Goal: Contribute content: Contribute content

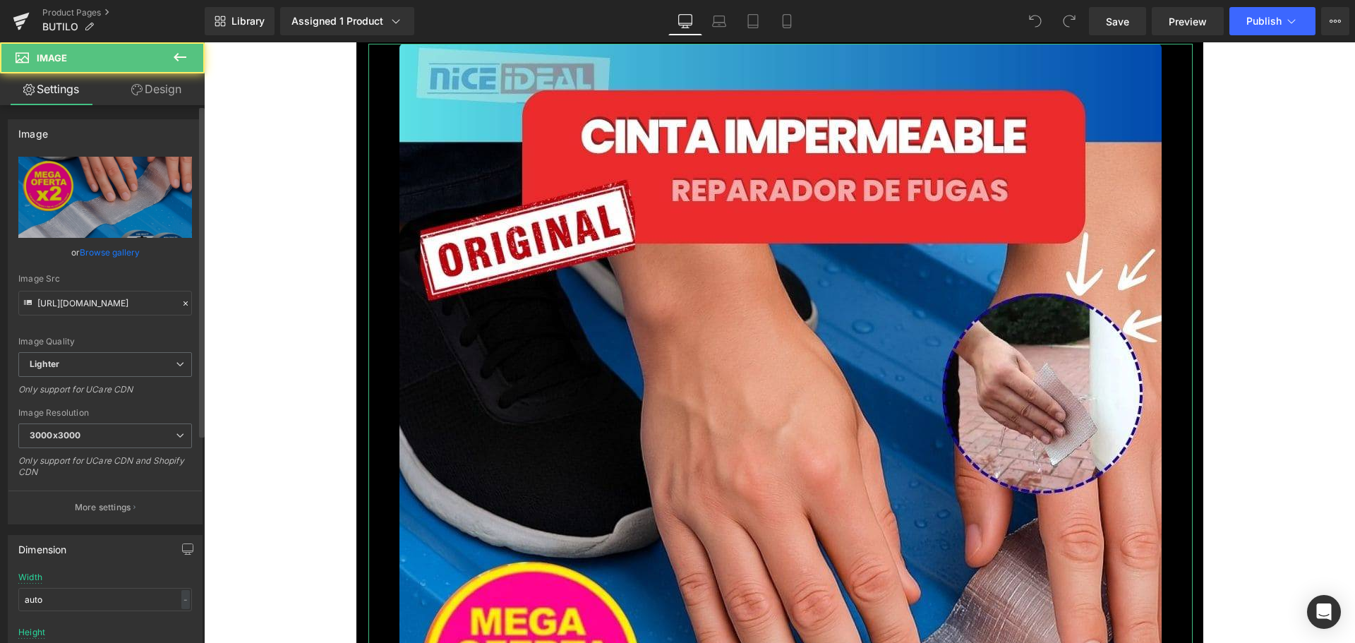
click at [121, 252] on link "Browse gallery" at bounding box center [110, 252] width 60 height 25
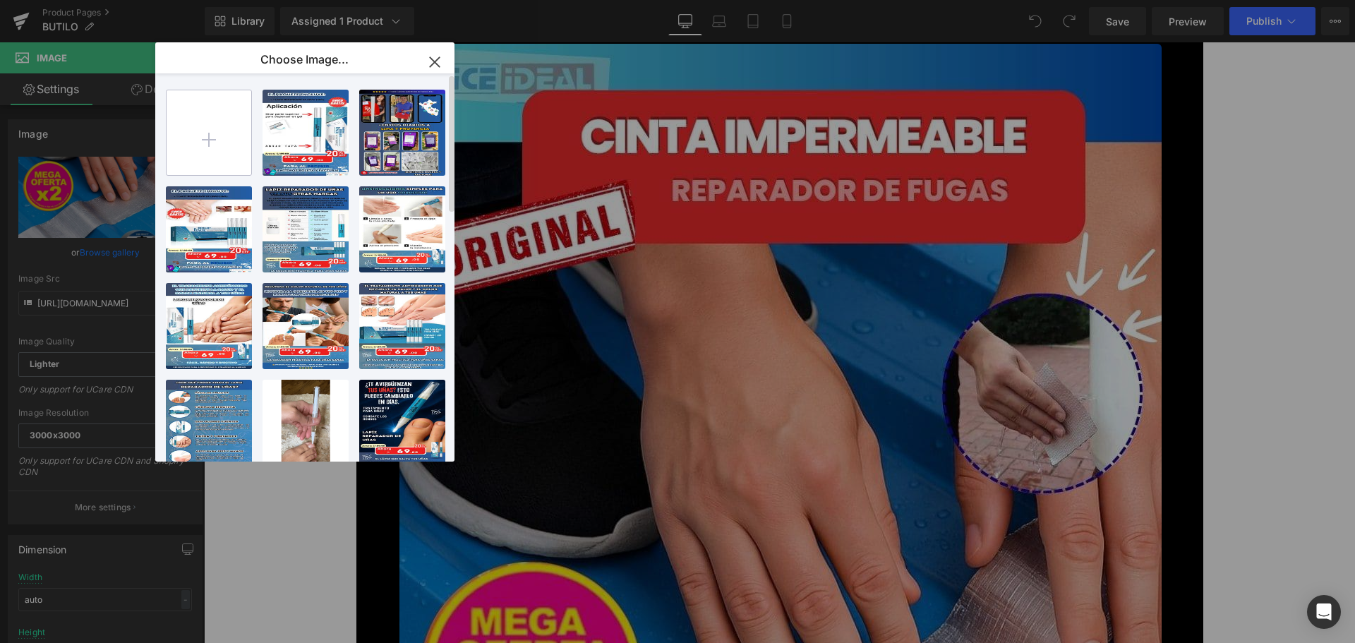
click at [207, 164] on input "file" at bounding box center [209, 132] width 85 height 85
type input "C:\fakepath\1.jpg"
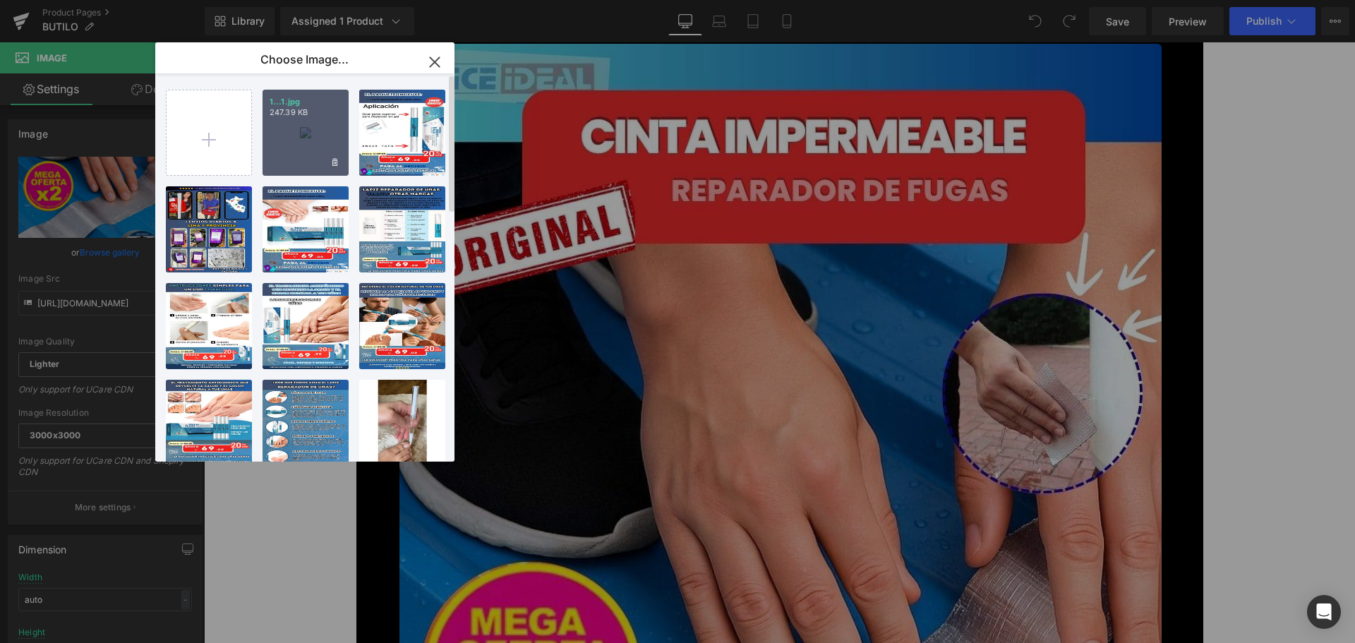
click at [311, 170] on div "1...1.jpg 247.39 KB" at bounding box center [306, 133] width 86 height 86
type input "[URL][DOMAIN_NAME]"
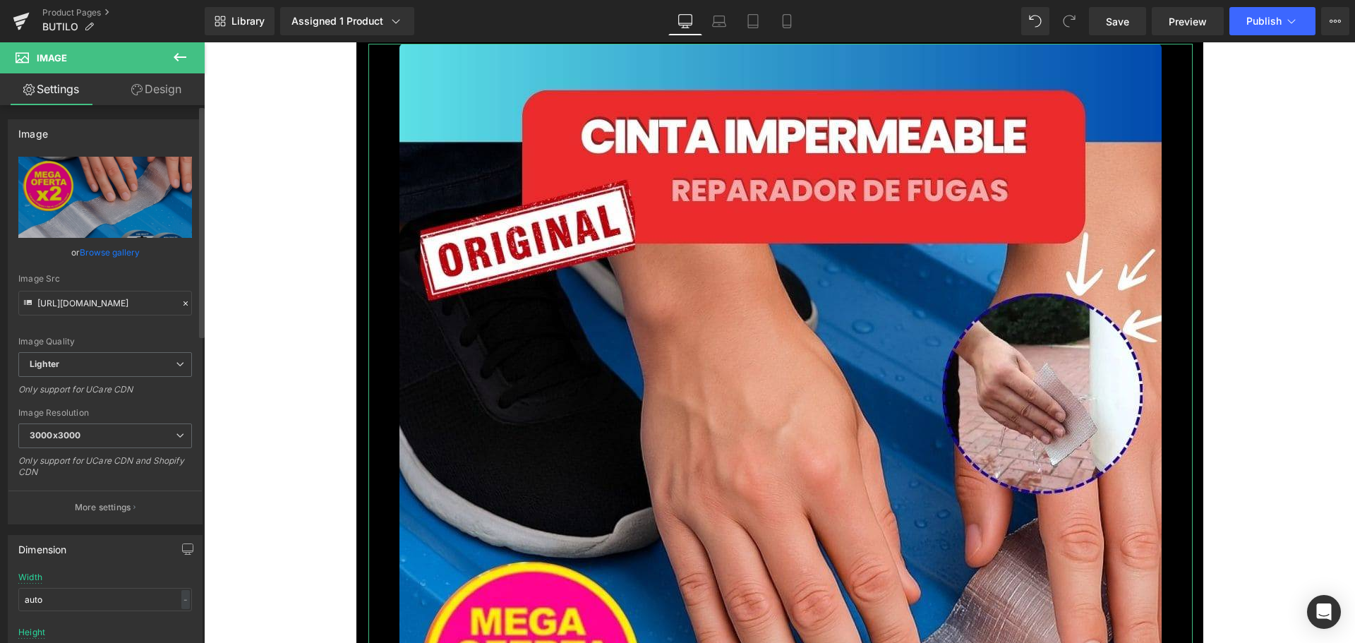
click at [118, 250] on link "Browse gallery" at bounding box center [110, 252] width 60 height 25
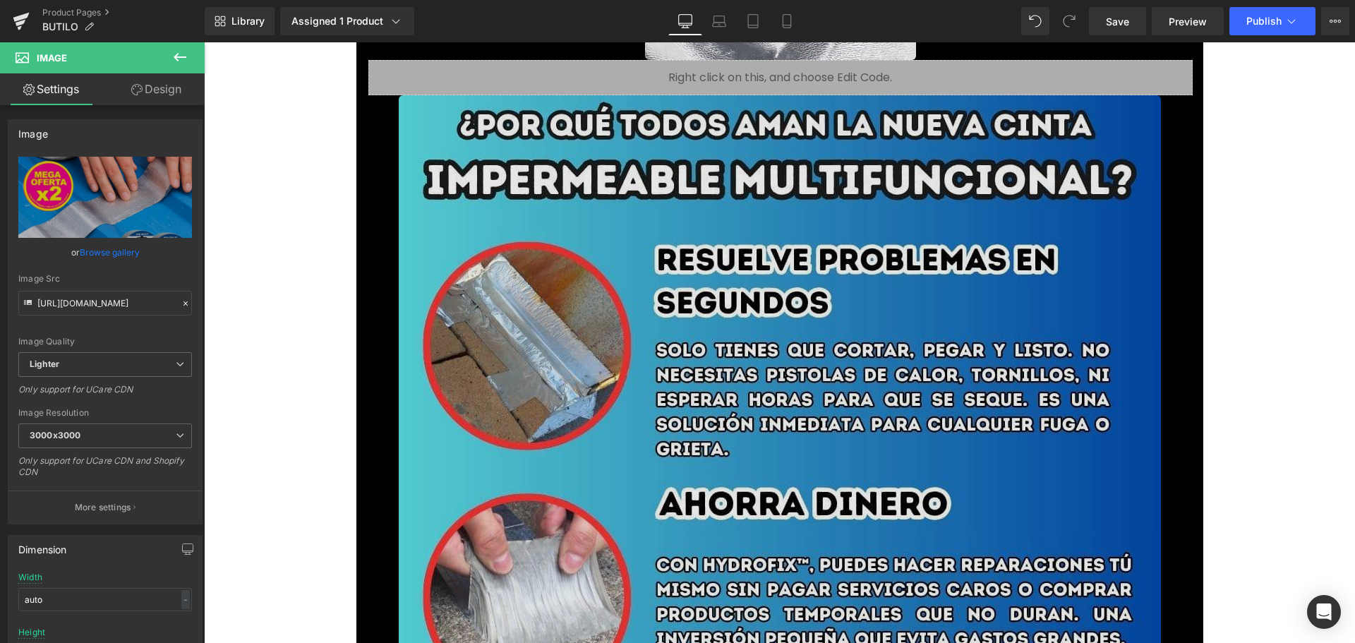
scroll to position [1835, 0]
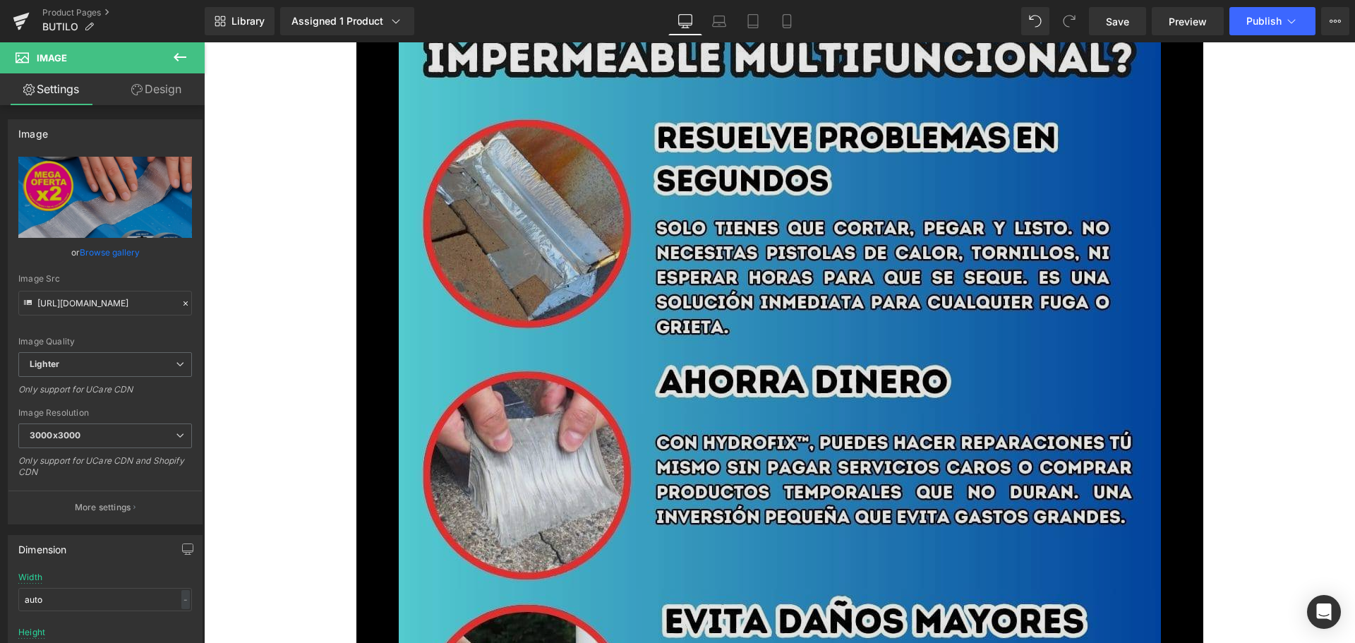
click at [555, 303] on img at bounding box center [780, 650] width 762 height 1355
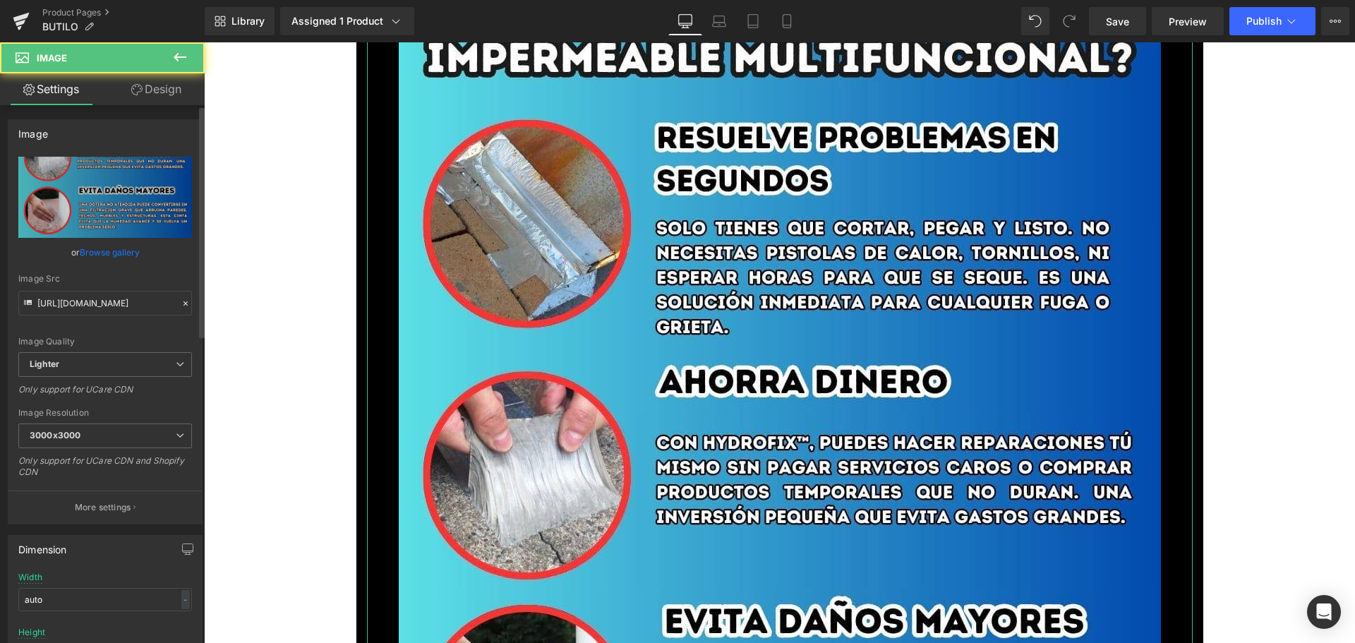
click at [93, 254] on link "Browse gallery" at bounding box center [110, 252] width 60 height 25
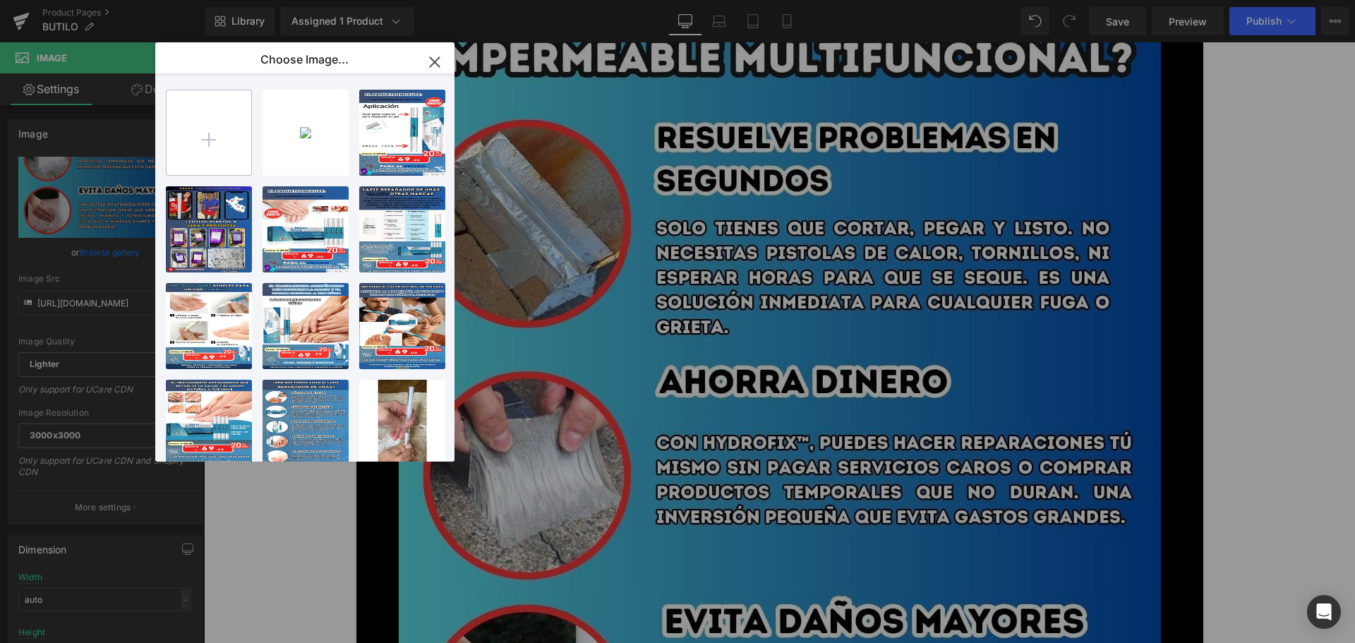
click at [219, 138] on input "file" at bounding box center [209, 132] width 85 height 85
type input "C:\fakepath\2.jpg"
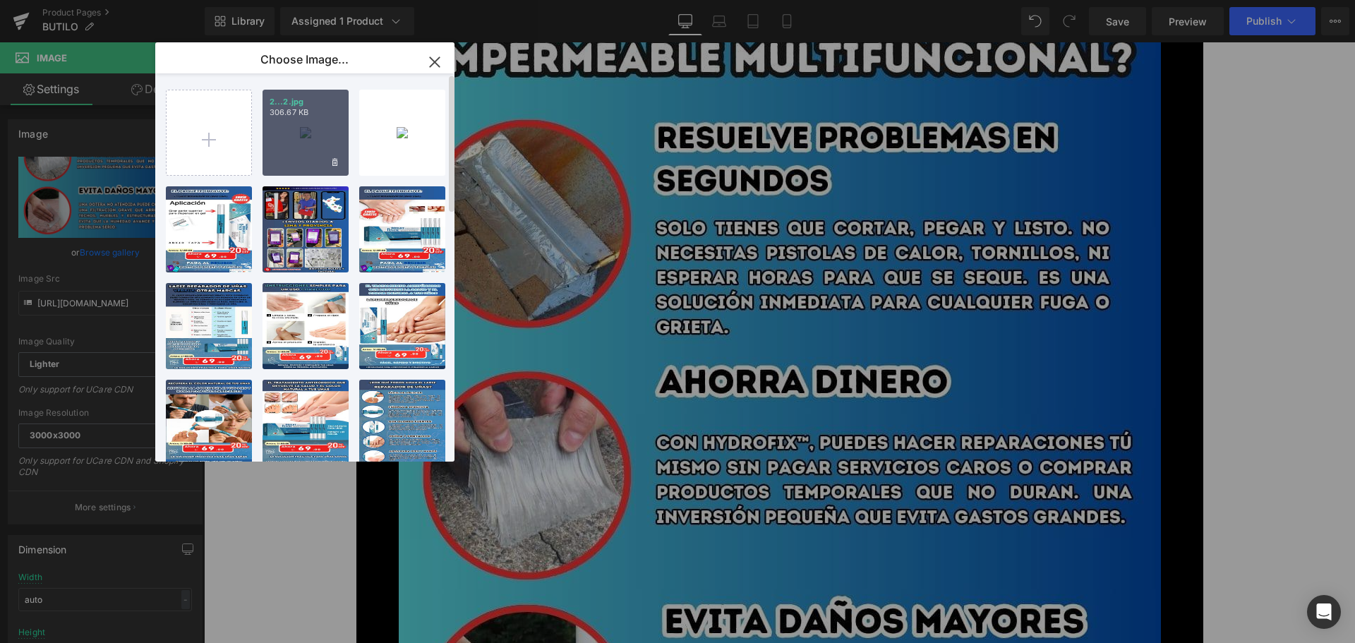
click at [301, 145] on div "2...2.jpg 306.67 KB" at bounding box center [306, 133] width 86 height 86
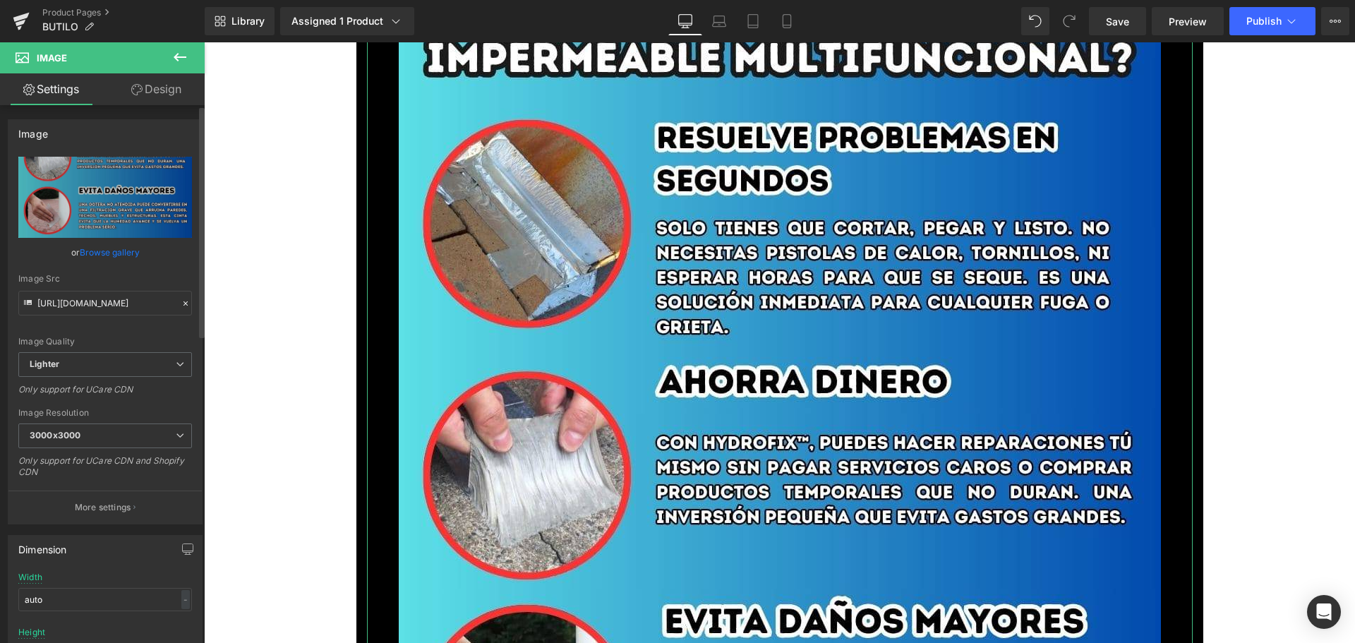
click at [122, 255] on link "Browse gallery" at bounding box center [110, 252] width 60 height 25
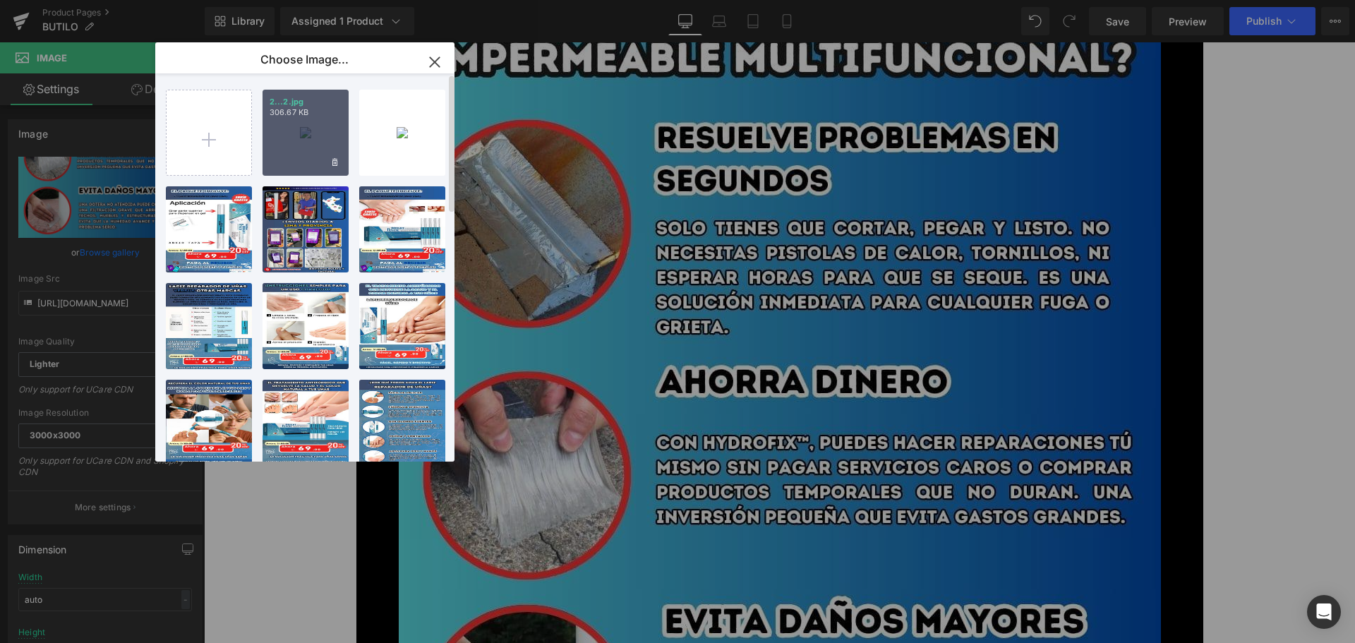
click at [287, 135] on div "2...2.jpg 306.67 KB" at bounding box center [306, 133] width 86 height 86
type input "[URL][DOMAIN_NAME]"
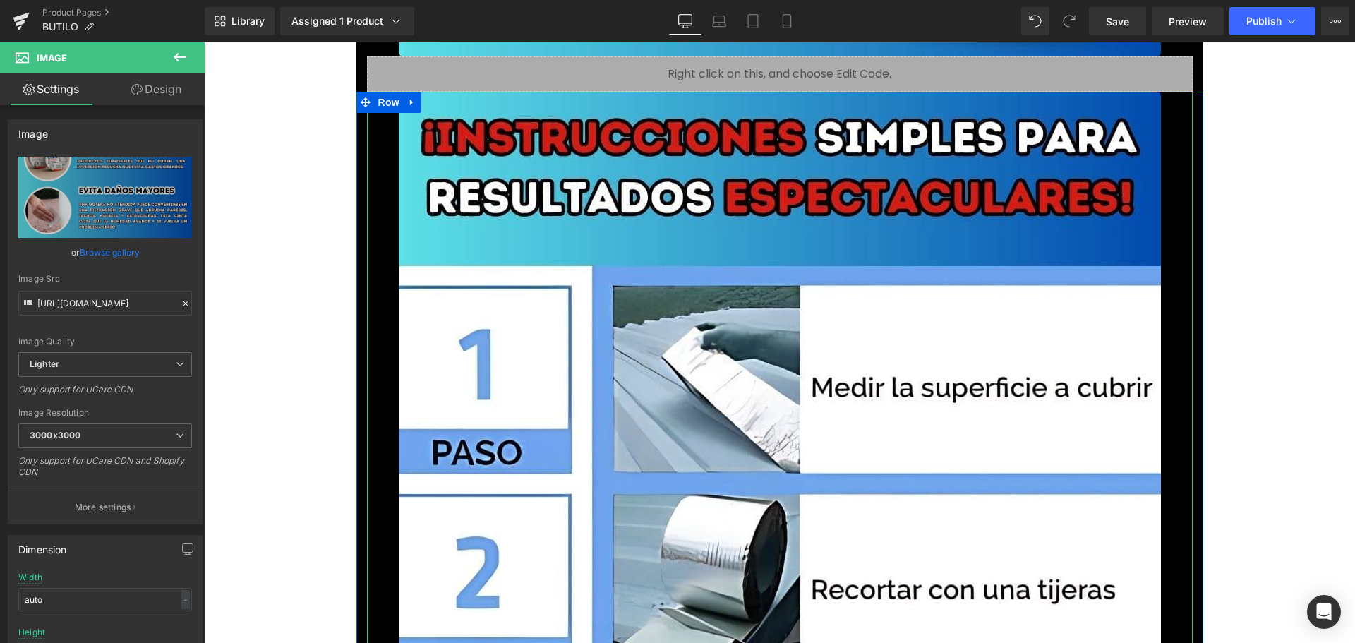
scroll to position [4658, 0]
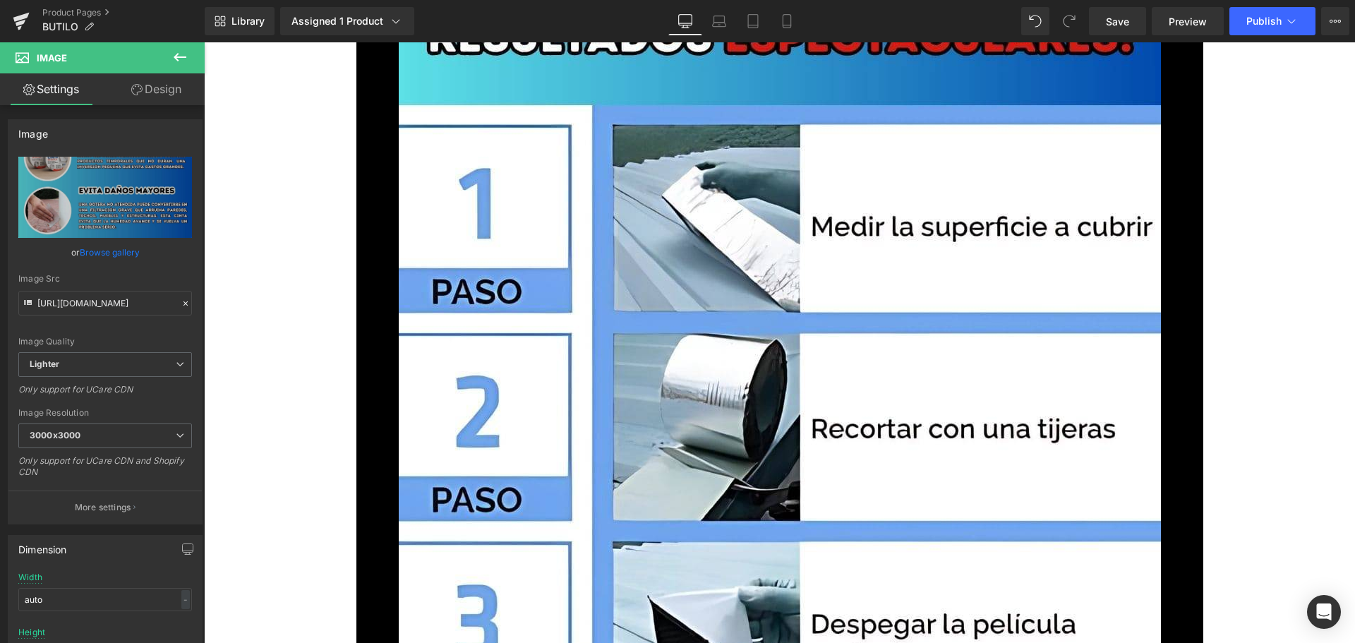
click at [125, 251] on link "Browse gallery" at bounding box center [110, 252] width 60 height 25
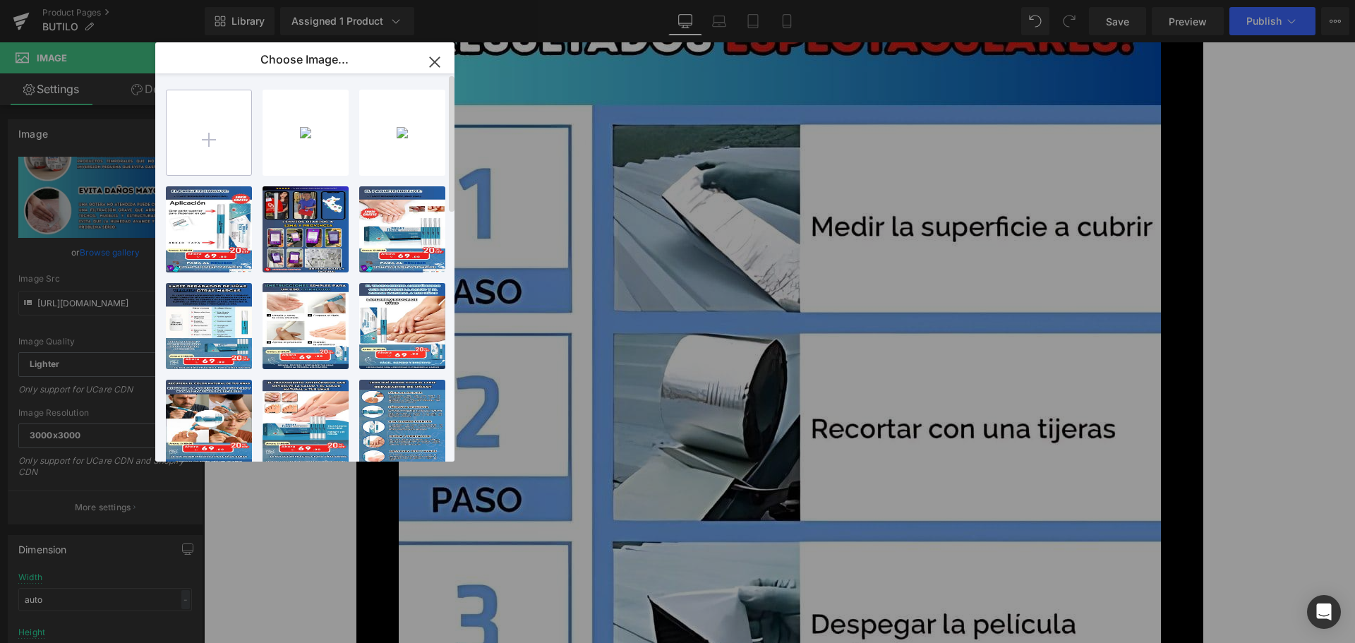
click at [213, 142] on input "file" at bounding box center [209, 132] width 85 height 85
type input "C:\fakepath\4.jpg"
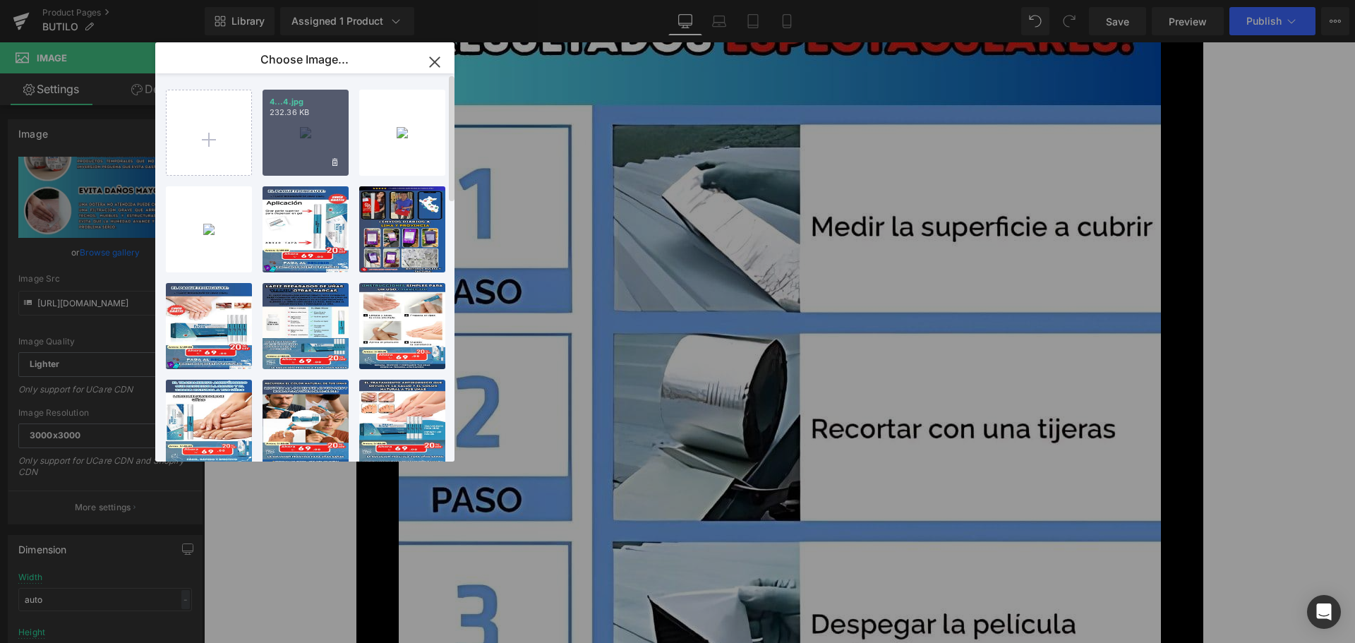
click at [300, 143] on div "4...4.jpg 232.36 KB" at bounding box center [306, 133] width 86 height 86
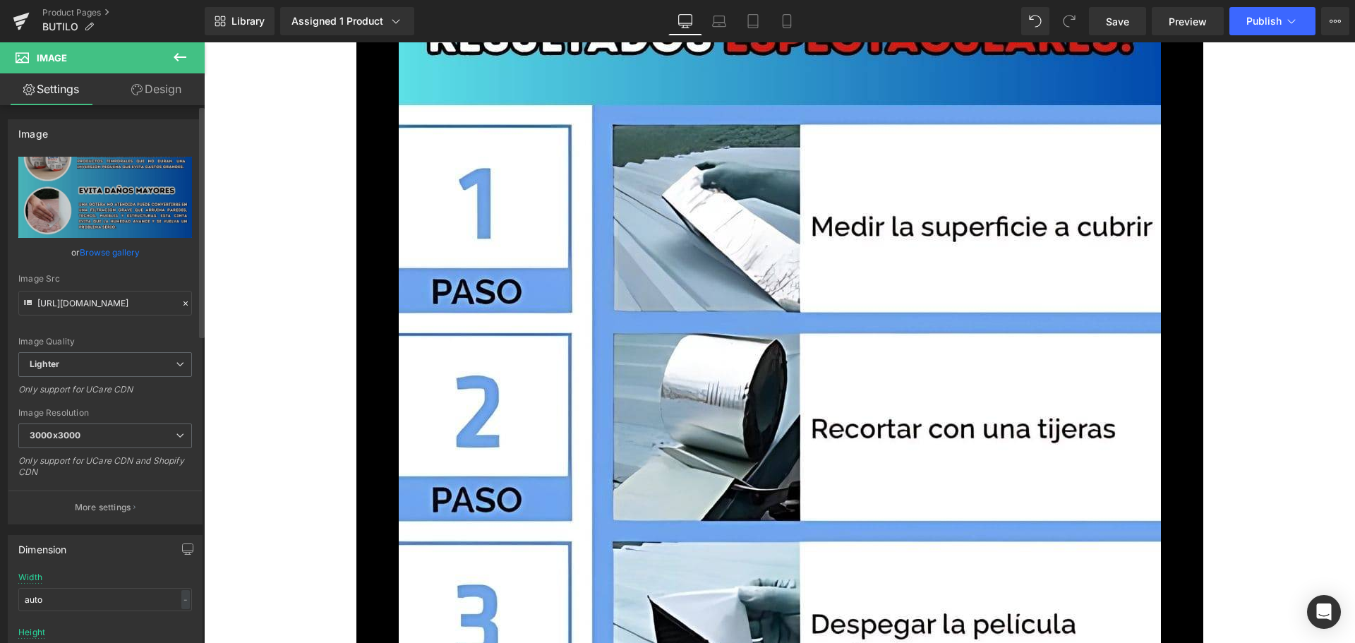
click at [129, 255] on link "Browse gallery" at bounding box center [110, 252] width 60 height 25
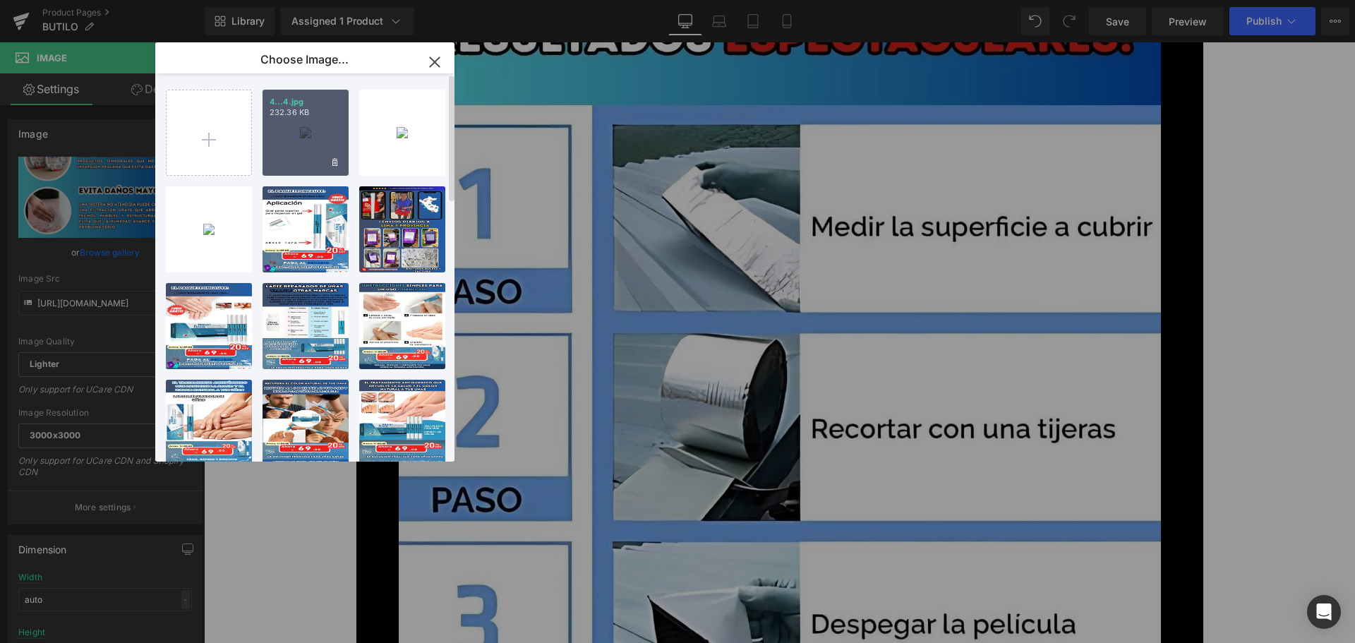
click at [304, 135] on div "4...4.jpg 232.36 KB" at bounding box center [306, 133] width 86 height 86
type input "[URL][DOMAIN_NAME]"
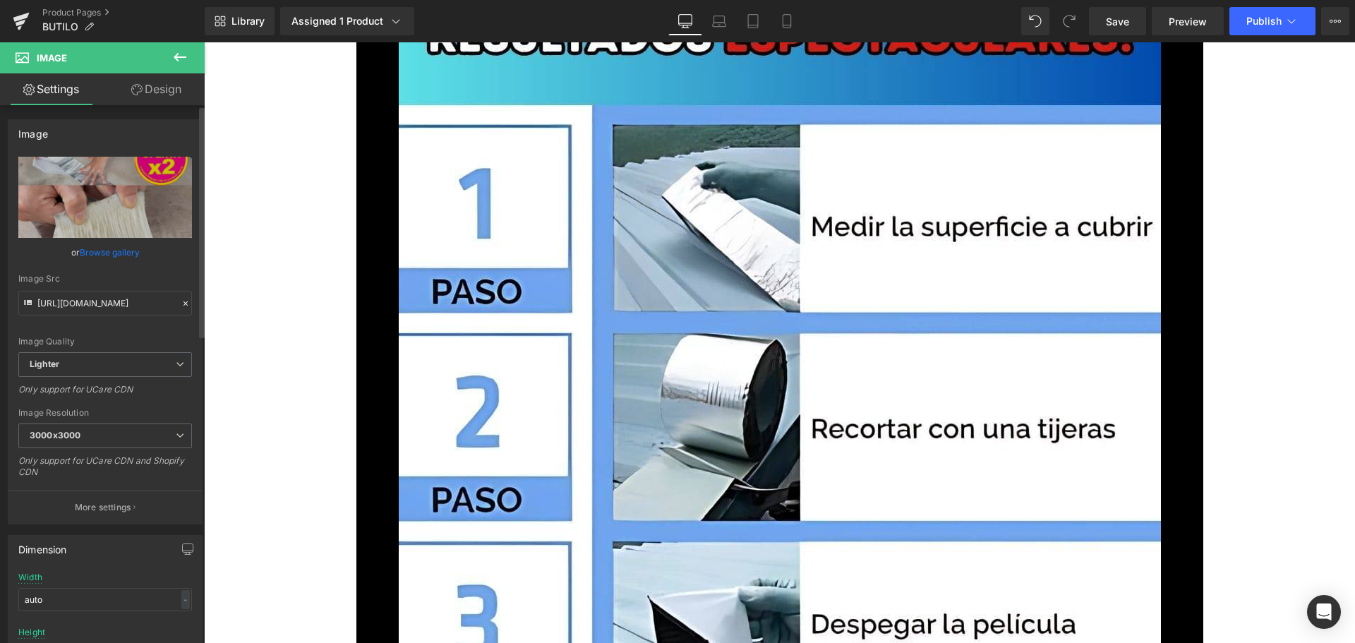
click at [123, 251] on link "Browse gallery" at bounding box center [110, 252] width 60 height 25
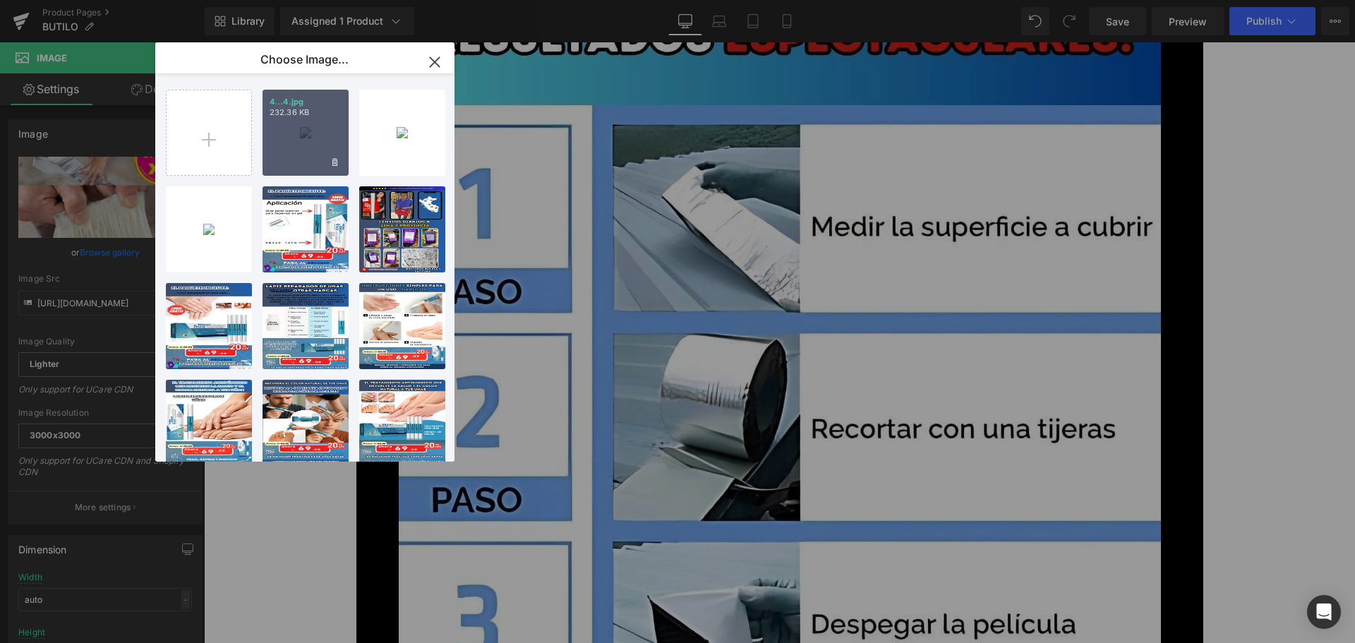
click at [305, 131] on div "4...4.jpg 232.36 KB" at bounding box center [306, 133] width 86 height 86
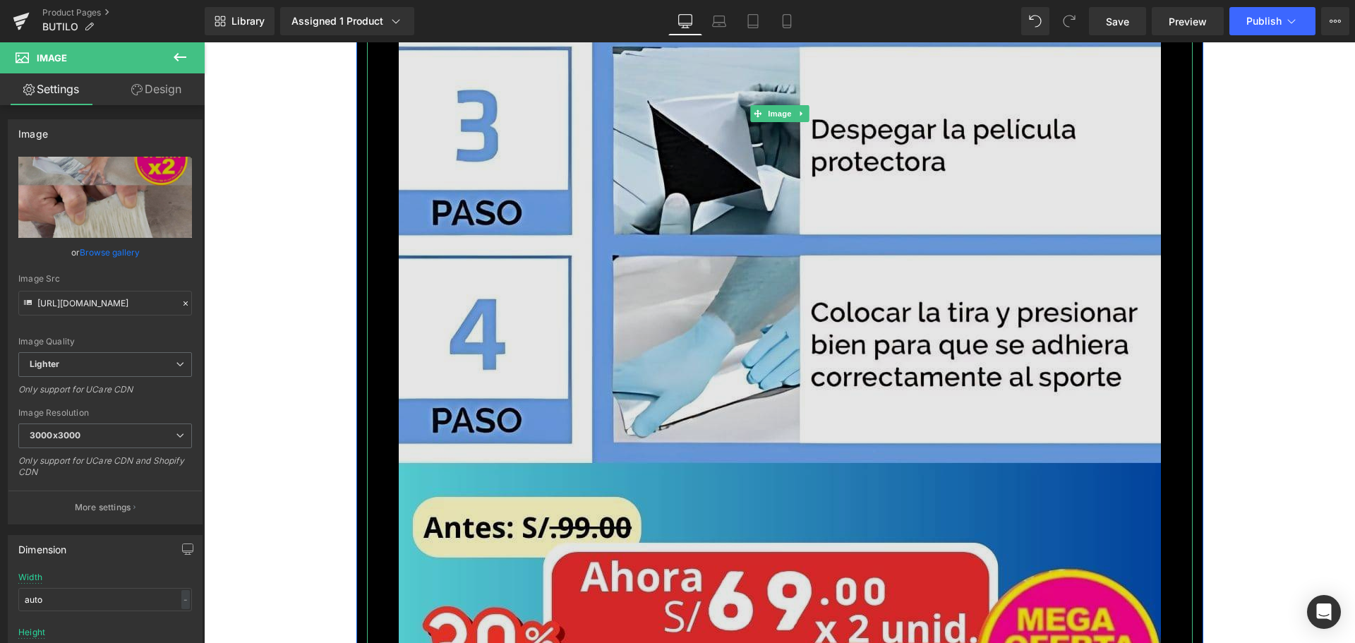
scroll to position [5151, 0]
click at [652, 317] on img at bounding box center [780, 114] width 762 height 1355
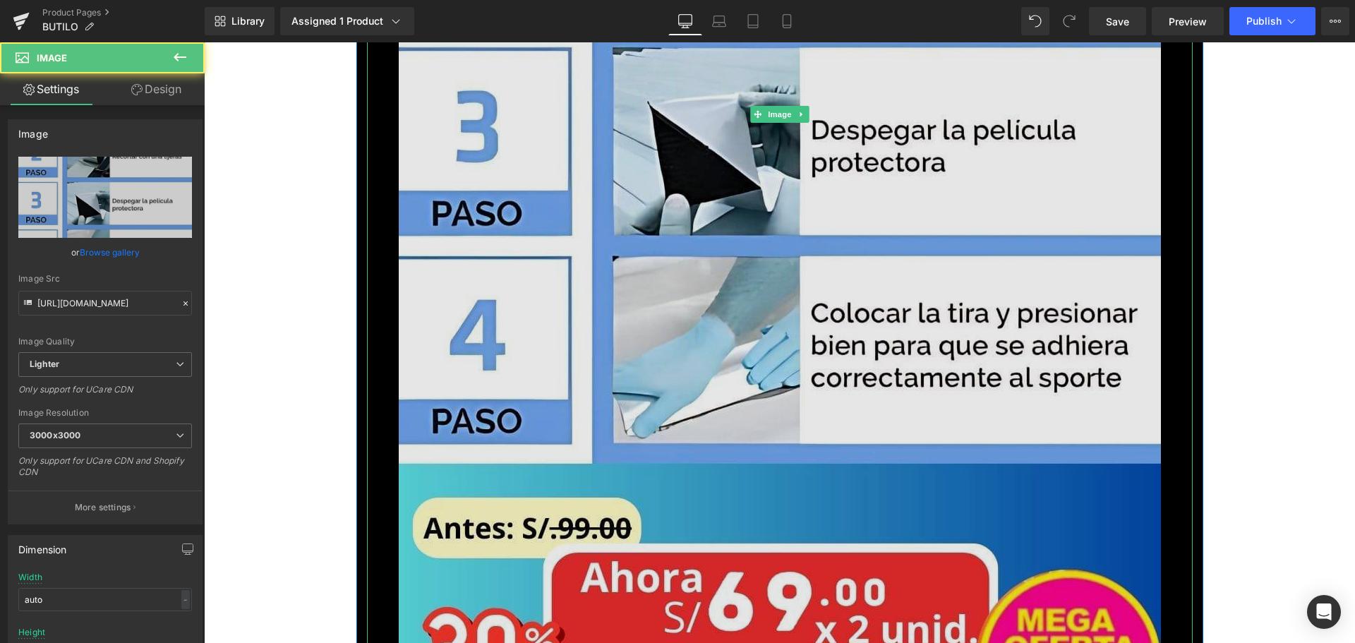
click at [624, 315] on img at bounding box center [780, 114] width 762 height 1355
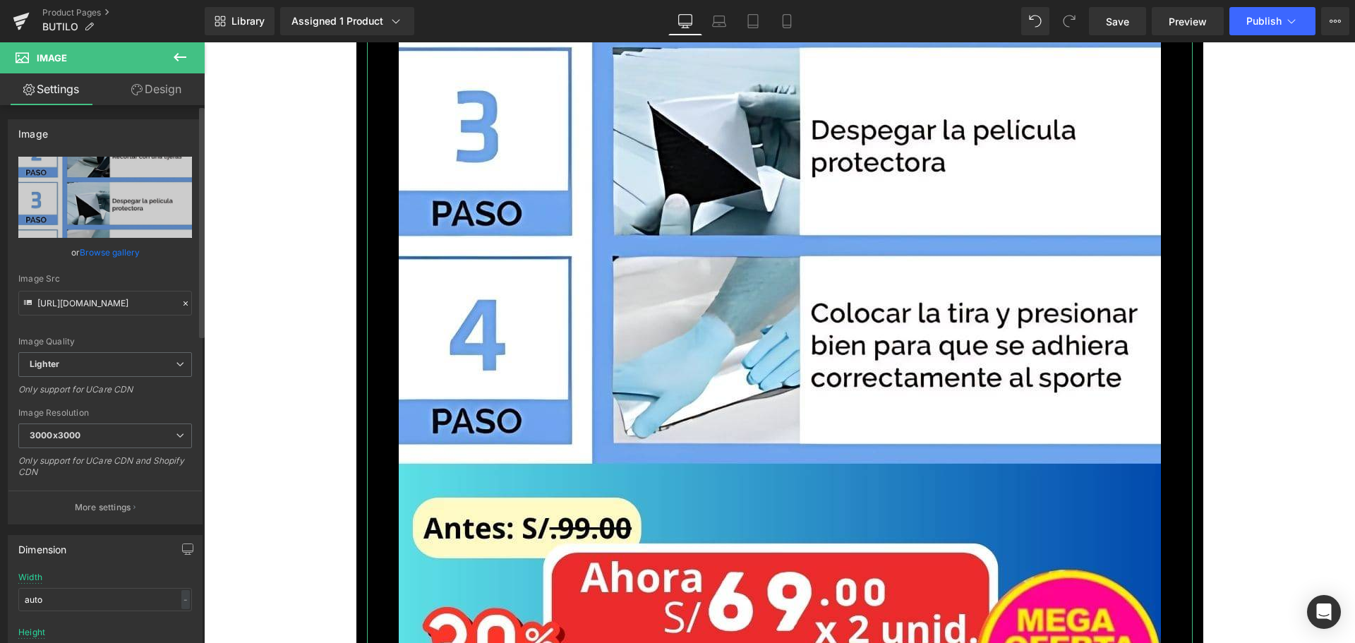
click at [117, 248] on link "Browse gallery" at bounding box center [110, 252] width 60 height 25
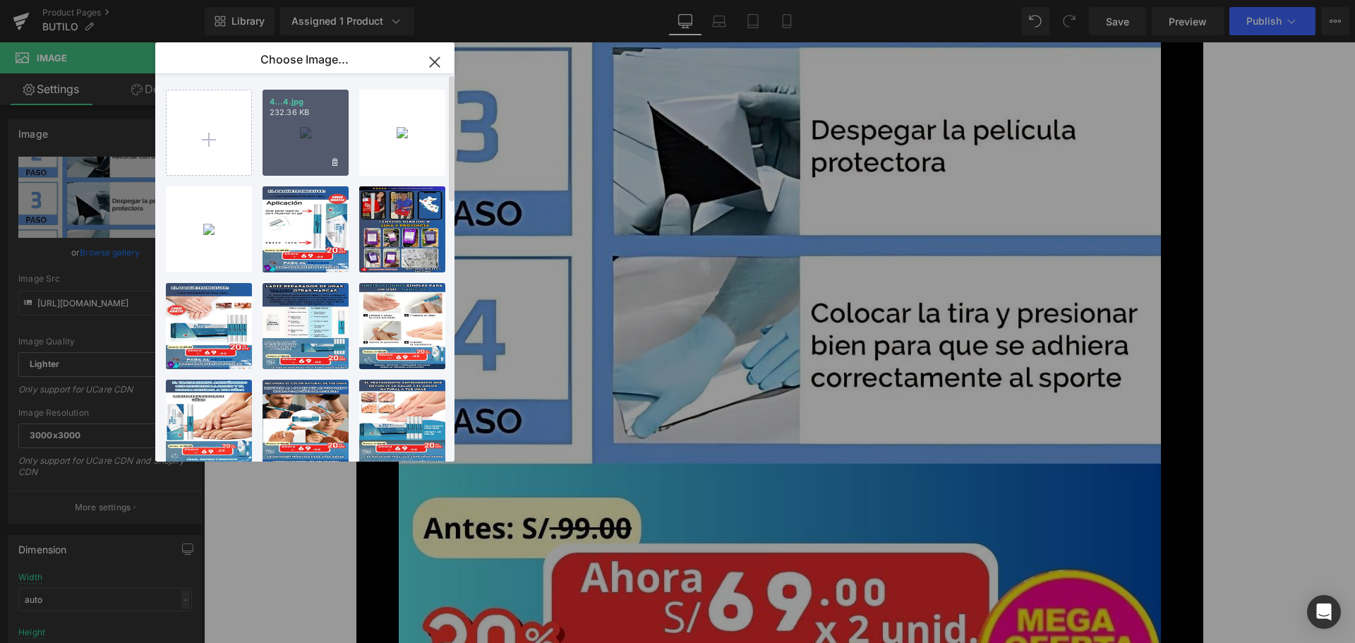
click at [299, 149] on div "4...4.jpg 232.36 KB" at bounding box center [306, 133] width 86 height 86
type input "[URL][DOMAIN_NAME]"
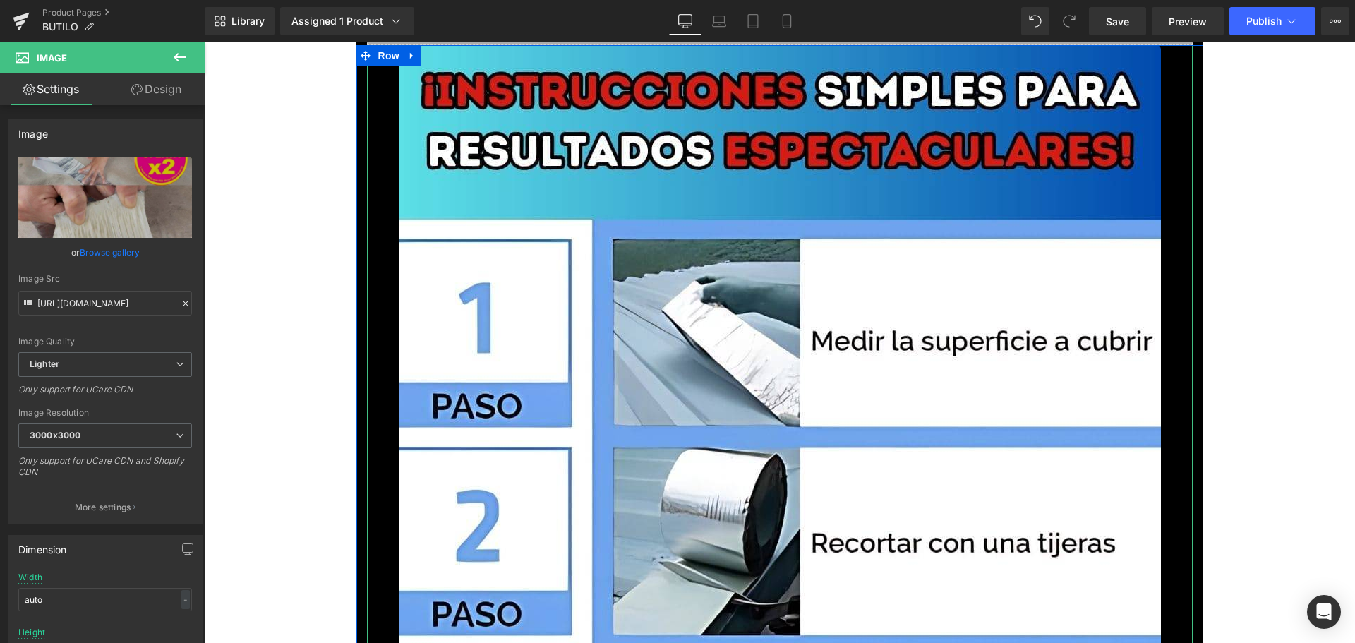
scroll to position [5857, 0]
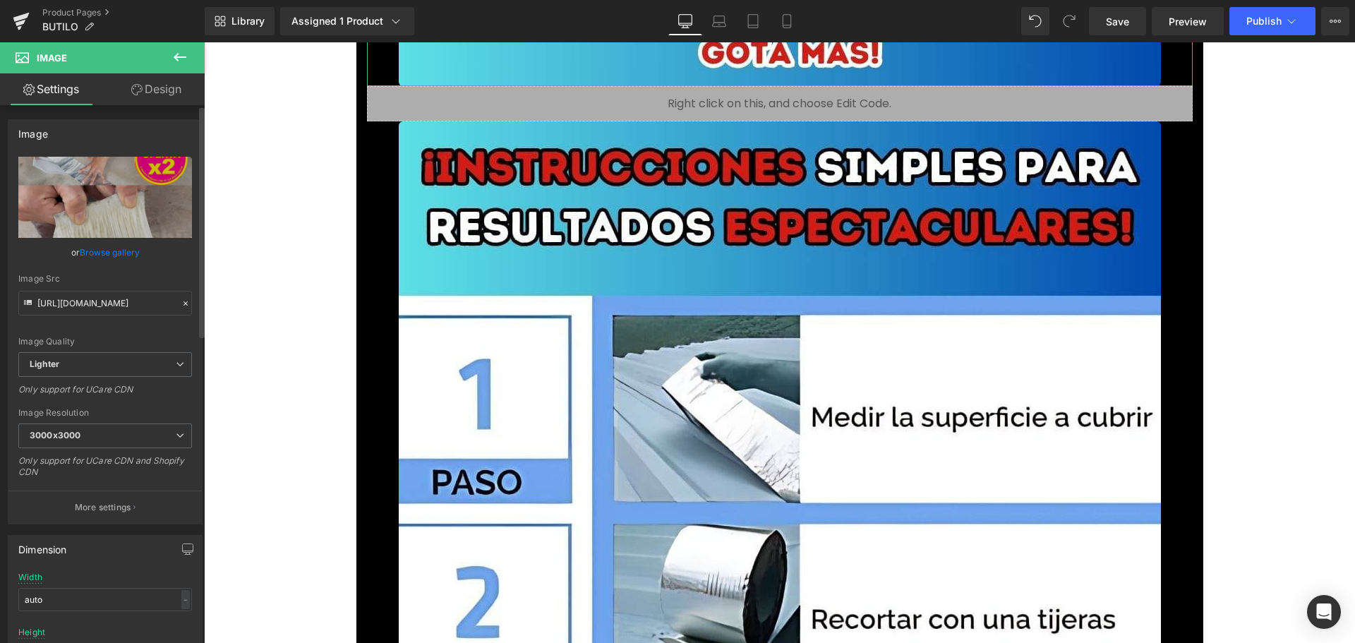
click at [104, 248] on link "Browse gallery" at bounding box center [110, 252] width 60 height 25
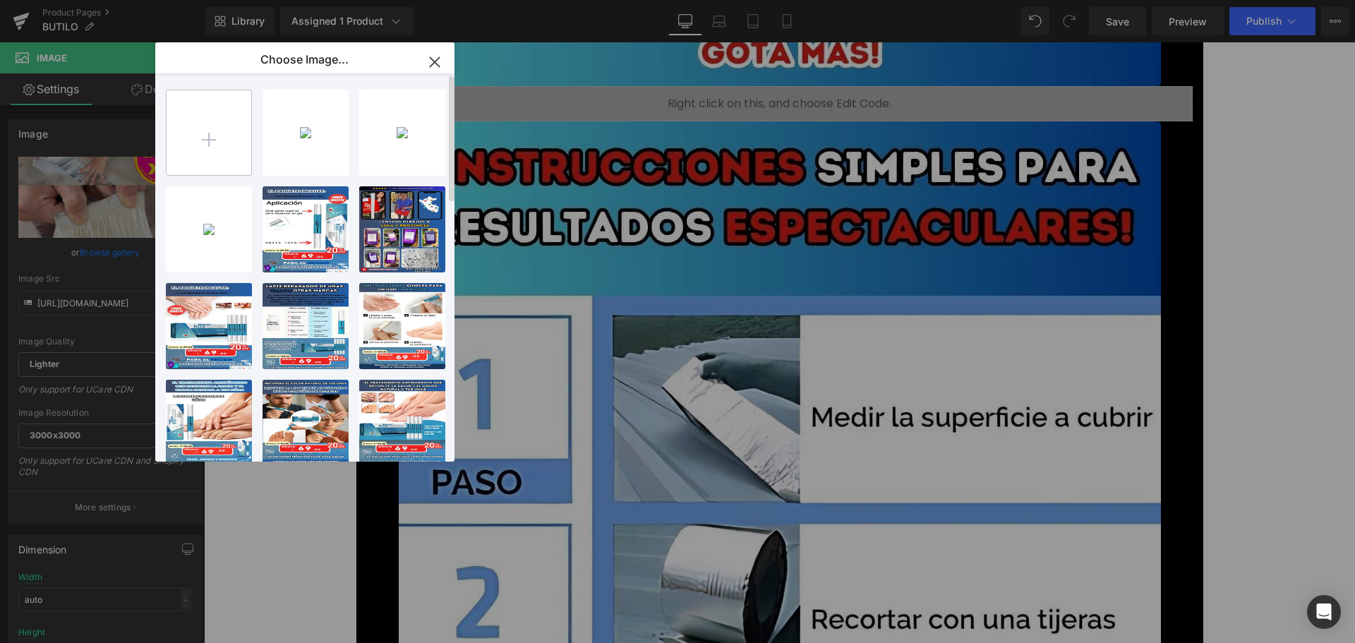
click at [191, 121] on input "file" at bounding box center [209, 132] width 85 height 85
type input "C:\fakepath\5.jpg"
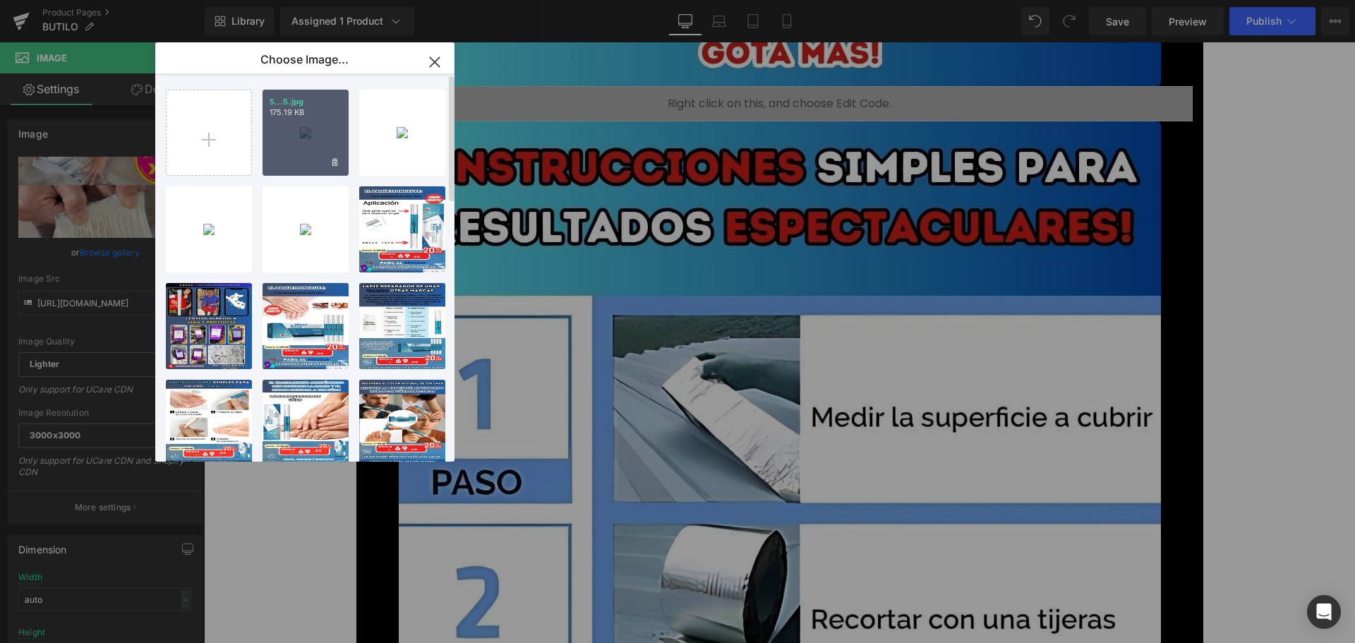
click at [318, 166] on div "5...5.jpg 175.19 KB" at bounding box center [306, 133] width 86 height 86
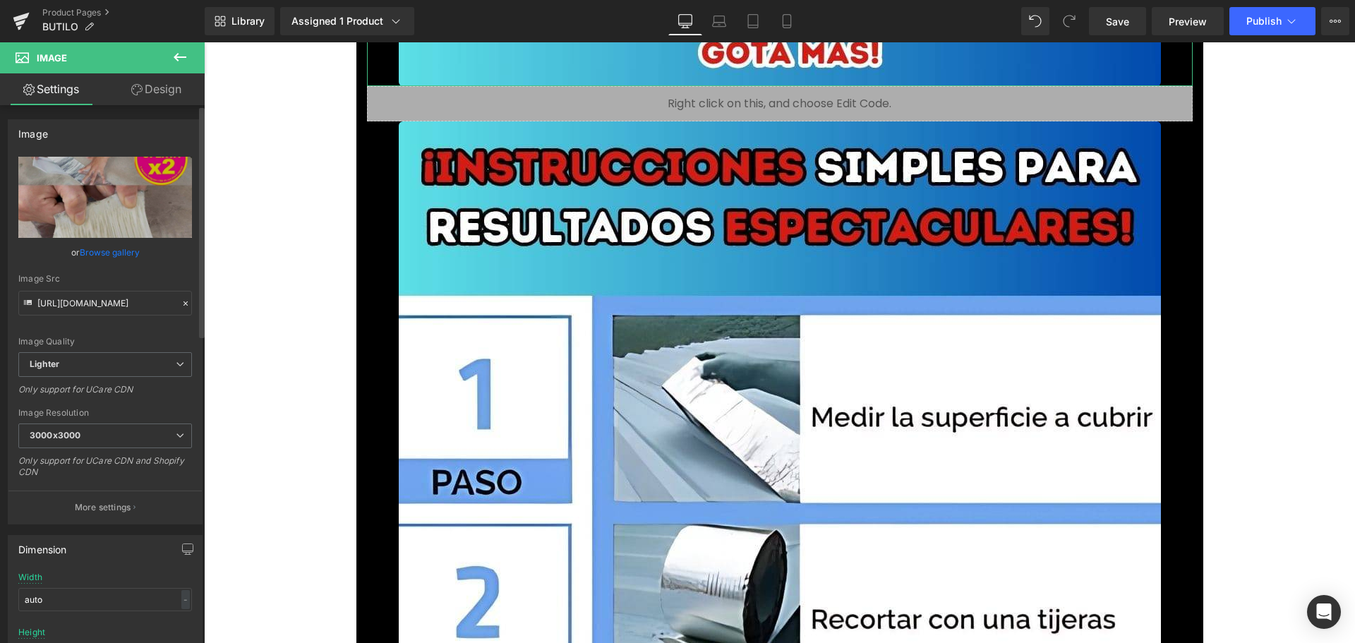
click at [124, 252] on link "Browse gallery" at bounding box center [110, 252] width 60 height 25
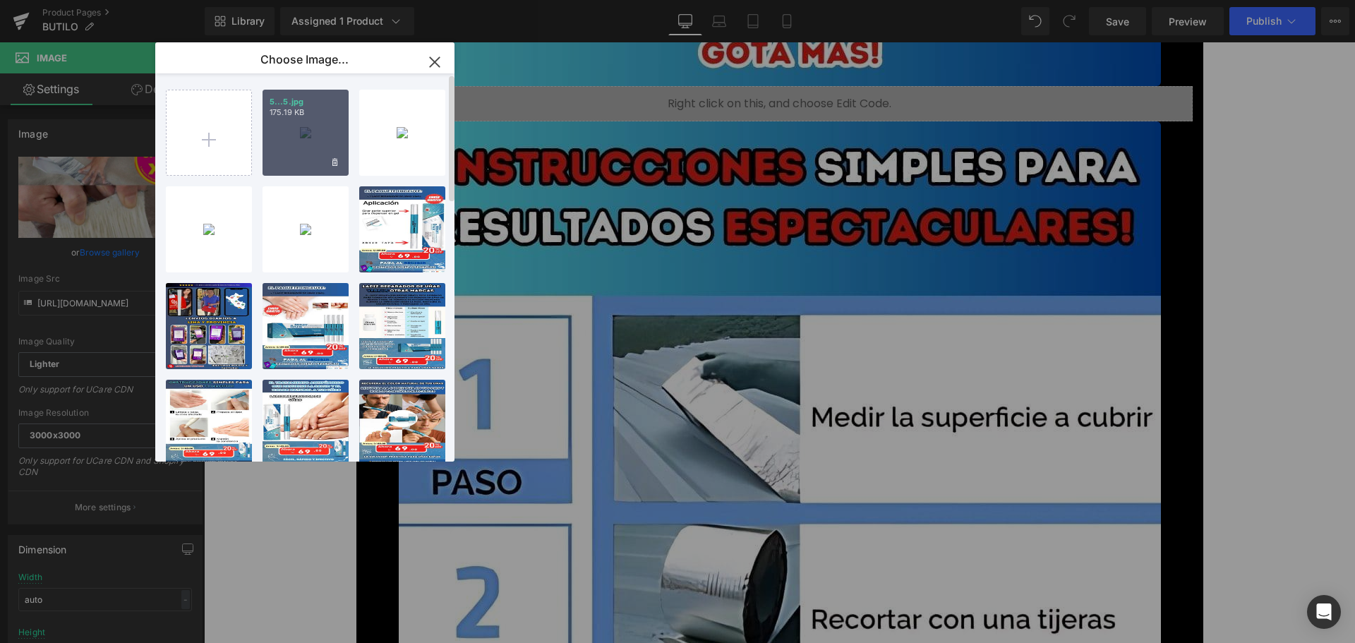
click at [300, 155] on div "5...5.jpg 175.19 KB" at bounding box center [306, 133] width 86 height 86
type input "[URL][DOMAIN_NAME]"
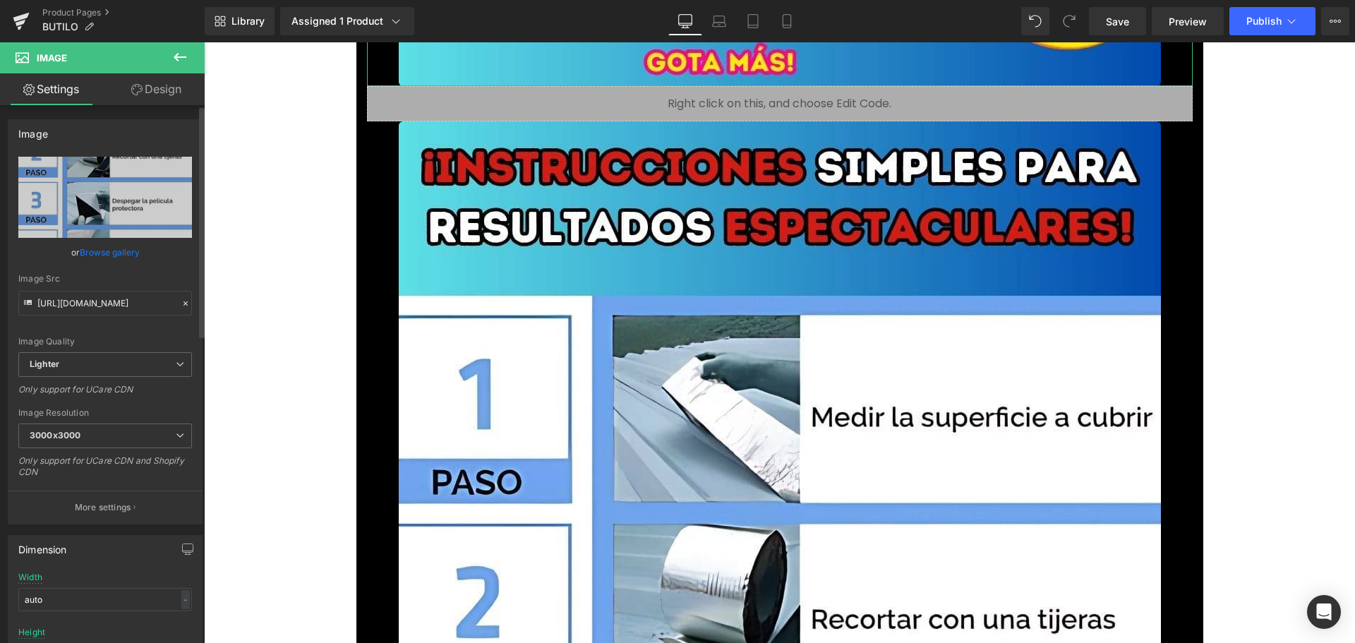
click at [128, 251] on link "Browse gallery" at bounding box center [110, 252] width 60 height 25
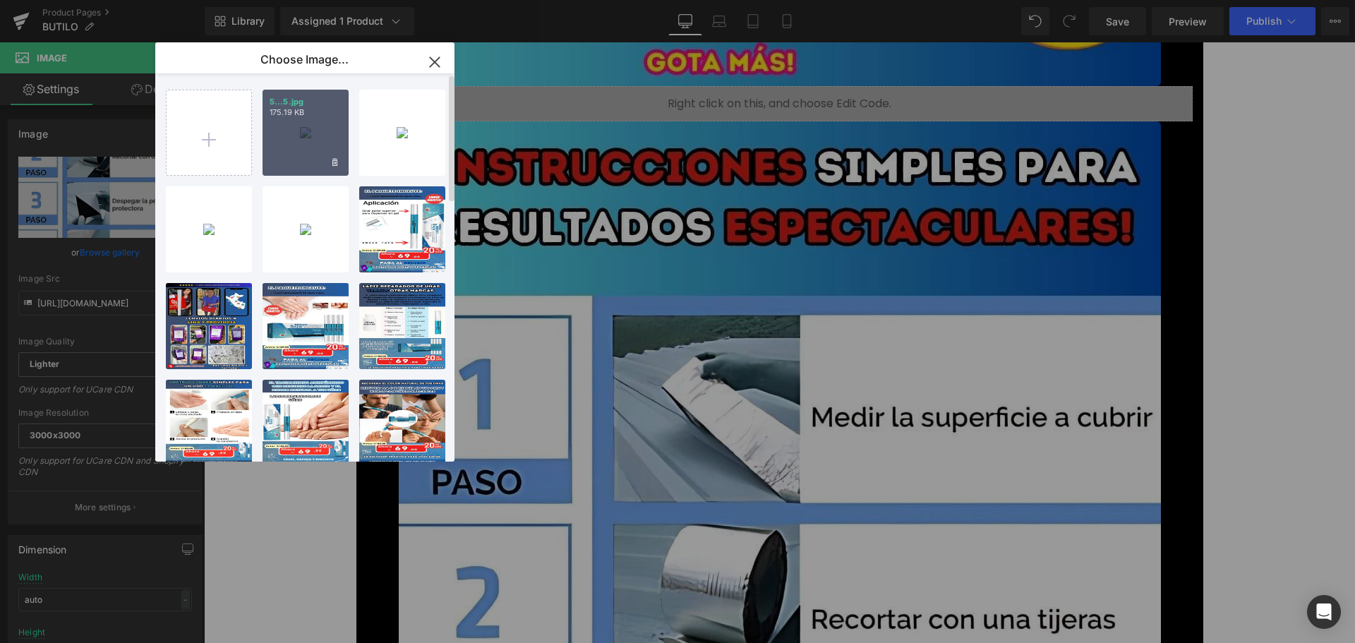
click at [291, 123] on div "5...5.jpg 175.19 KB" at bounding box center [306, 133] width 86 height 86
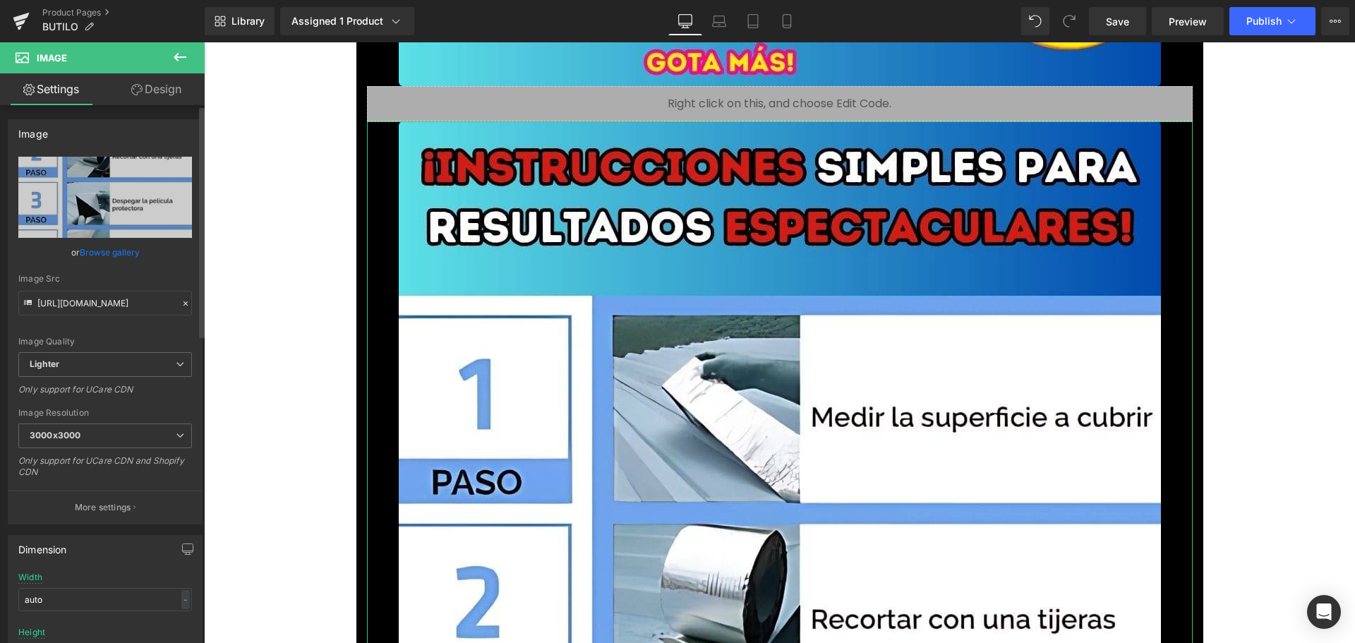
click at [131, 252] on link "Browse gallery" at bounding box center [110, 252] width 60 height 25
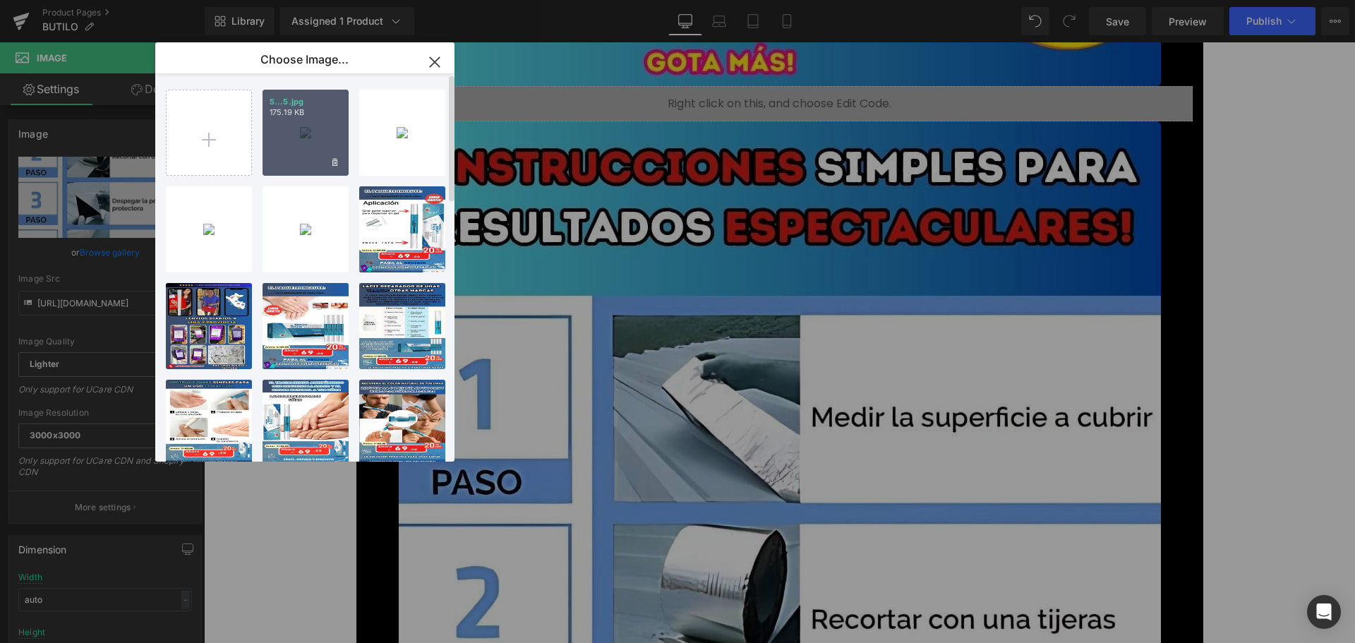
click at [289, 145] on div "5...5.jpg 175.19 KB" at bounding box center [306, 133] width 86 height 86
type input "[URL][DOMAIN_NAME]"
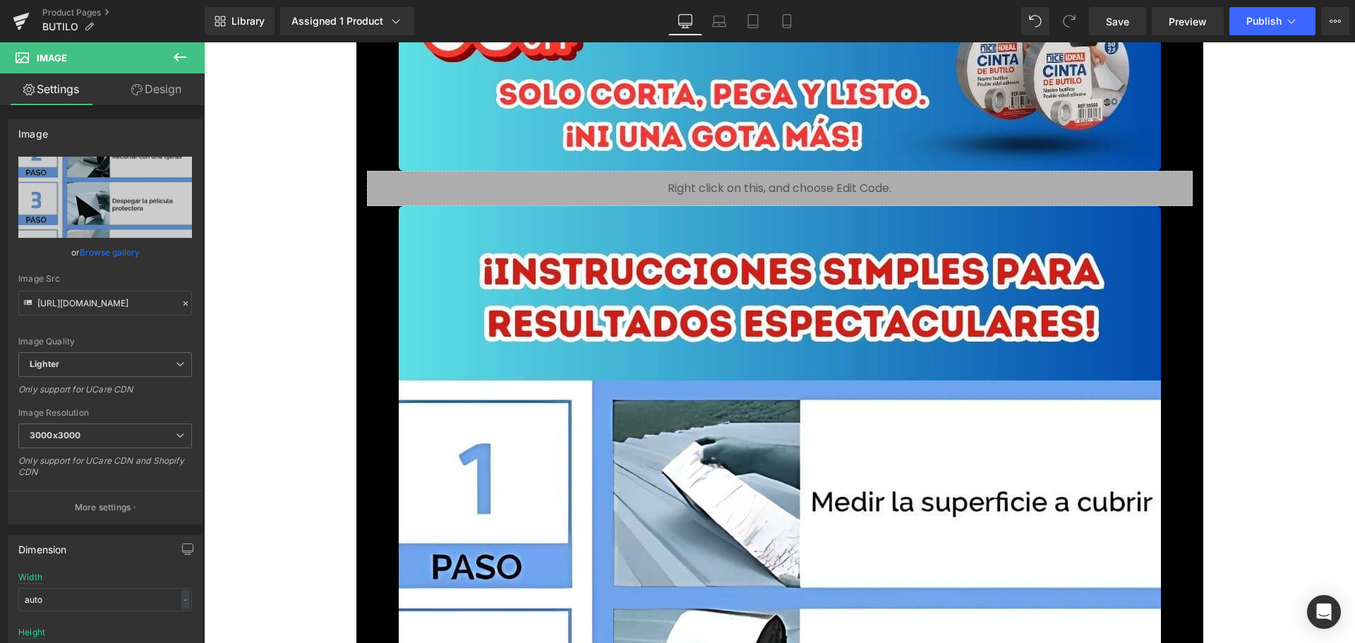
scroll to position [4516, 0]
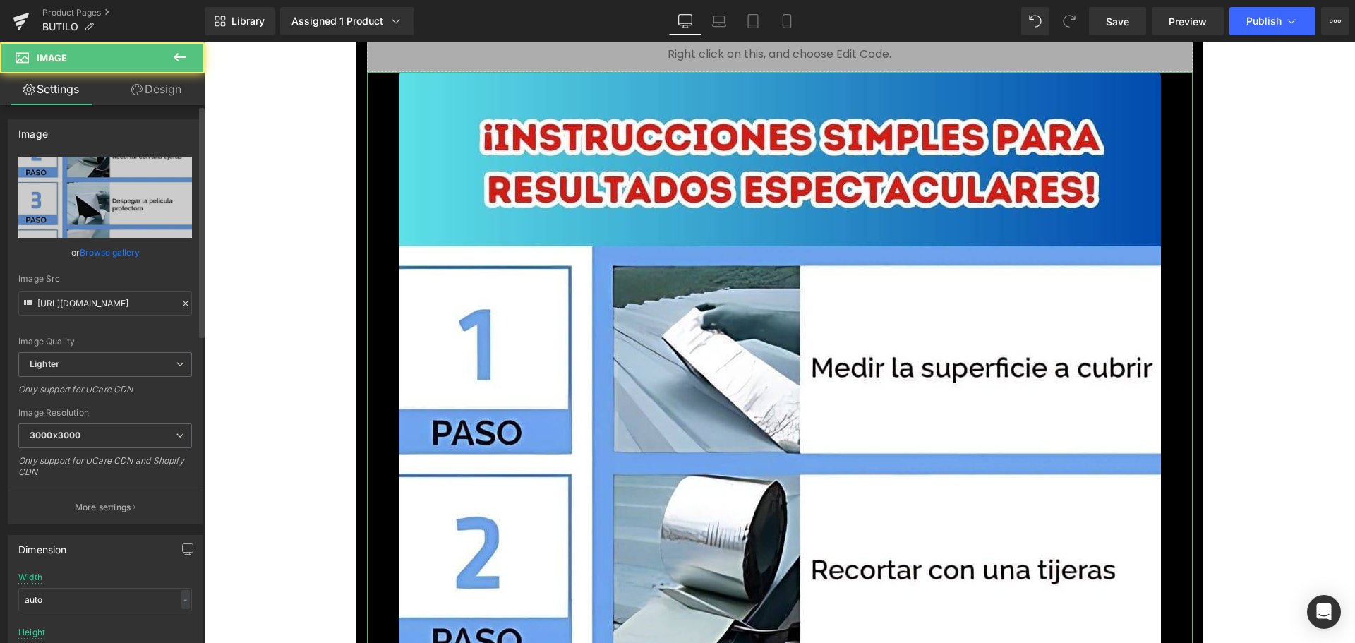
click at [123, 254] on link "Browse gallery" at bounding box center [110, 252] width 60 height 25
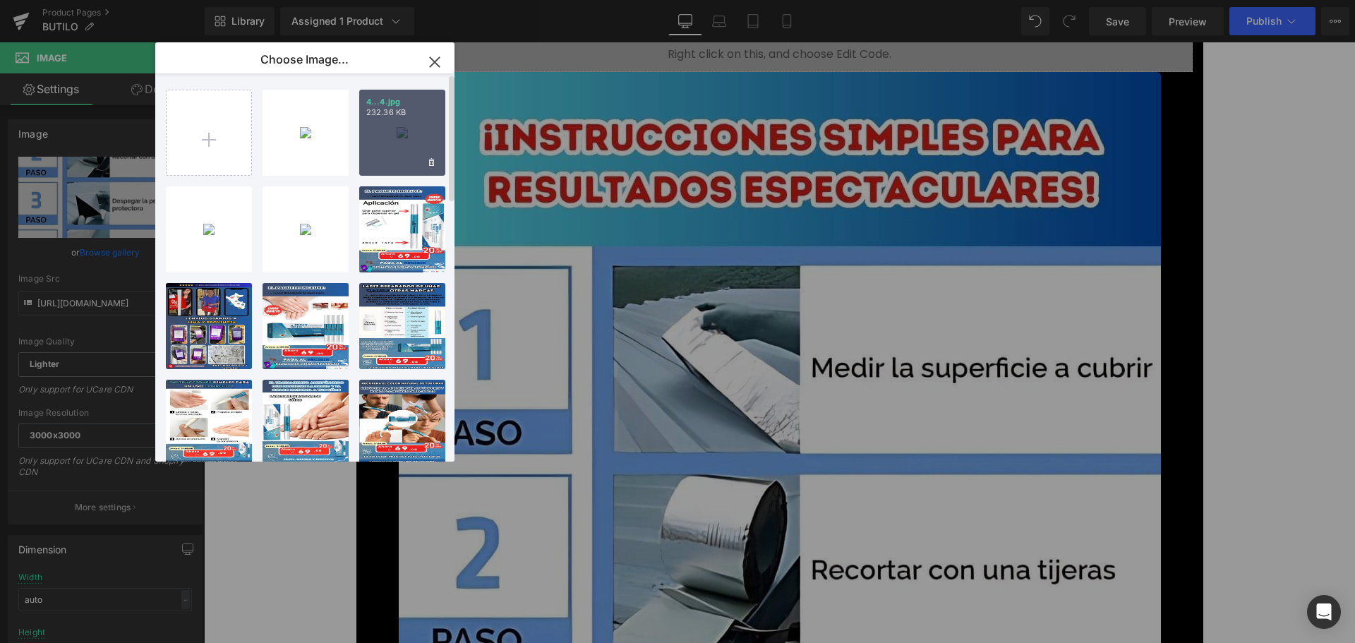
click at [398, 123] on div "4...4.jpg 232.36 KB" at bounding box center [402, 133] width 86 height 86
type input "[URL][DOMAIN_NAME]"
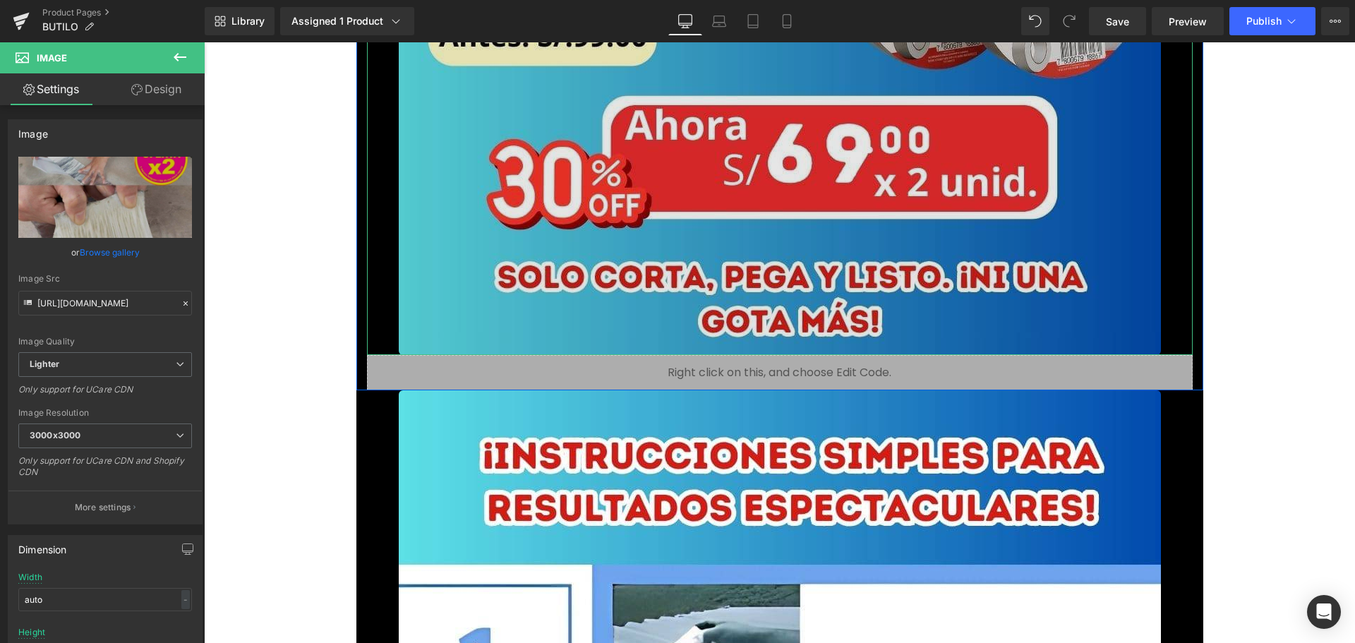
scroll to position [5928, 0]
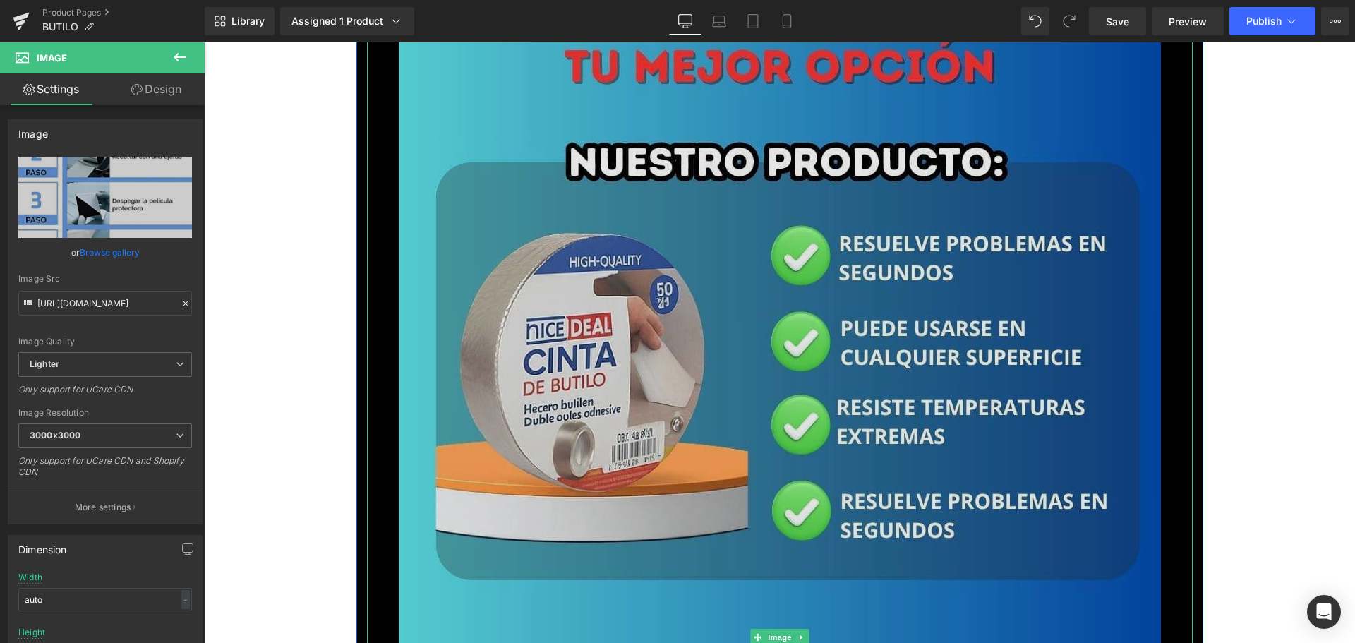
scroll to position [7410, 0]
click at [506, 402] on img at bounding box center [780, 636] width 762 height 1355
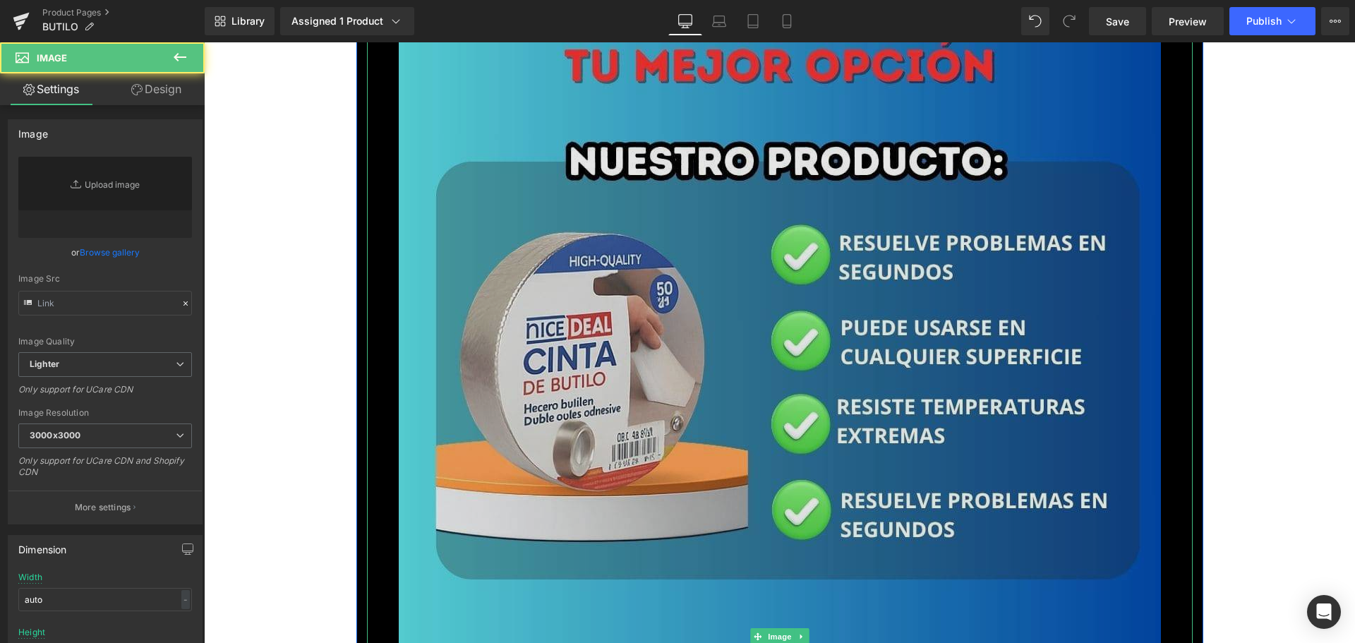
type input "[URL][DOMAIN_NAME]"
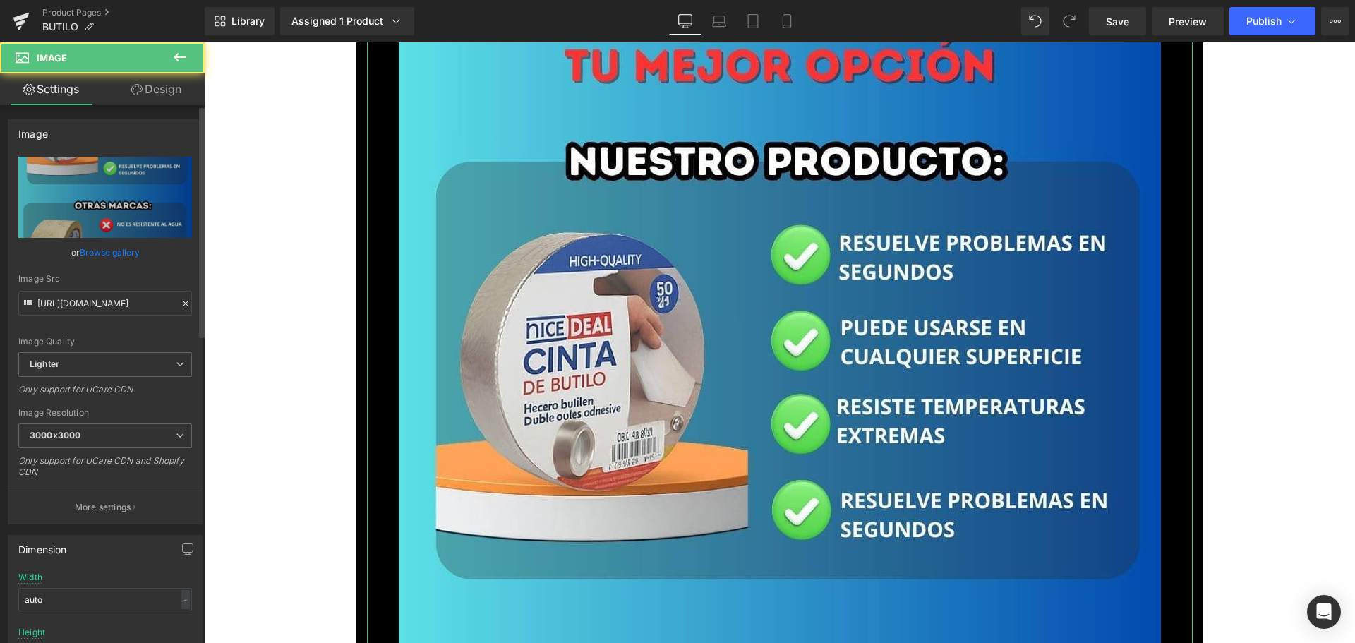
click at [125, 254] on link "Browse gallery" at bounding box center [110, 252] width 60 height 25
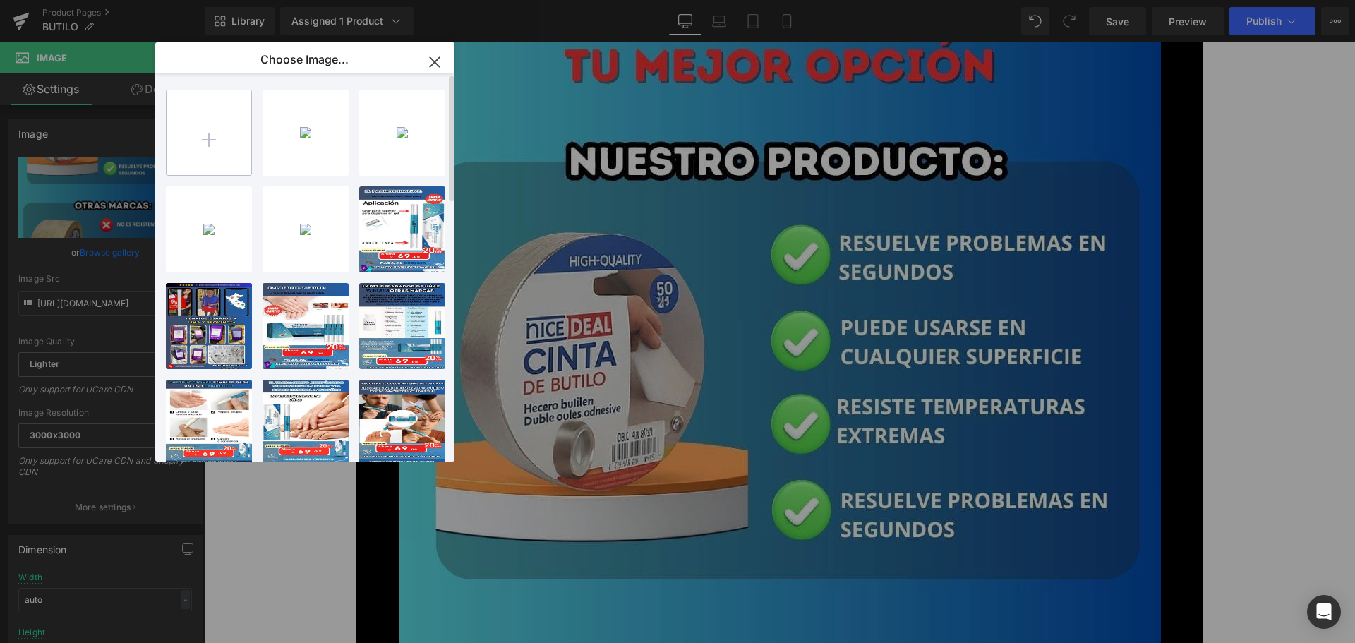
click at [213, 141] on input "file" at bounding box center [209, 132] width 85 height 85
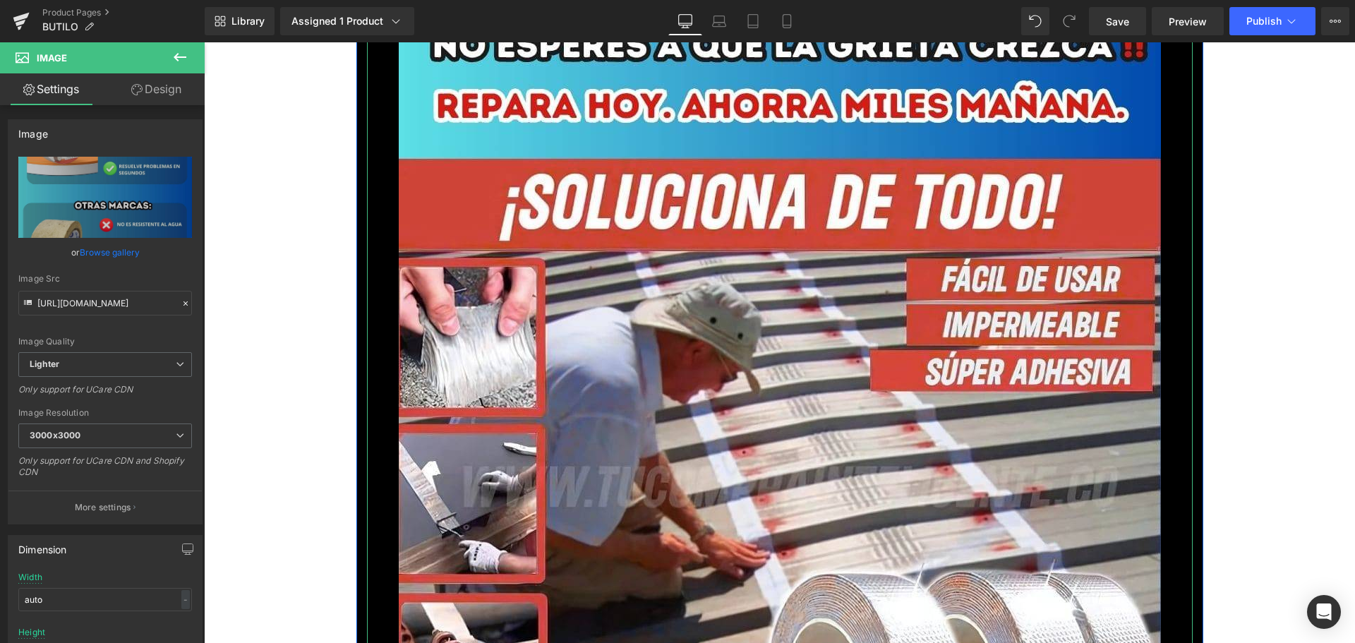
scroll to position [9950, 0]
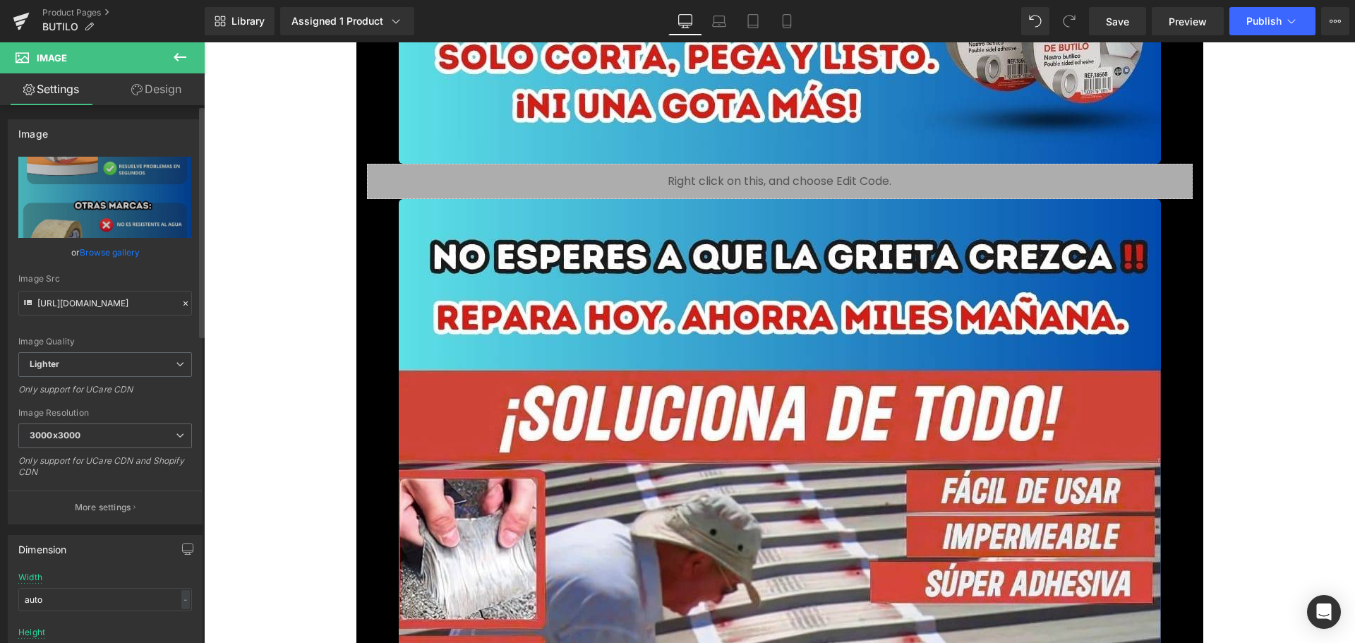
click at [115, 251] on link "Browse gallery" at bounding box center [110, 252] width 60 height 25
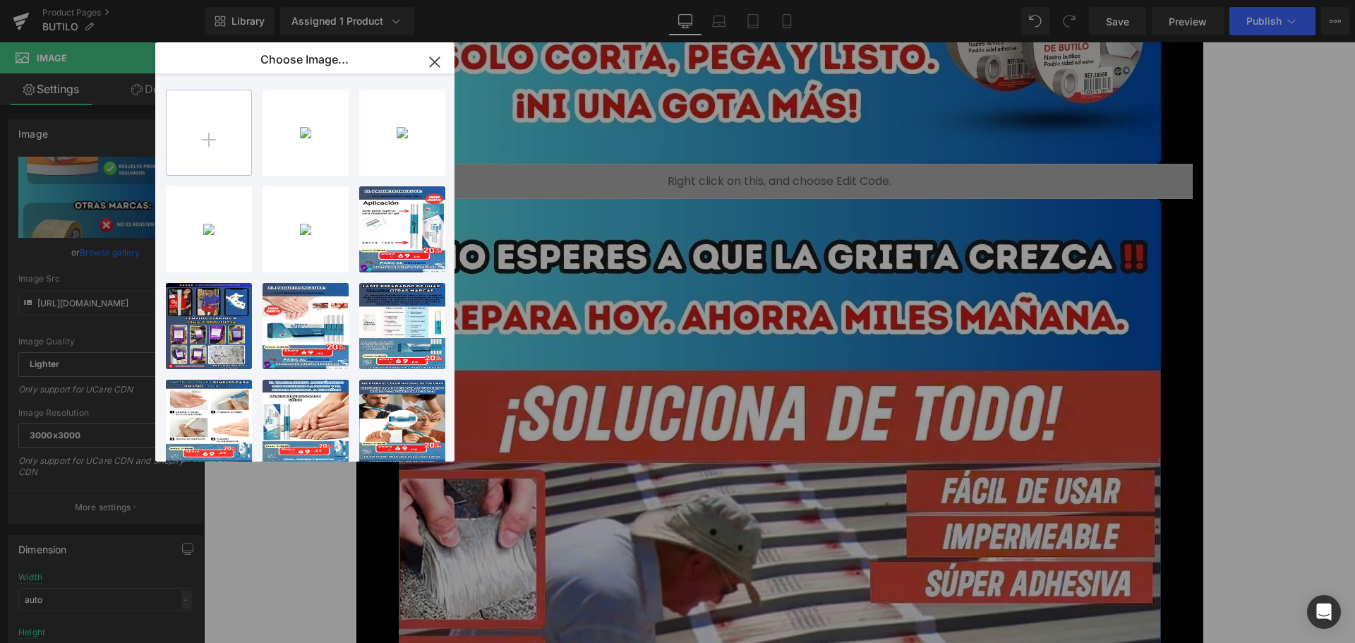
click at [207, 143] on input "file" at bounding box center [209, 132] width 85 height 85
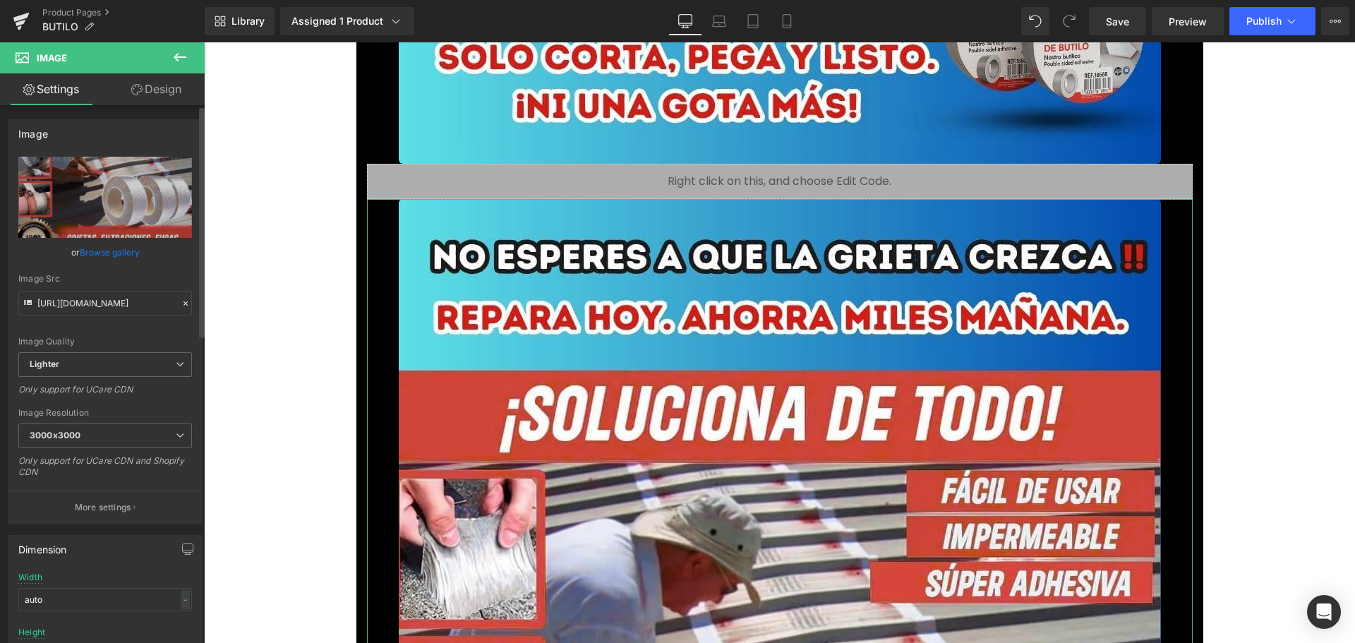
click at [108, 251] on link "Browse gallery" at bounding box center [110, 252] width 60 height 25
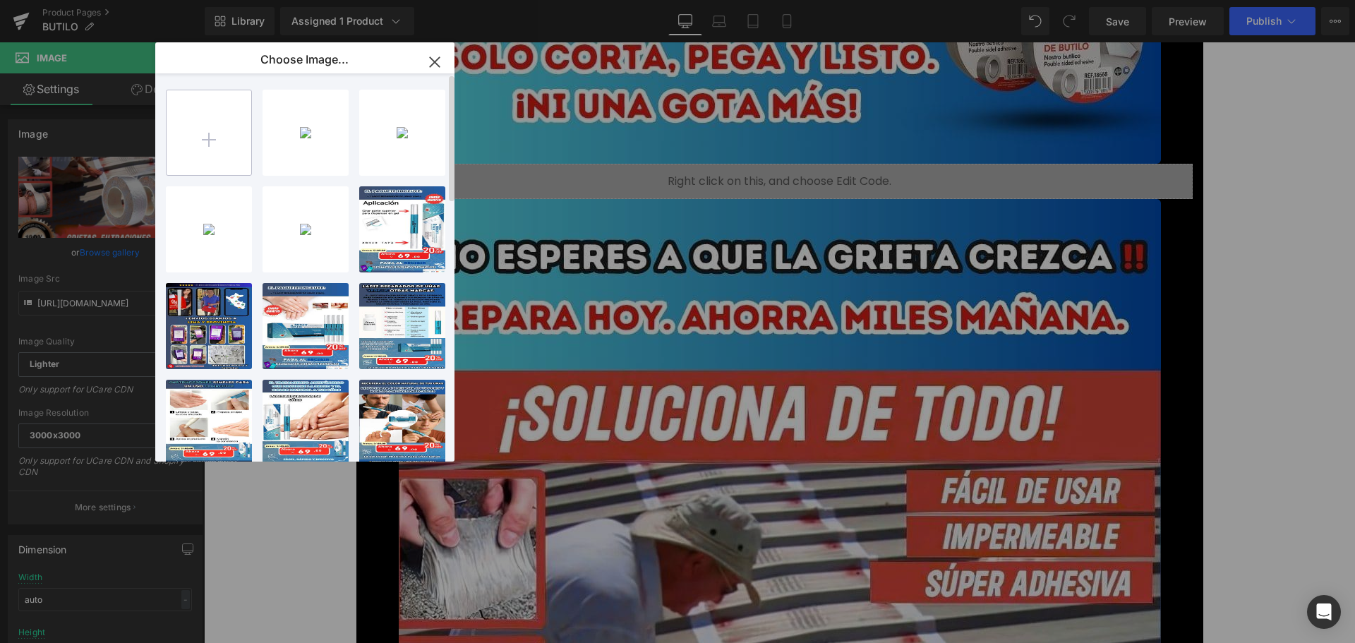
click at [227, 147] on input "file" at bounding box center [209, 132] width 85 height 85
type input "C:\fakepath\8.jpg"
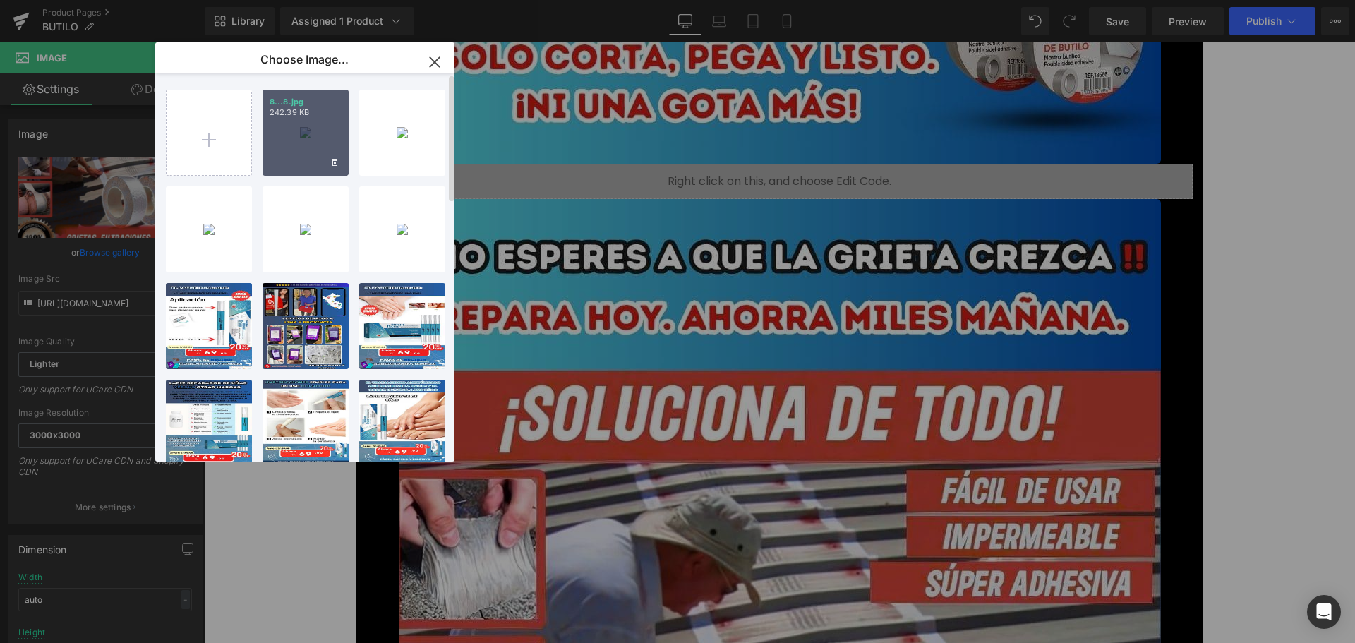
click at [294, 145] on div "8...8.jpg 242.39 KB" at bounding box center [306, 133] width 86 height 86
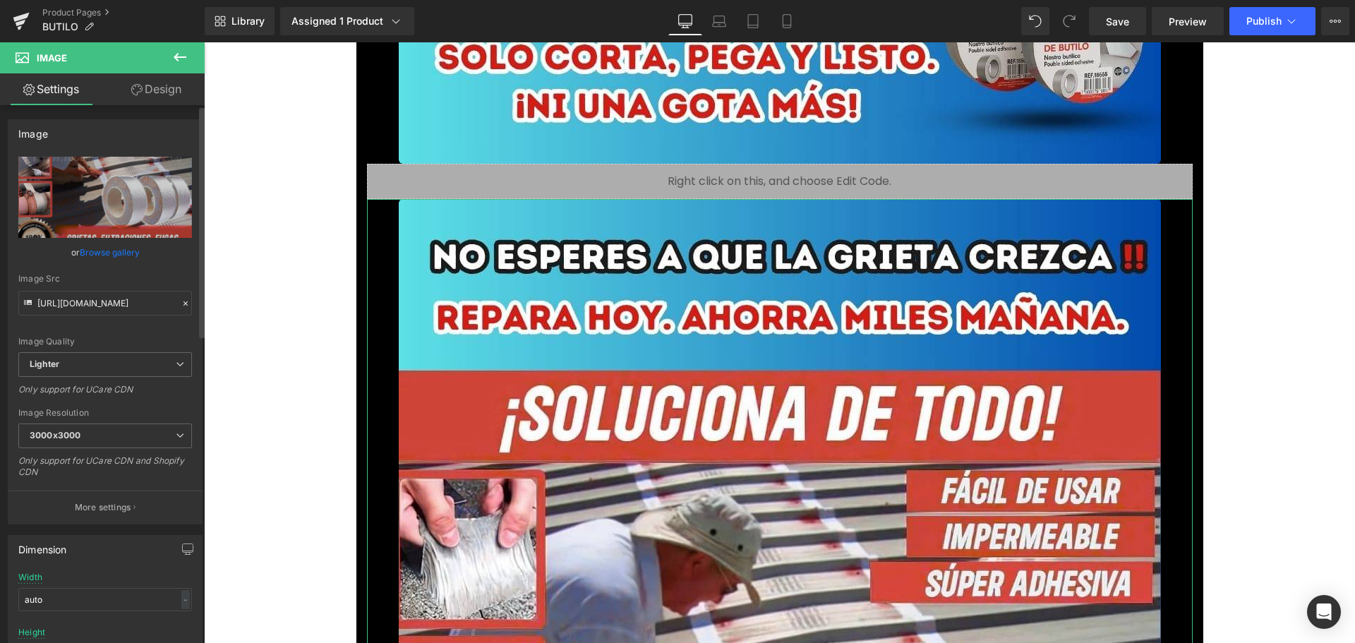
click at [106, 256] on link "Browse gallery" at bounding box center [110, 252] width 60 height 25
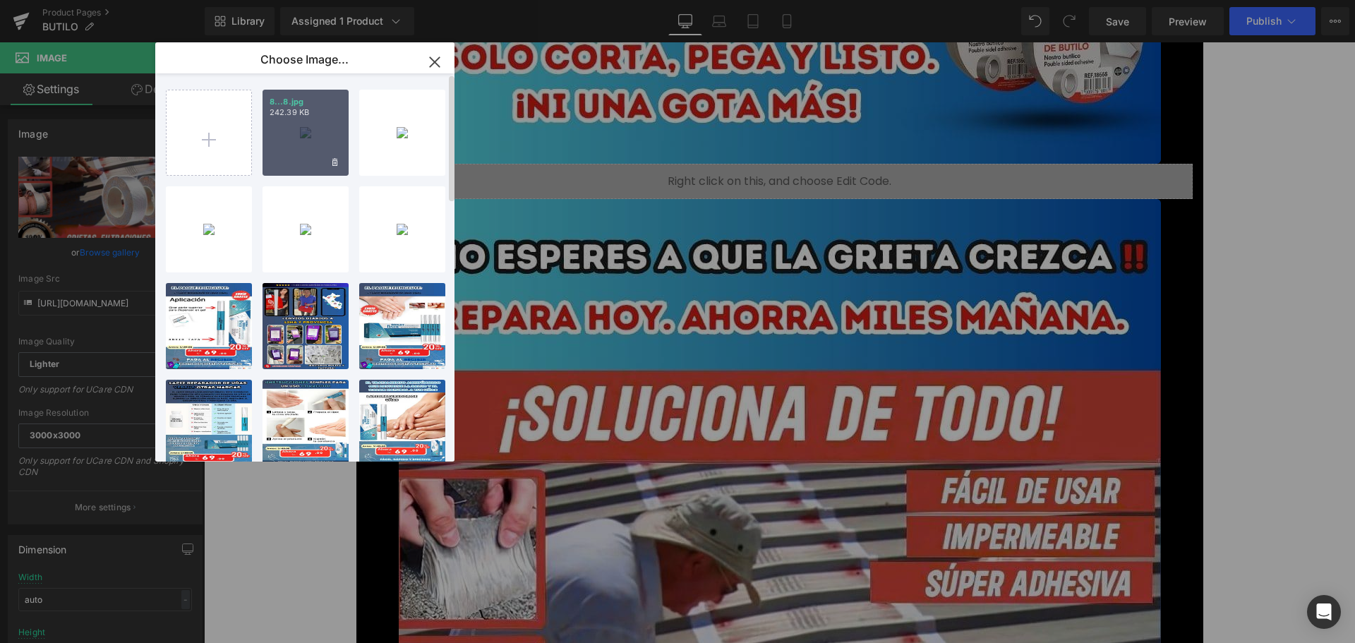
click at [285, 131] on div "8...8.jpg 242.39 KB" at bounding box center [306, 133] width 86 height 86
type input "[URL][DOMAIN_NAME]"
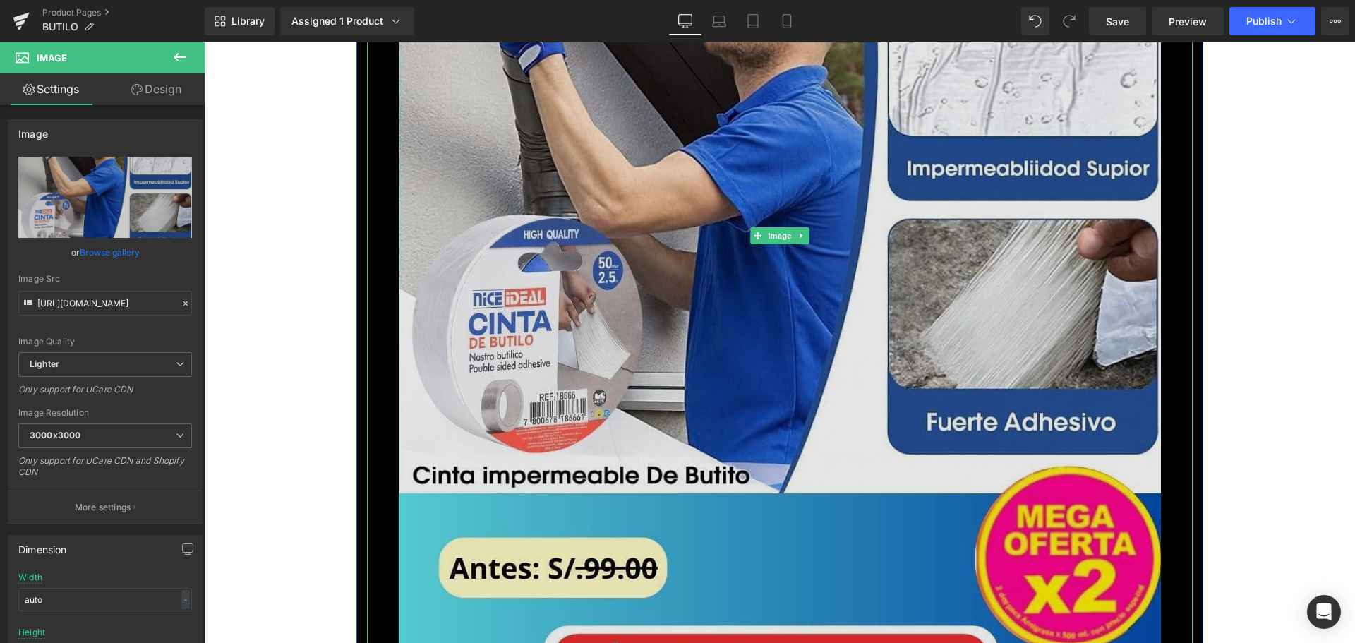
scroll to position [10585, 0]
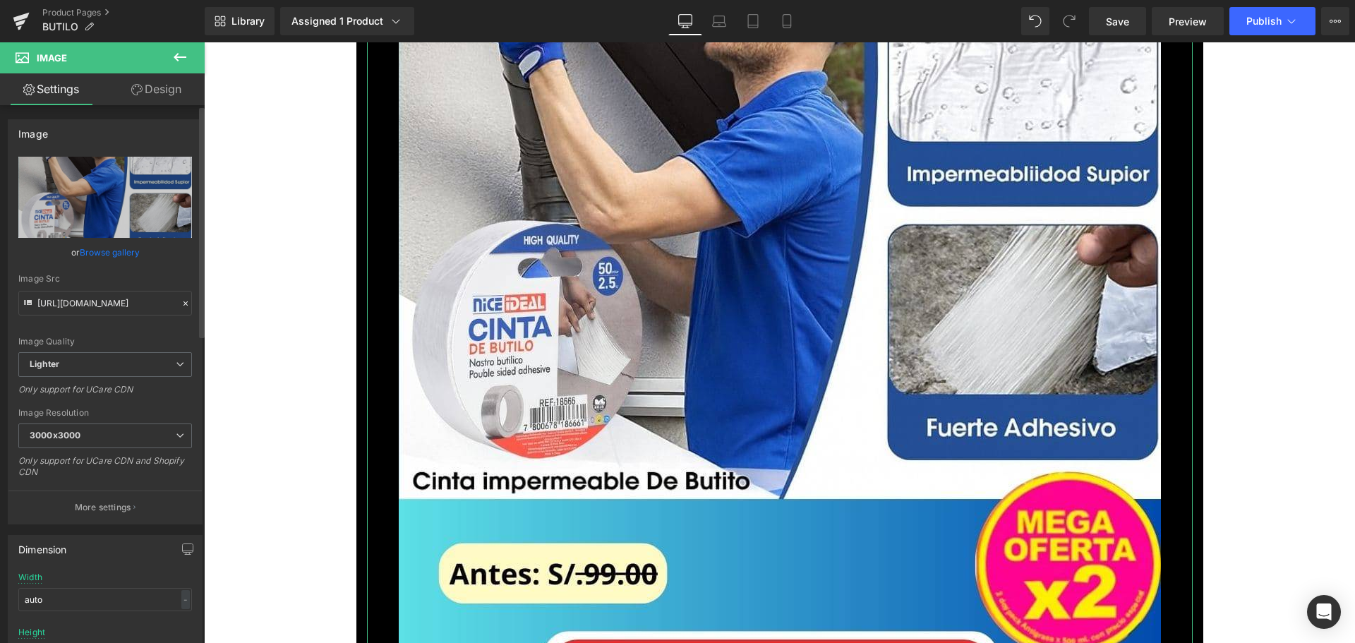
click at [115, 253] on link "Browse gallery" at bounding box center [110, 252] width 60 height 25
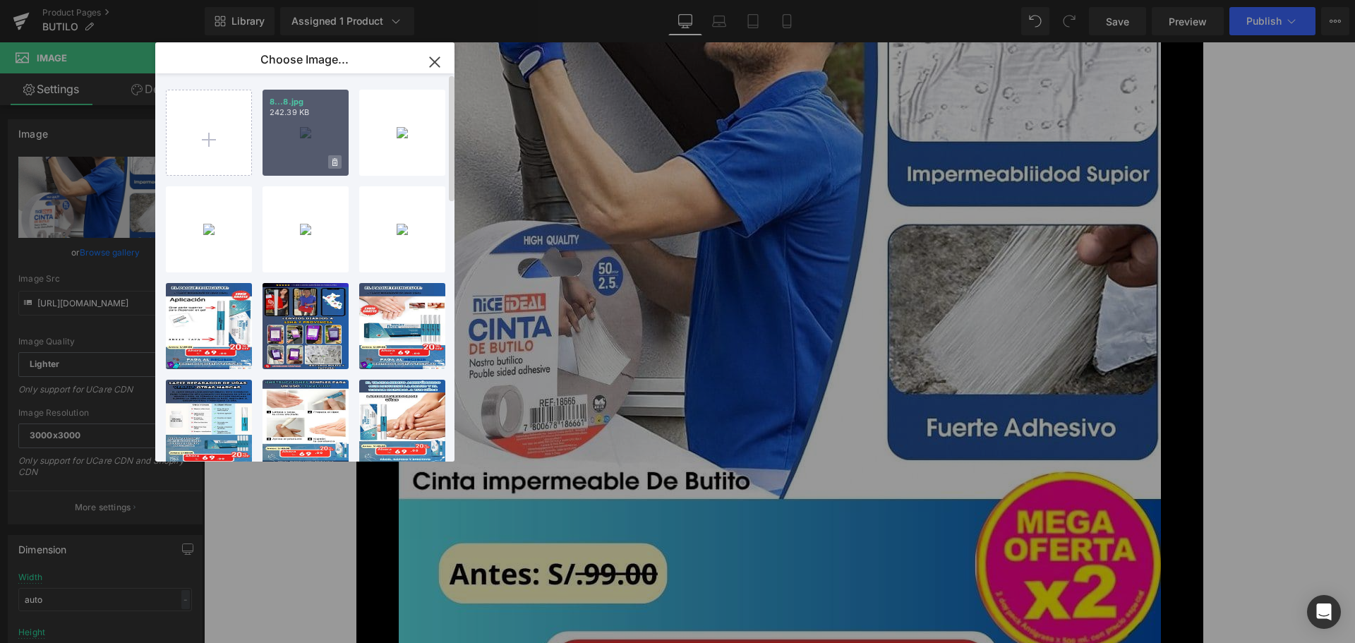
click at [336, 166] on icon at bounding box center [334, 162] width 5 height 8
click at [282, 163] on span "Yes" at bounding box center [287, 162] width 35 height 15
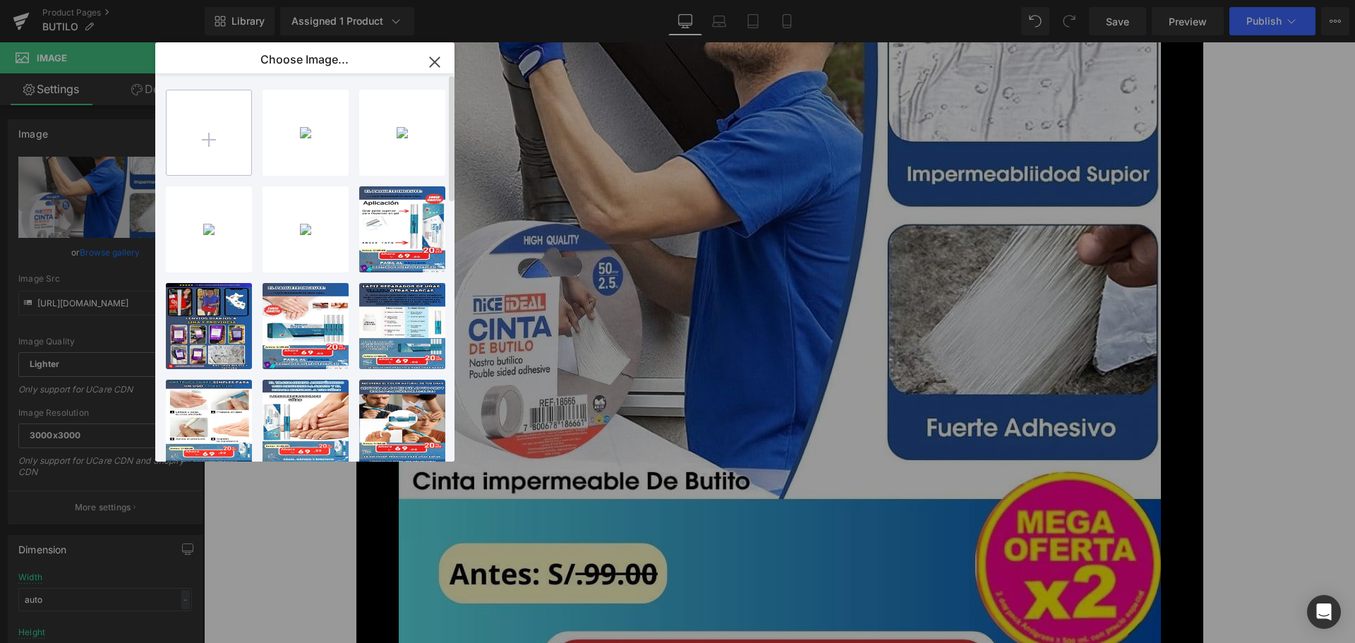
click at [205, 140] on input "file" at bounding box center [209, 132] width 85 height 85
type input "C:\fakepath\8.jpg"
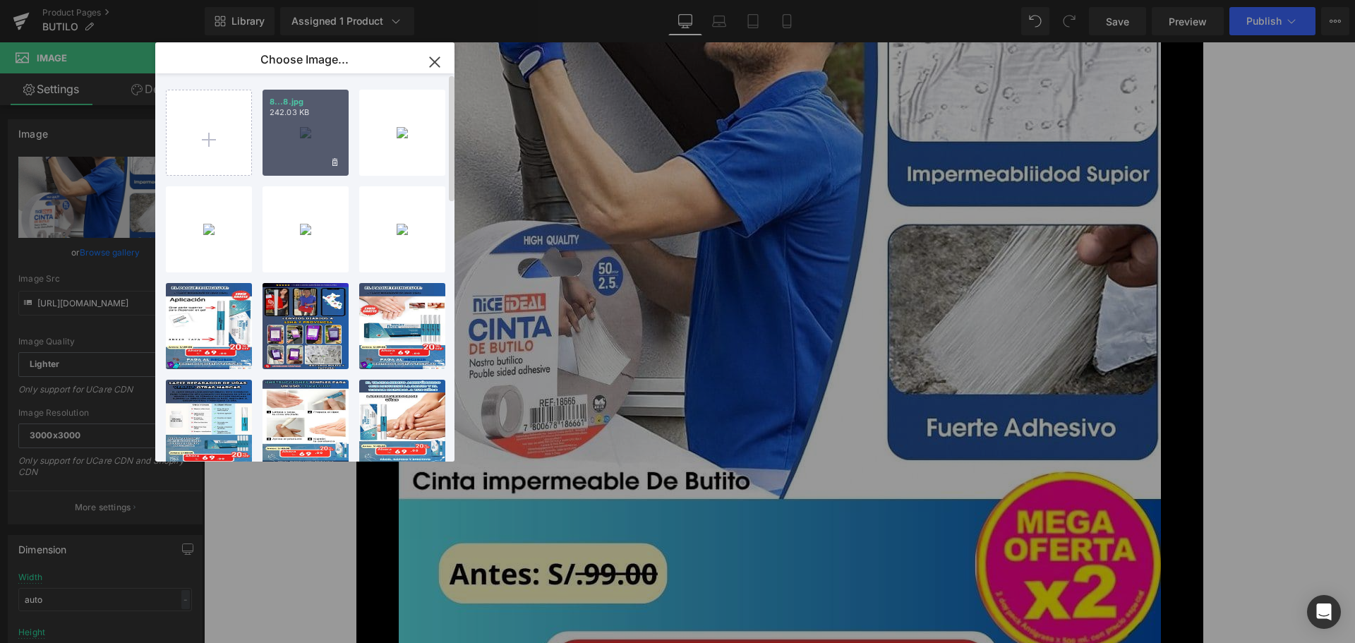
click at [311, 128] on div "8...8.jpg 242.03 KB" at bounding box center [306, 133] width 86 height 86
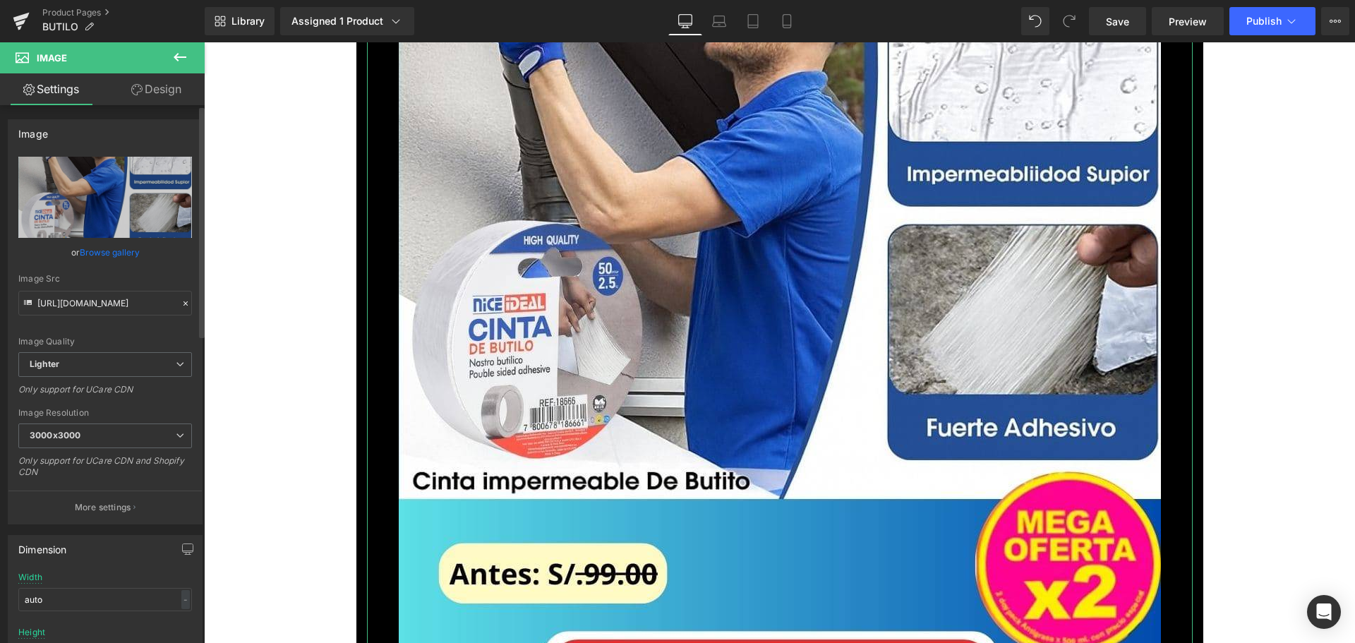
click at [119, 252] on link "Browse gallery" at bounding box center [110, 252] width 60 height 25
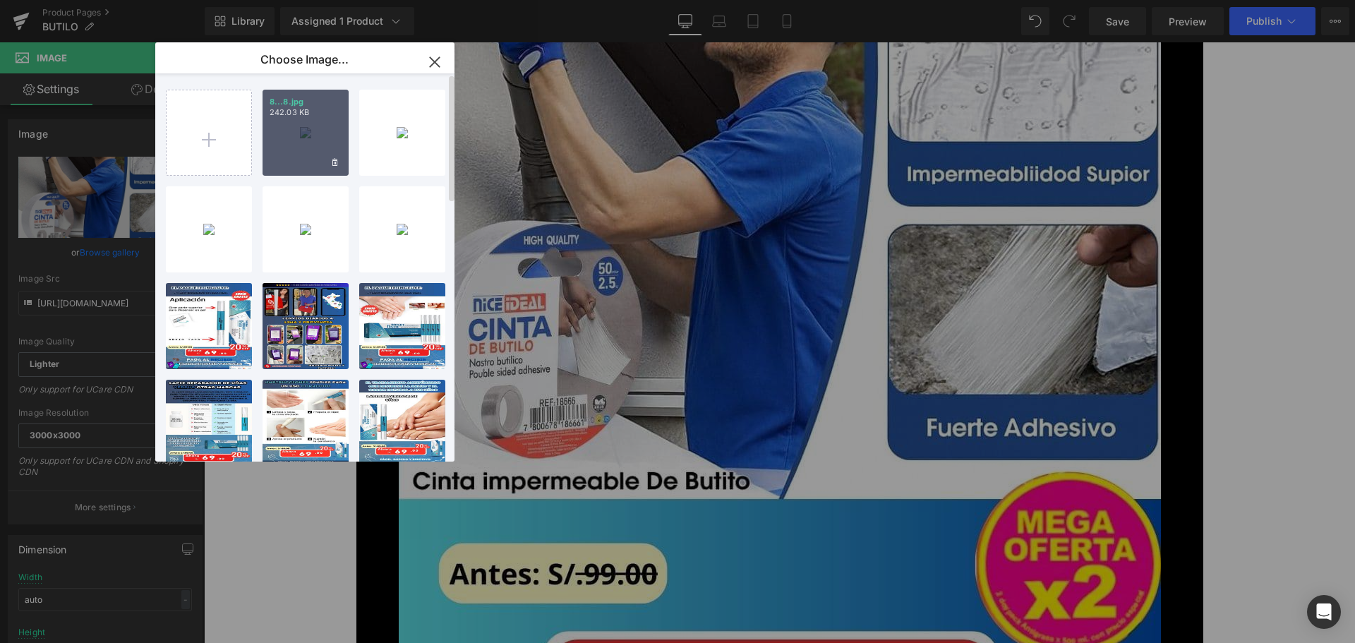
click at [294, 135] on div "8...8.jpg 242.03 KB" at bounding box center [306, 133] width 86 height 86
type input "[URL][DOMAIN_NAME]"
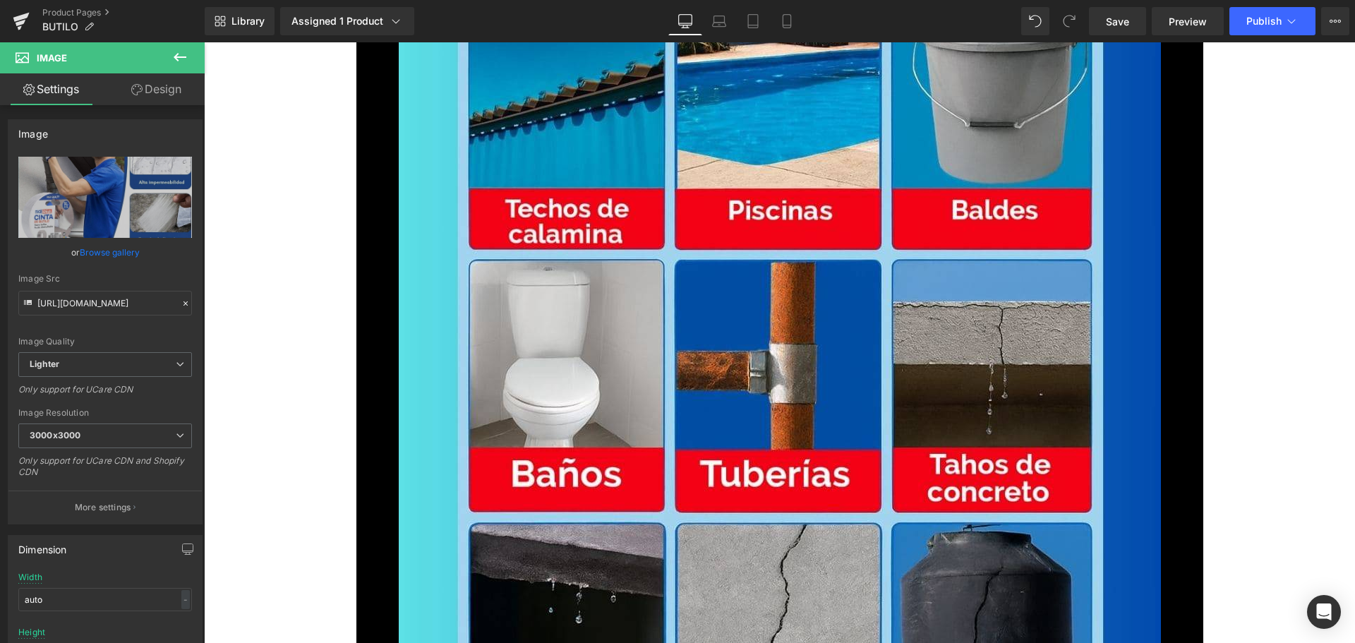
scroll to position [11714, 0]
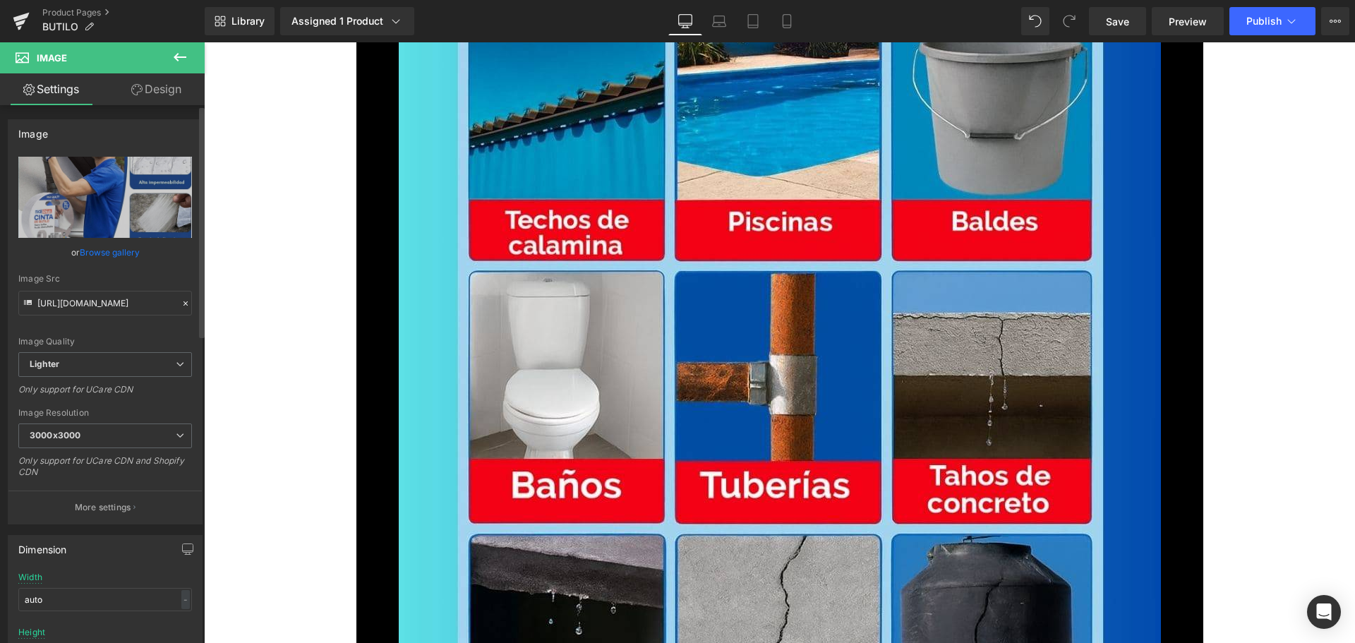
click at [116, 257] on link "Browse gallery" at bounding box center [110, 252] width 60 height 25
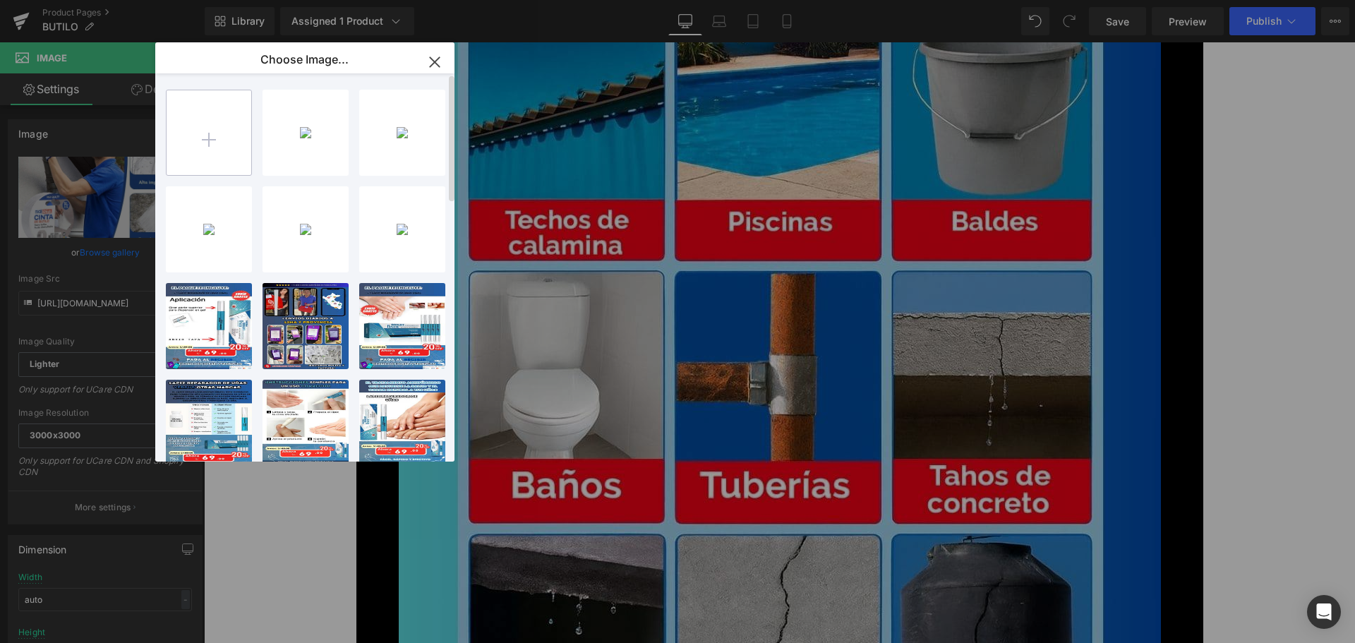
click at [197, 140] on input "file" at bounding box center [209, 132] width 85 height 85
type input "C:\fakepath\9.jpg"
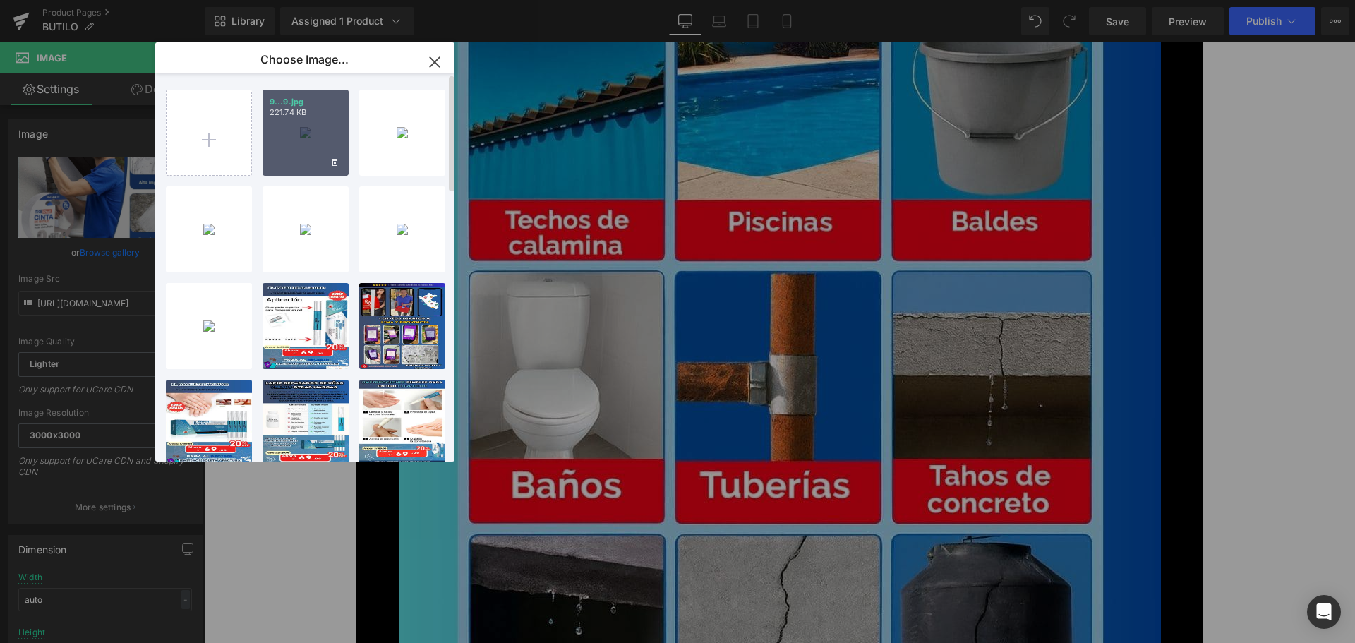
click at [301, 116] on p "221.74 KB" at bounding box center [306, 112] width 72 height 11
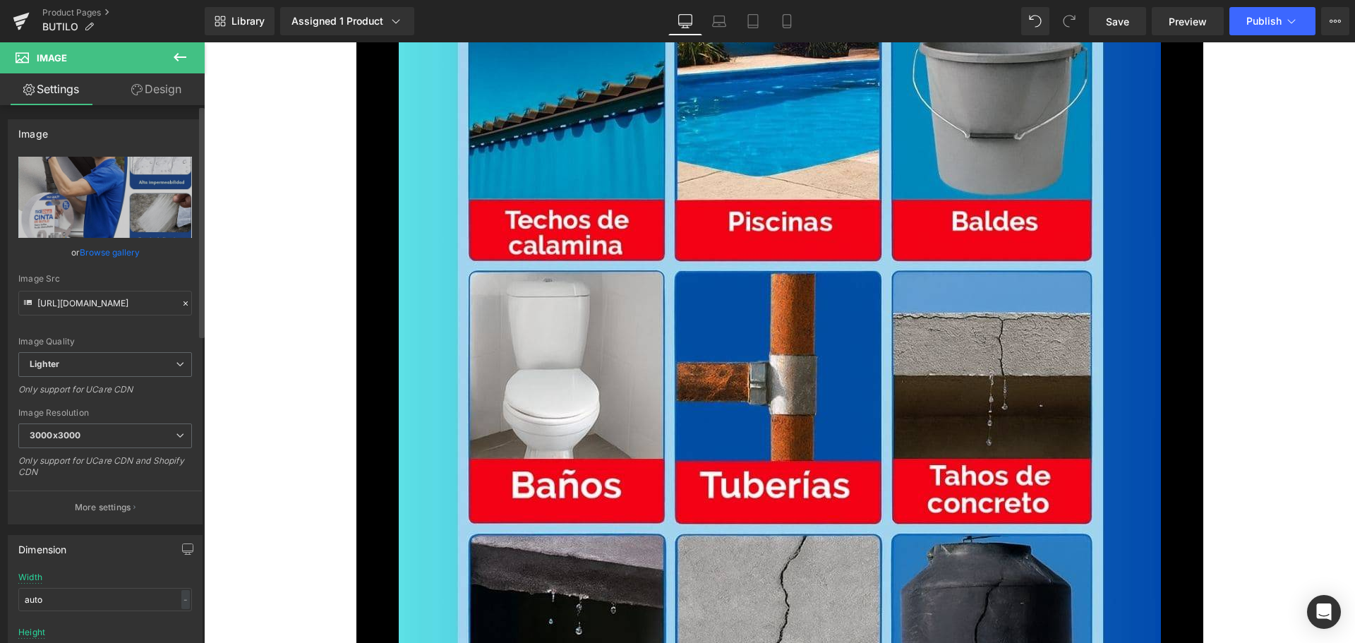
click at [121, 254] on link "Browse gallery" at bounding box center [110, 252] width 60 height 25
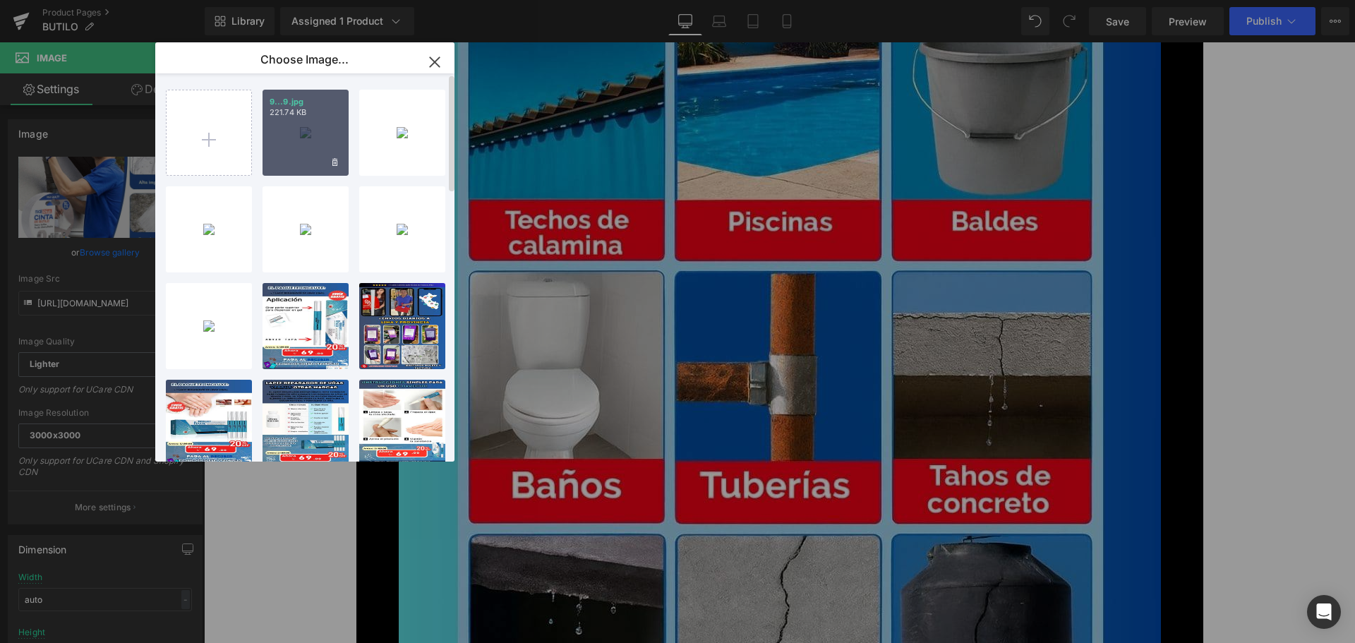
click at [306, 147] on div "9...9.jpg 221.74 KB" at bounding box center [306, 133] width 86 height 86
type input "[URL][DOMAIN_NAME]"
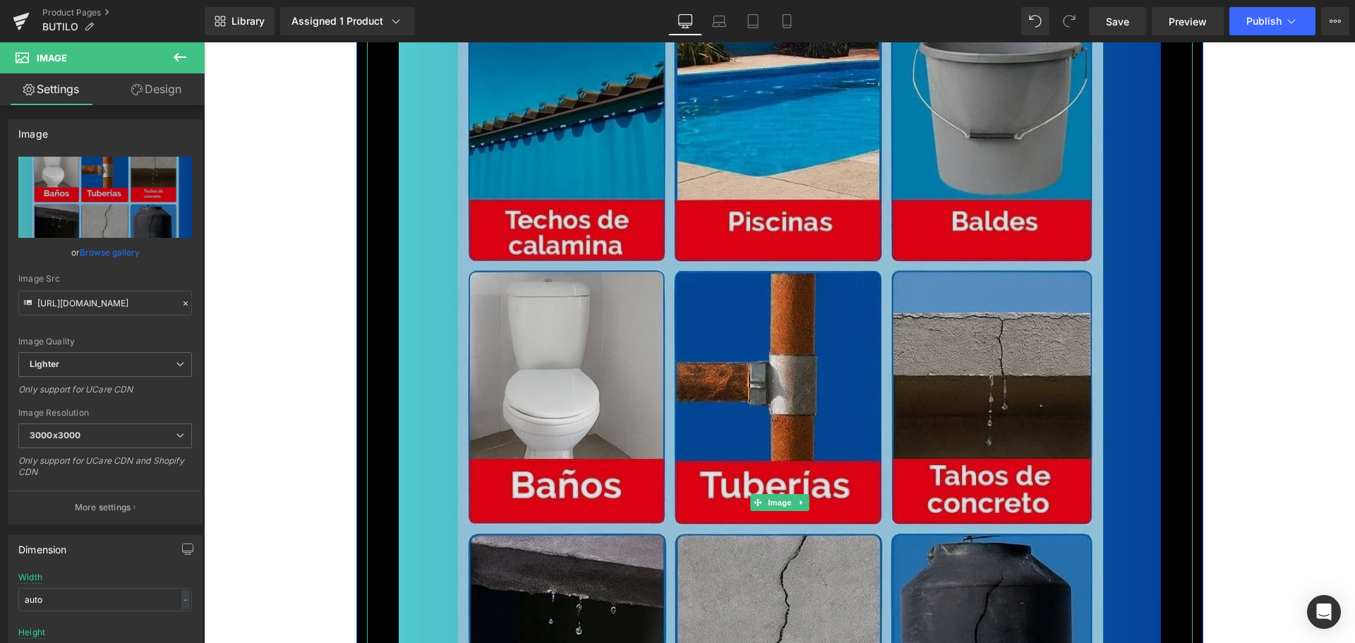
click at [503, 325] on img at bounding box center [780, 502] width 762 height 1355
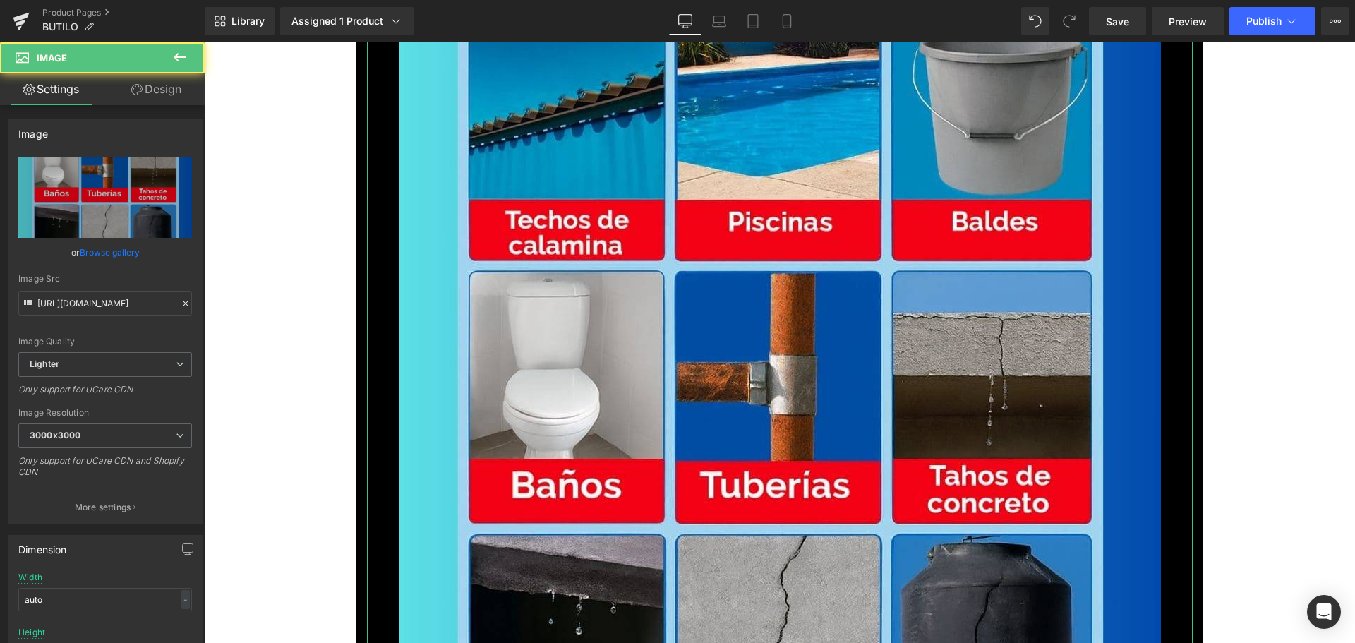
click at [118, 254] on link "Browse gallery" at bounding box center [110, 252] width 60 height 25
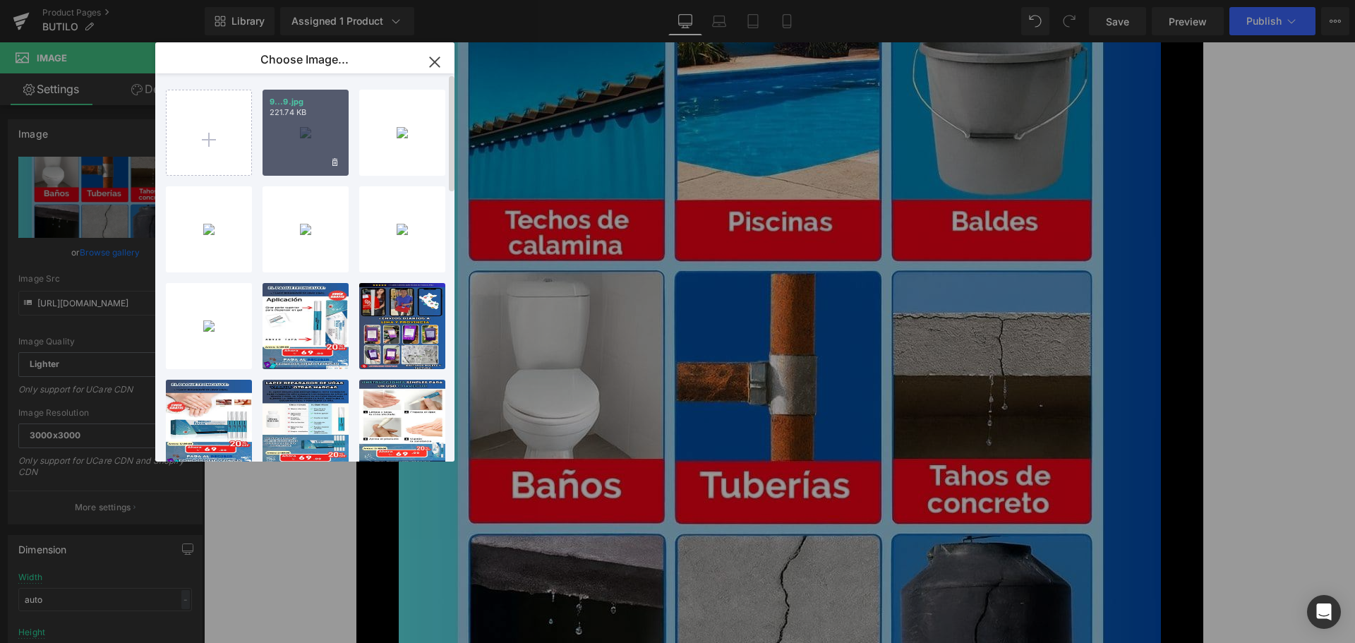
click at [287, 143] on div "9...9.jpg 221.74 KB" at bounding box center [306, 133] width 86 height 86
type input "[URL][DOMAIN_NAME]"
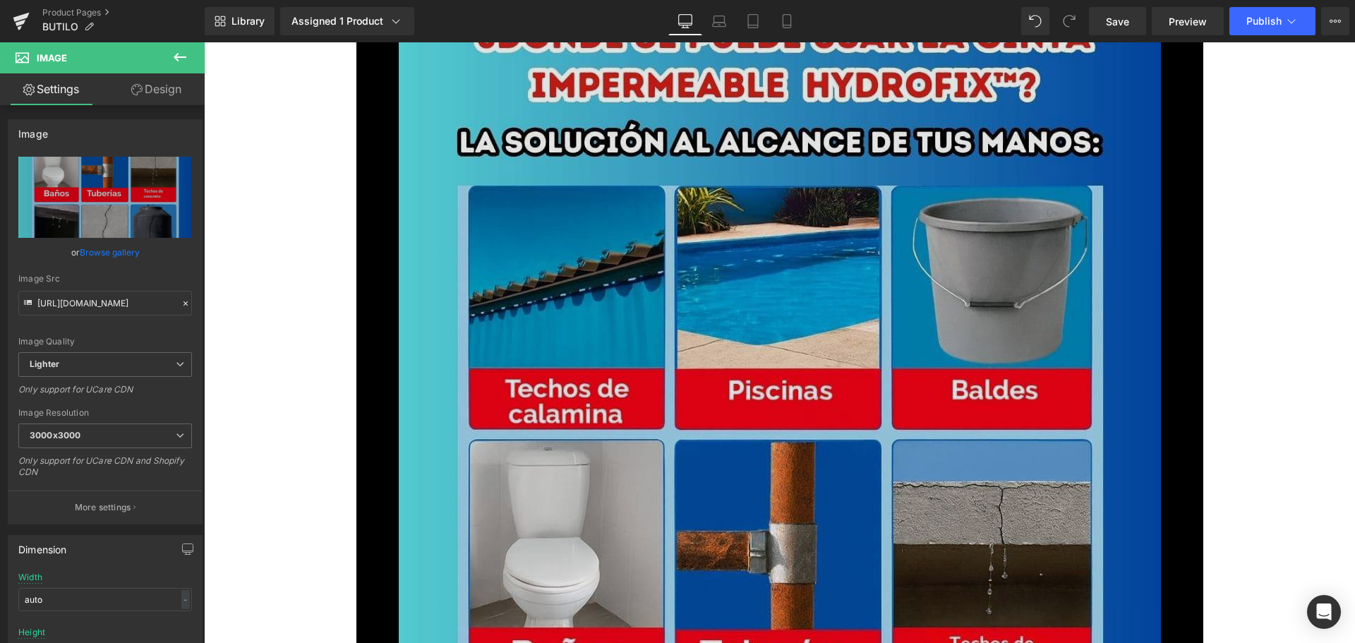
scroll to position [10232, 0]
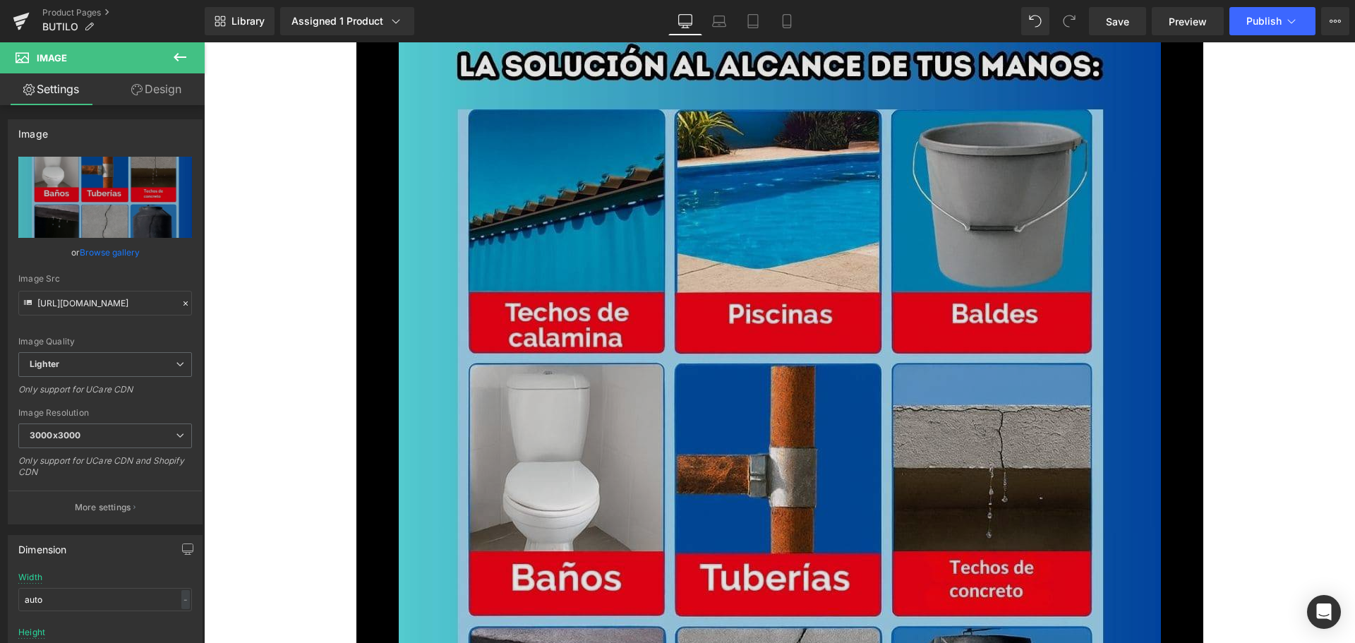
click at [587, 375] on img at bounding box center [780, 594] width 762 height 1355
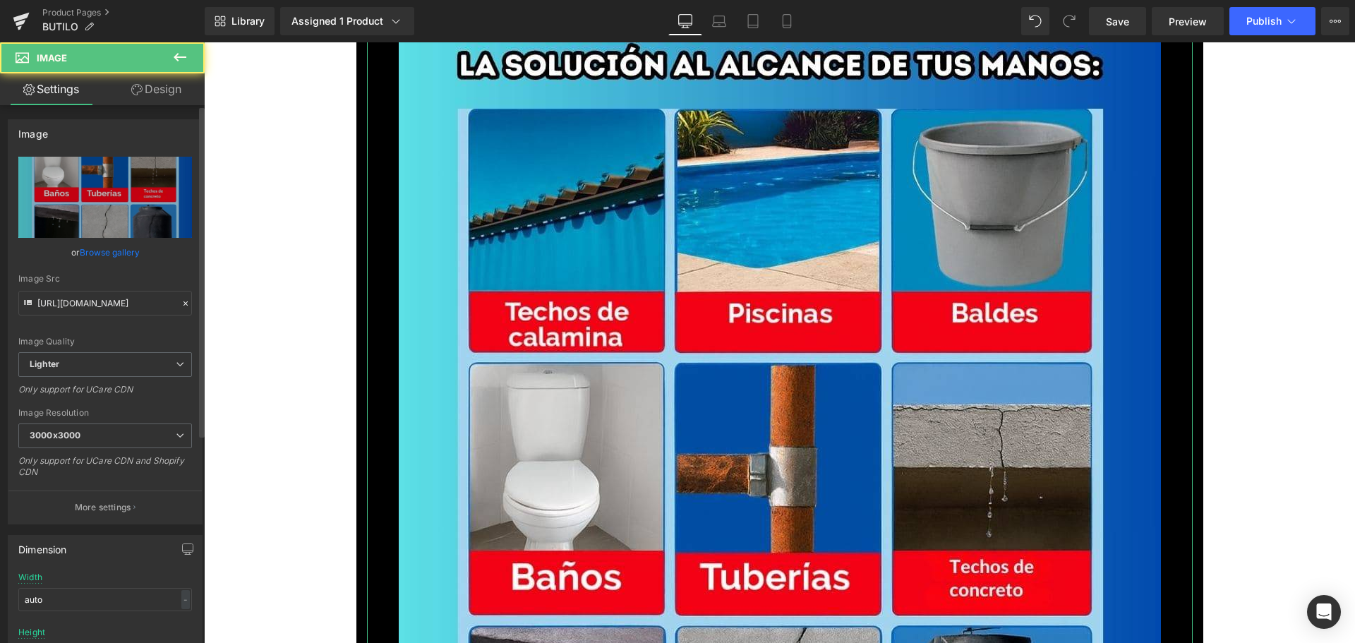
click at [93, 249] on link "Browse gallery" at bounding box center [110, 252] width 60 height 25
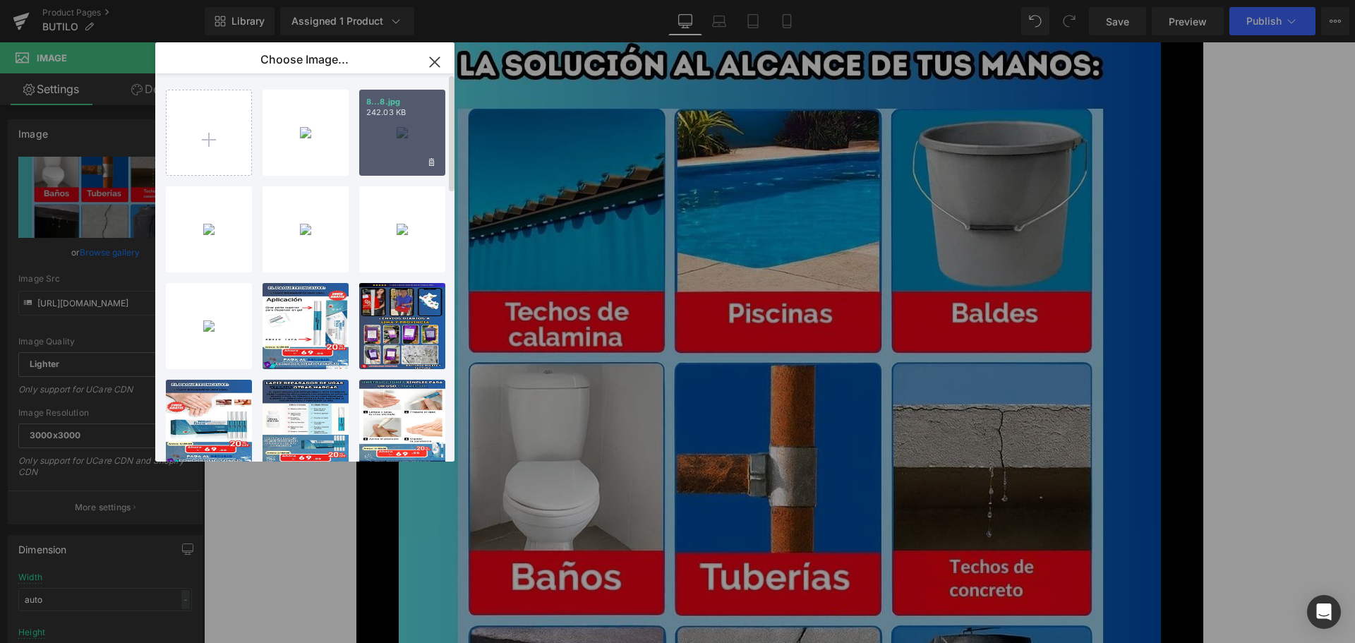
click at [409, 142] on div "8...8.jpg 242.03 KB" at bounding box center [402, 133] width 86 height 86
type input "[URL][DOMAIN_NAME]"
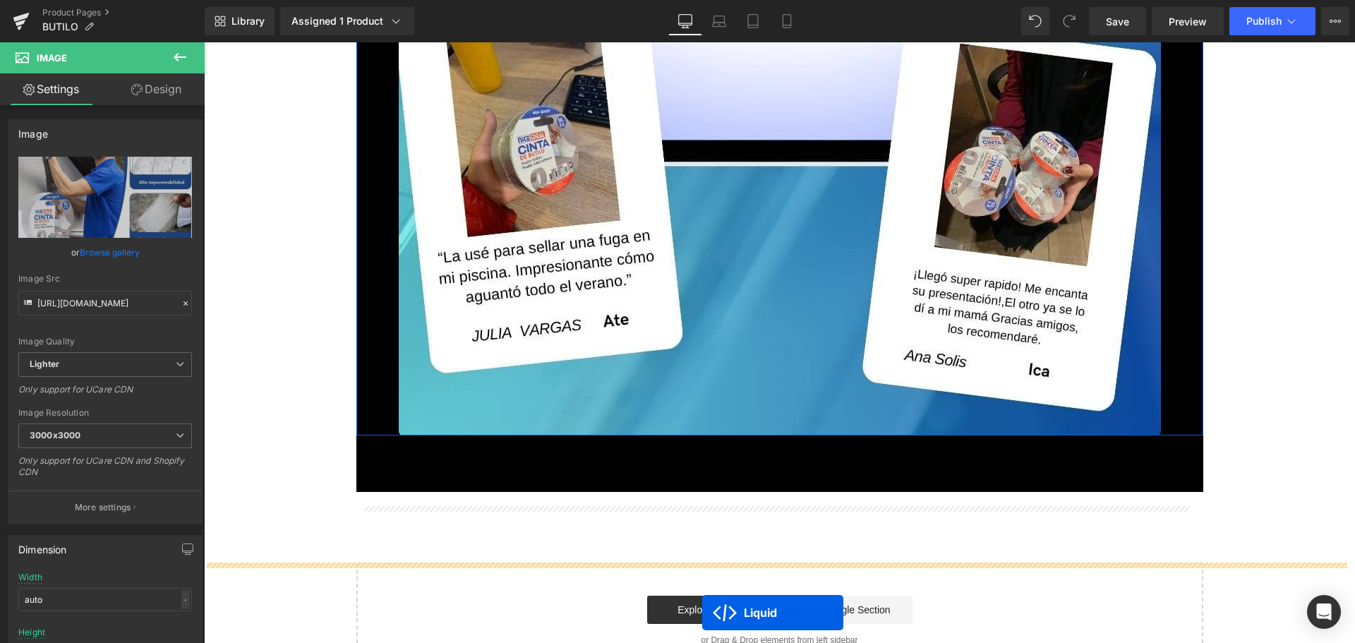
scroll to position [15310, 0]
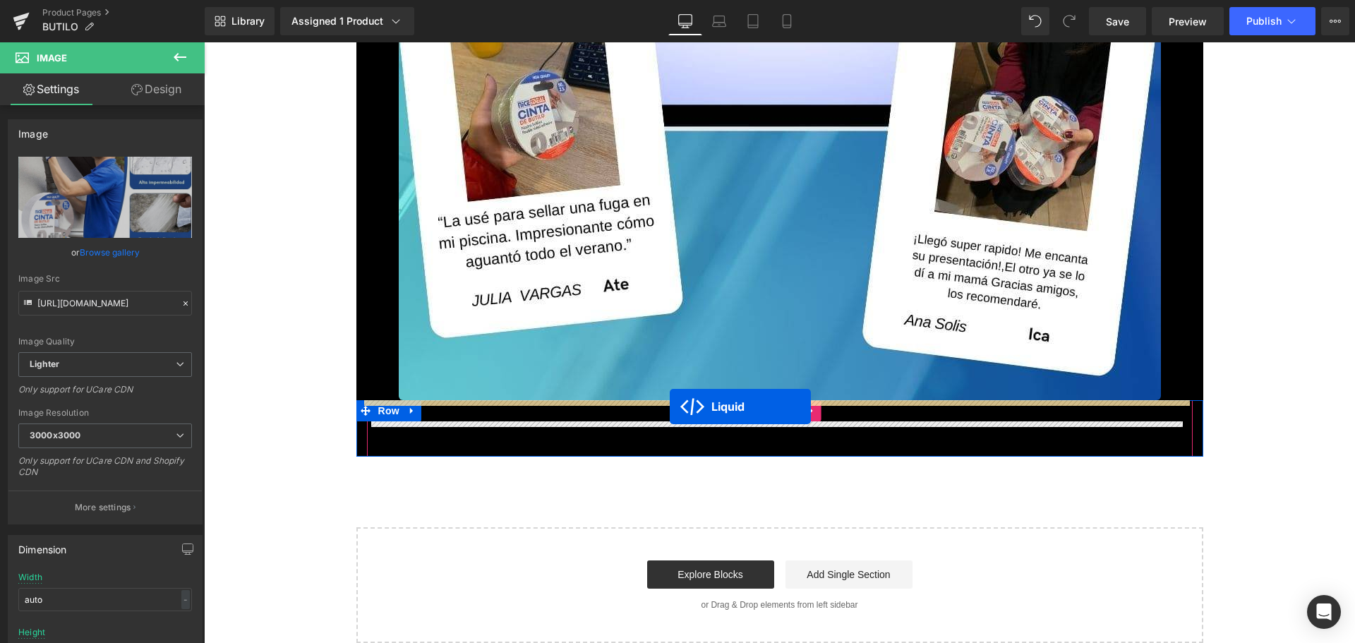
drag, startPoint x: 764, startPoint y: 466, endPoint x: 670, endPoint y: 406, distance: 111.6
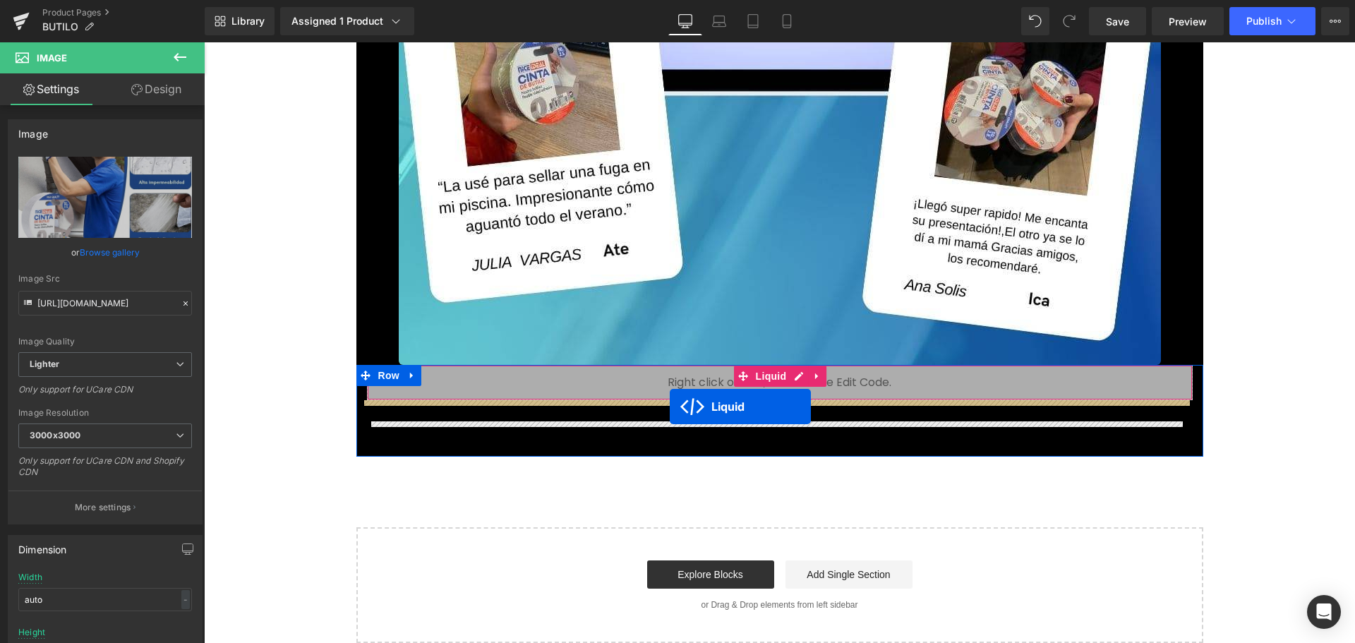
scroll to position [15275, 0]
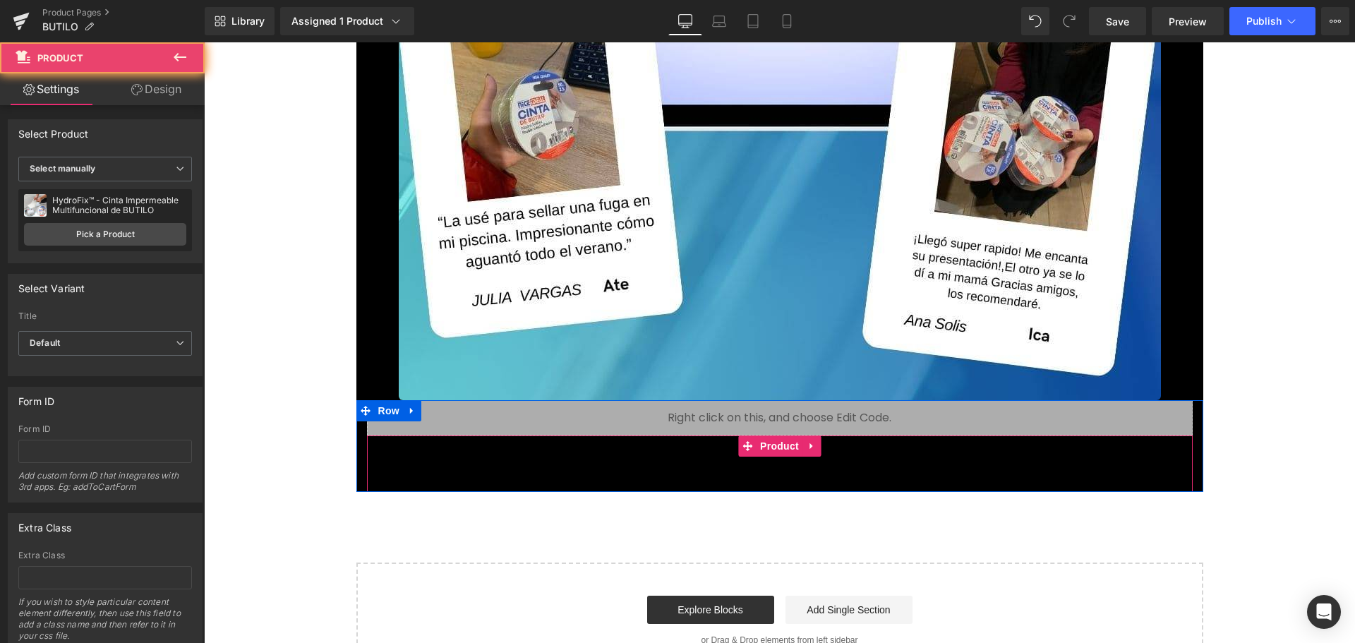
click at [1020, 447] on div "Add To Cart (P) Cart Button Product" at bounding box center [780, 463] width 826 height 56
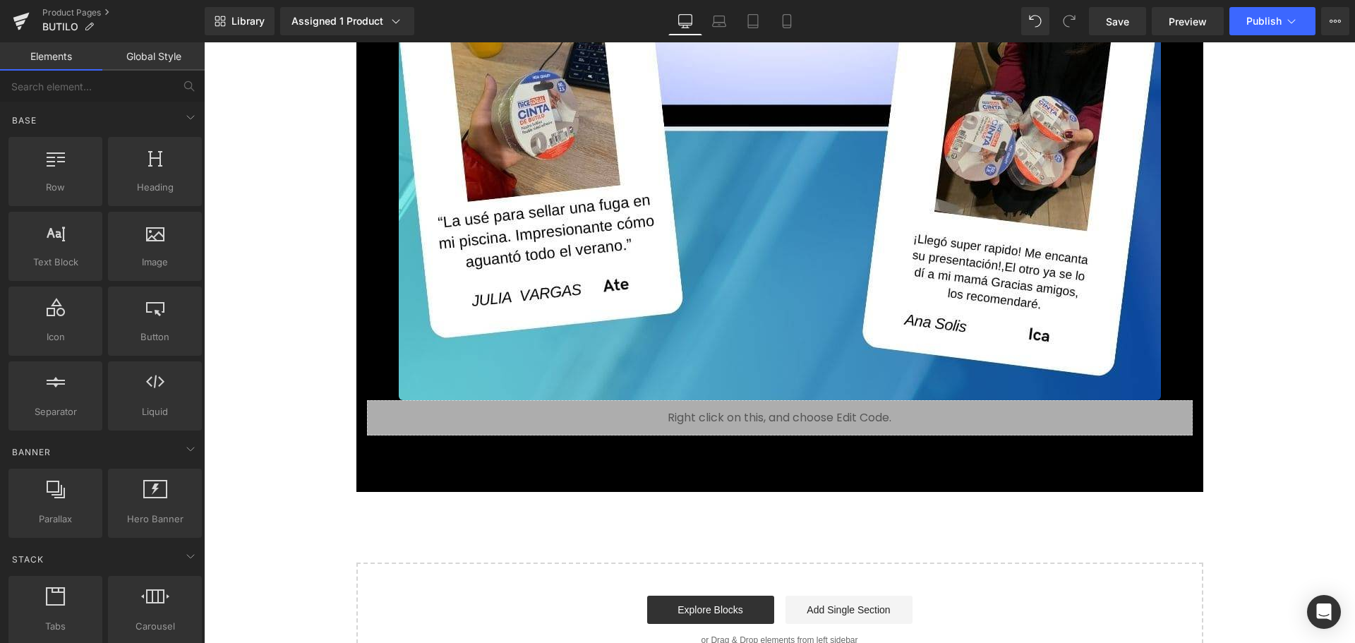
click at [396, 17] on icon at bounding box center [396, 21] width 14 height 14
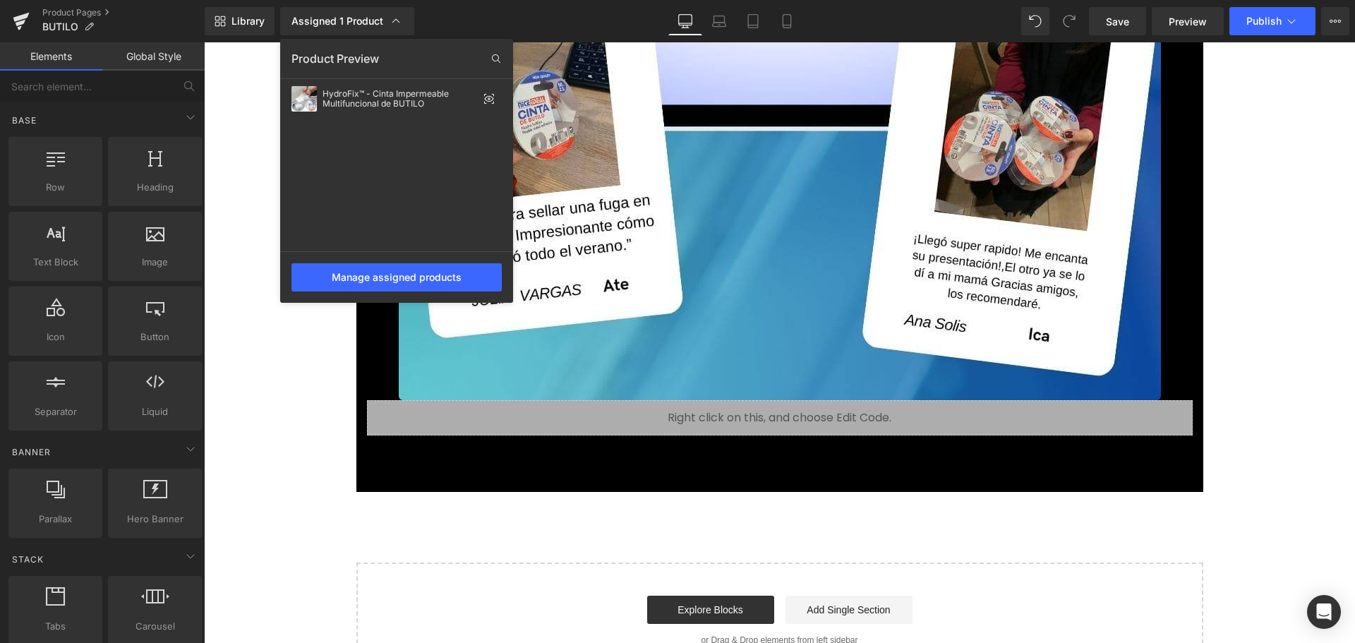
drag, startPoint x: 1269, startPoint y: 206, endPoint x: 1029, endPoint y: 125, distance: 253.3
click at [1269, 206] on div at bounding box center [779, 342] width 1151 height 601
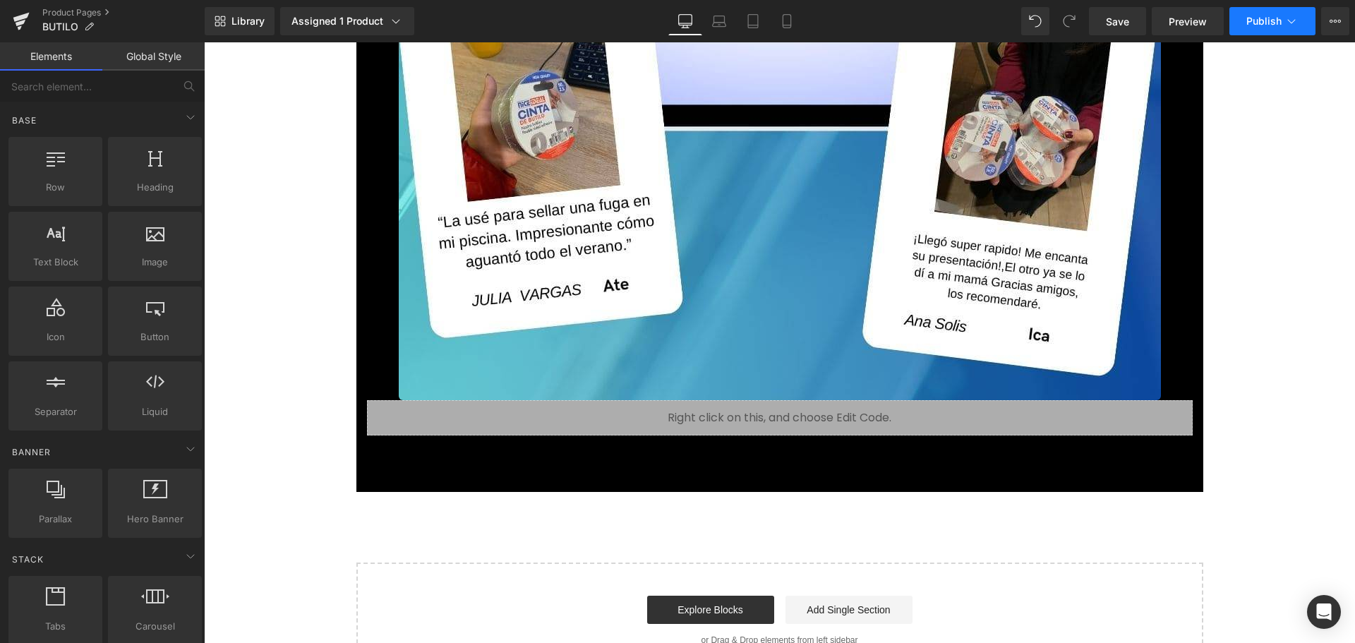
click at [1267, 20] on span "Publish" at bounding box center [1263, 21] width 35 height 11
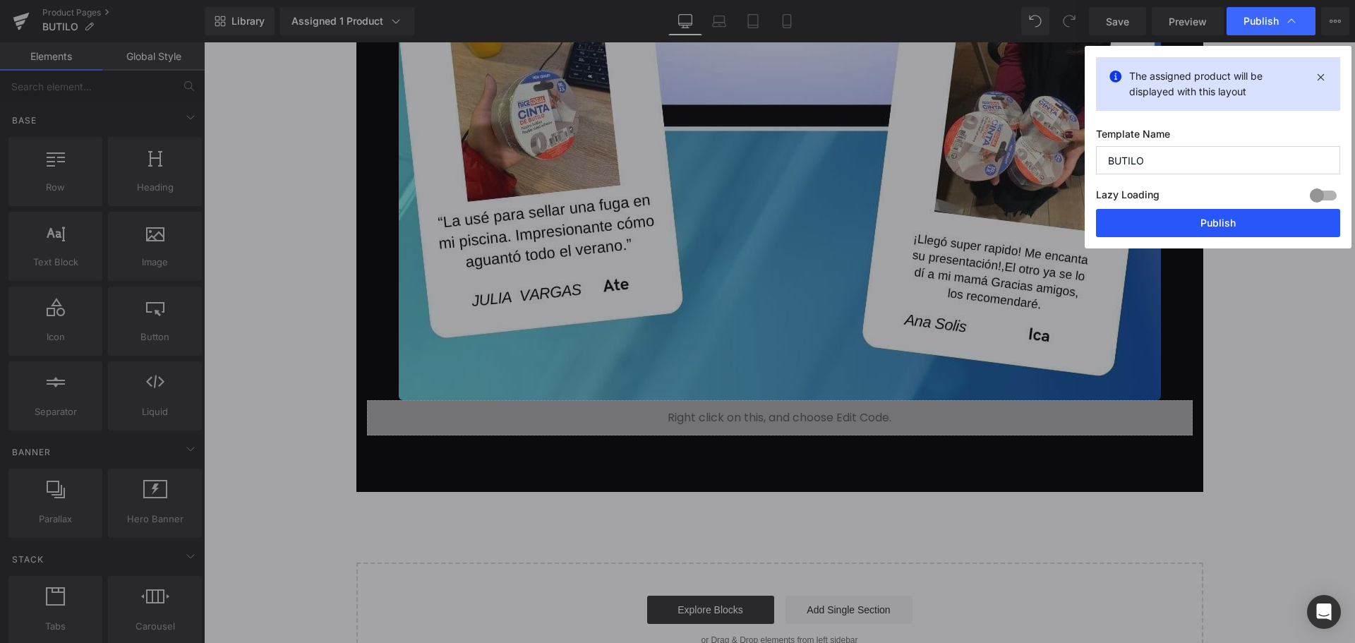
click at [1207, 223] on button "Publish" at bounding box center [1218, 223] width 244 height 28
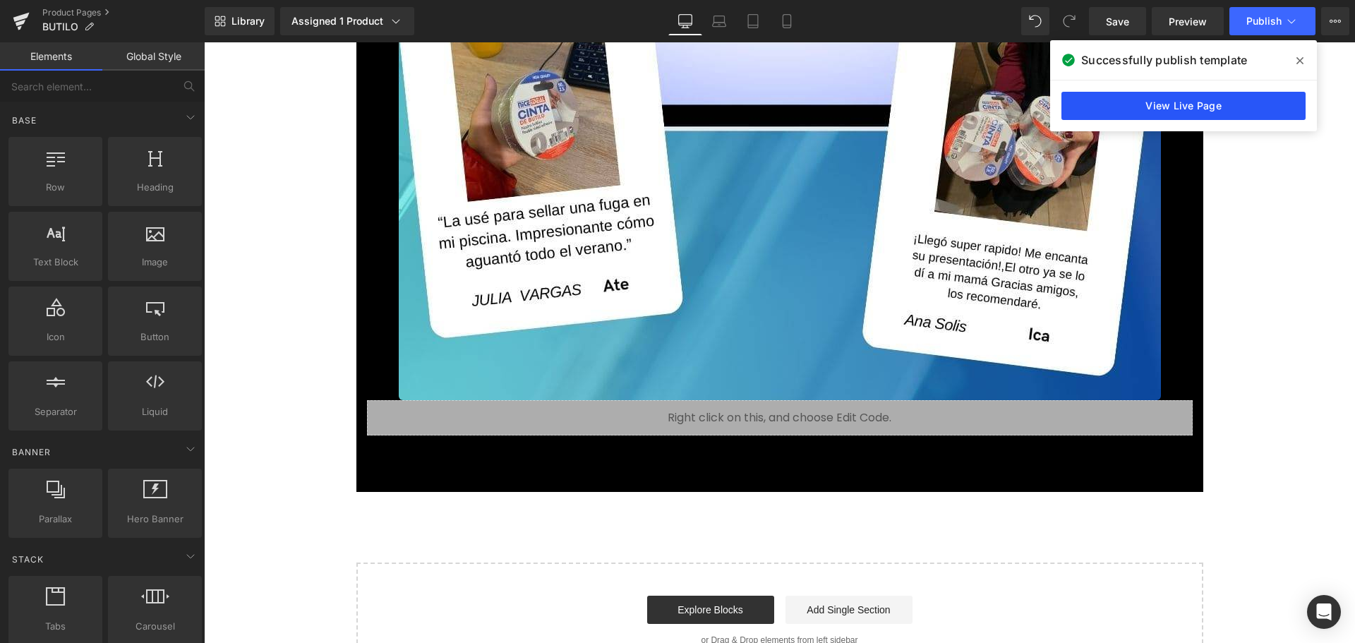
click at [1258, 102] on link "View Live Page" at bounding box center [1183, 106] width 244 height 28
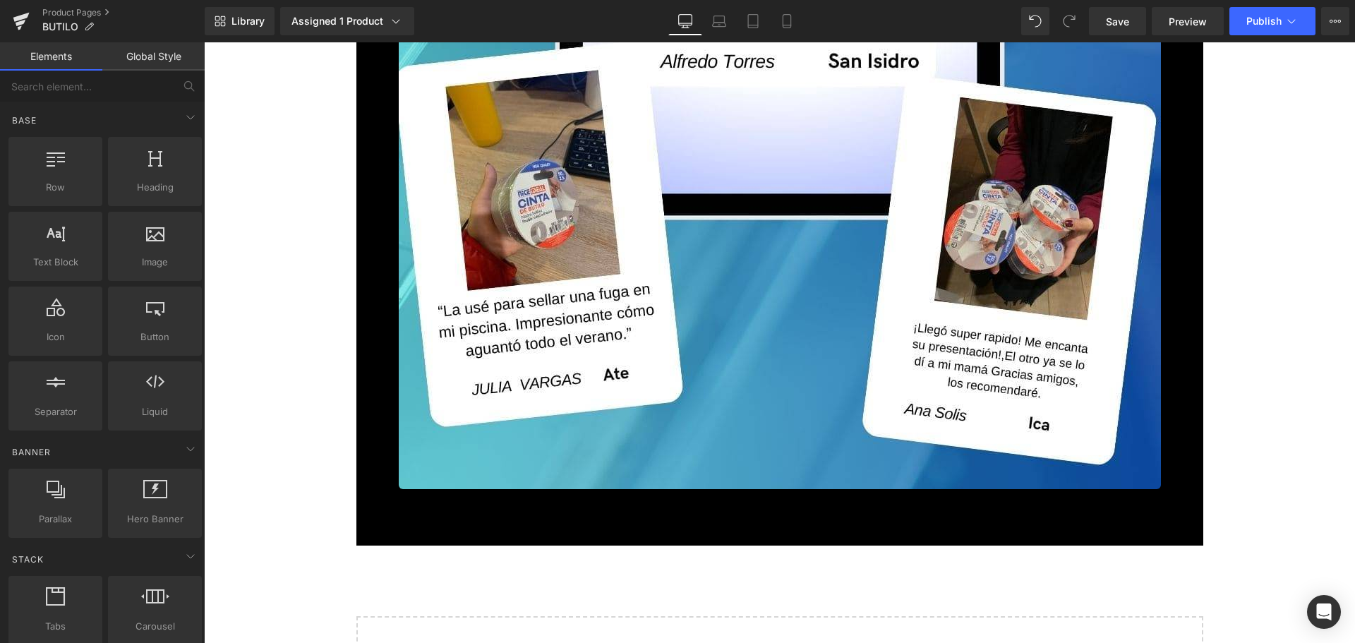
scroll to position [15056, 0]
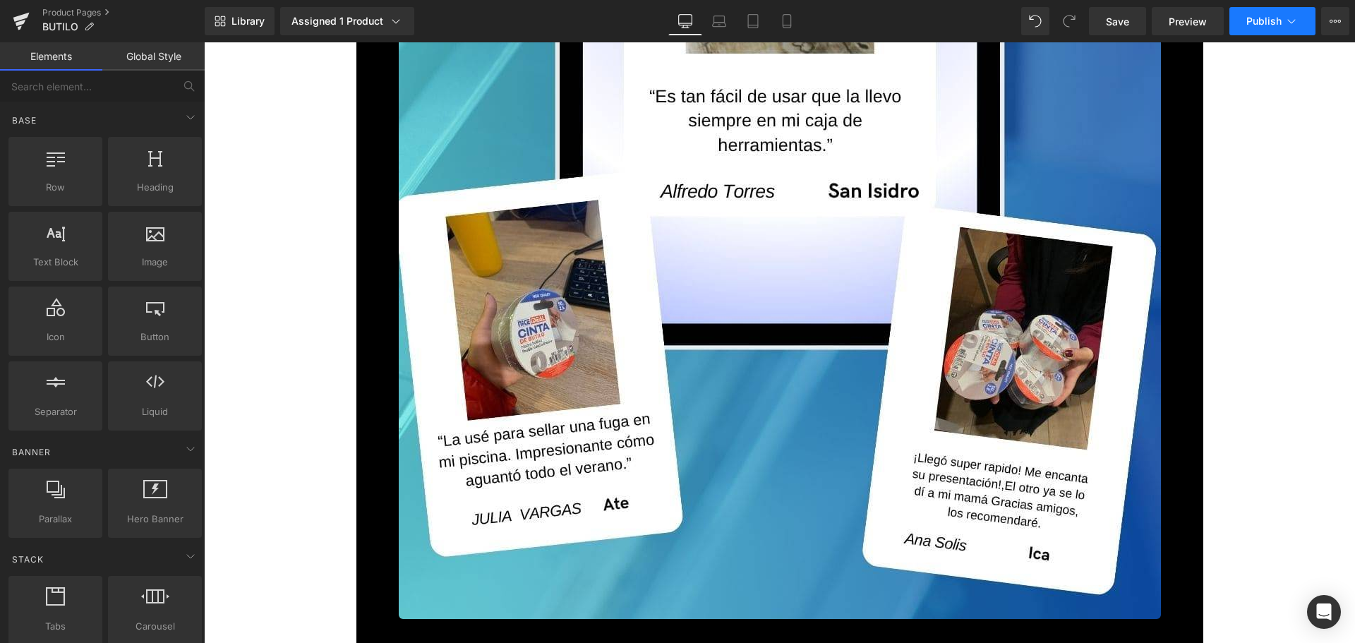
click at [1257, 29] on button "Publish" at bounding box center [1272, 21] width 86 height 28
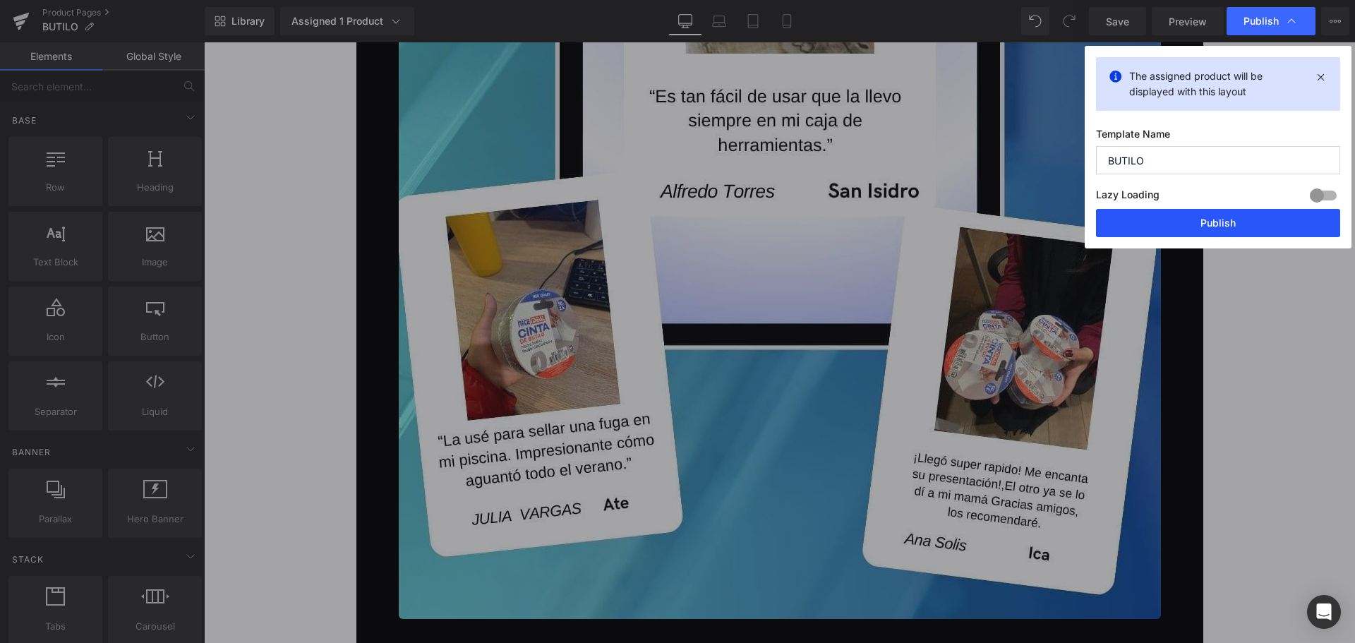
click at [1251, 227] on button "Publish" at bounding box center [1218, 223] width 244 height 28
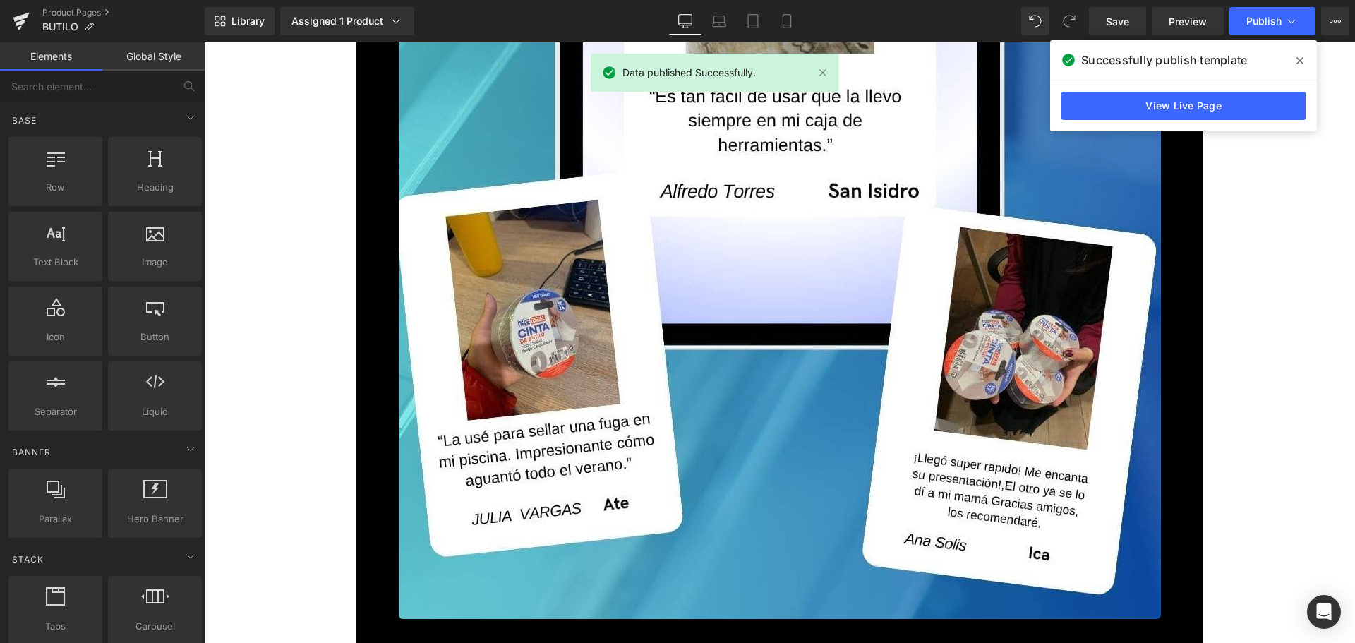
click at [1292, 65] on span at bounding box center [1300, 60] width 23 height 23
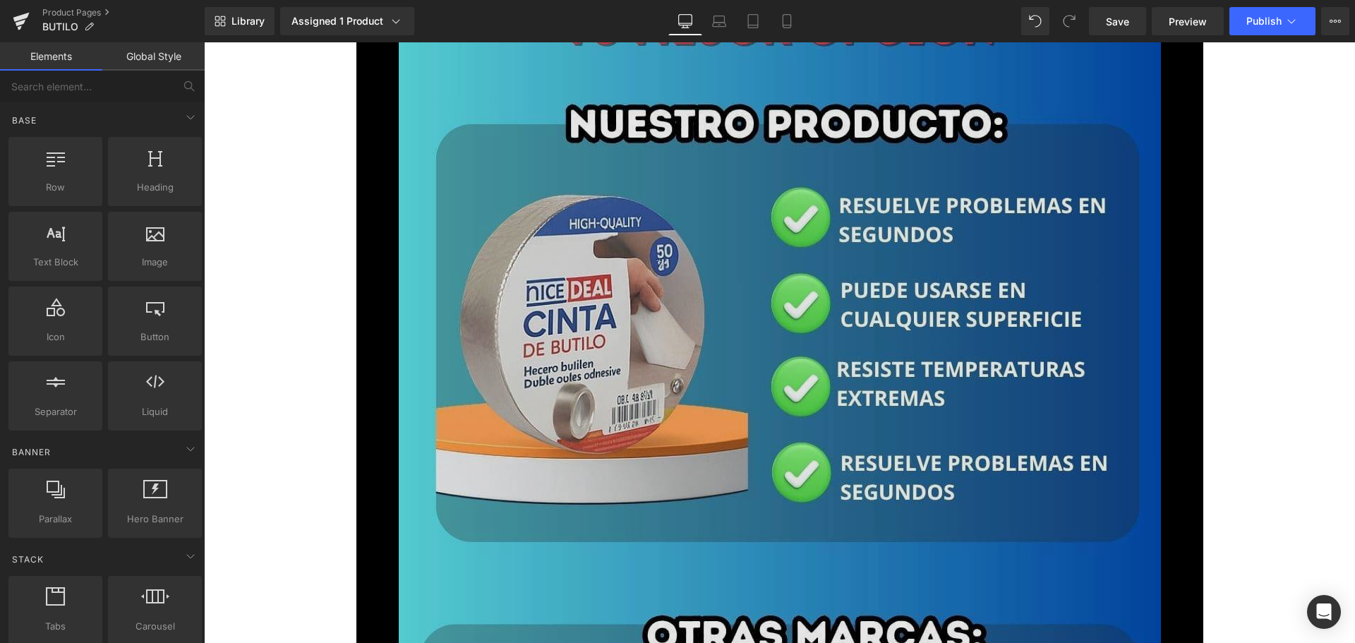
scroll to position [7434, 0]
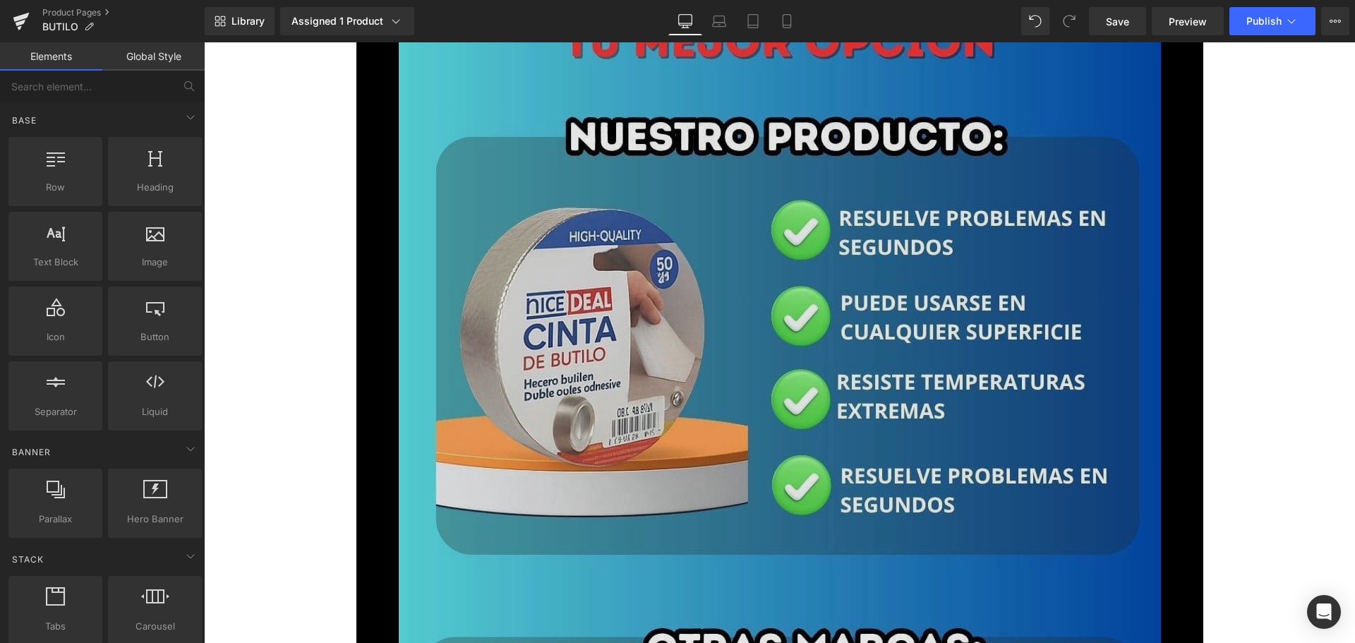
click at [616, 374] on img at bounding box center [780, 611] width 762 height 1355
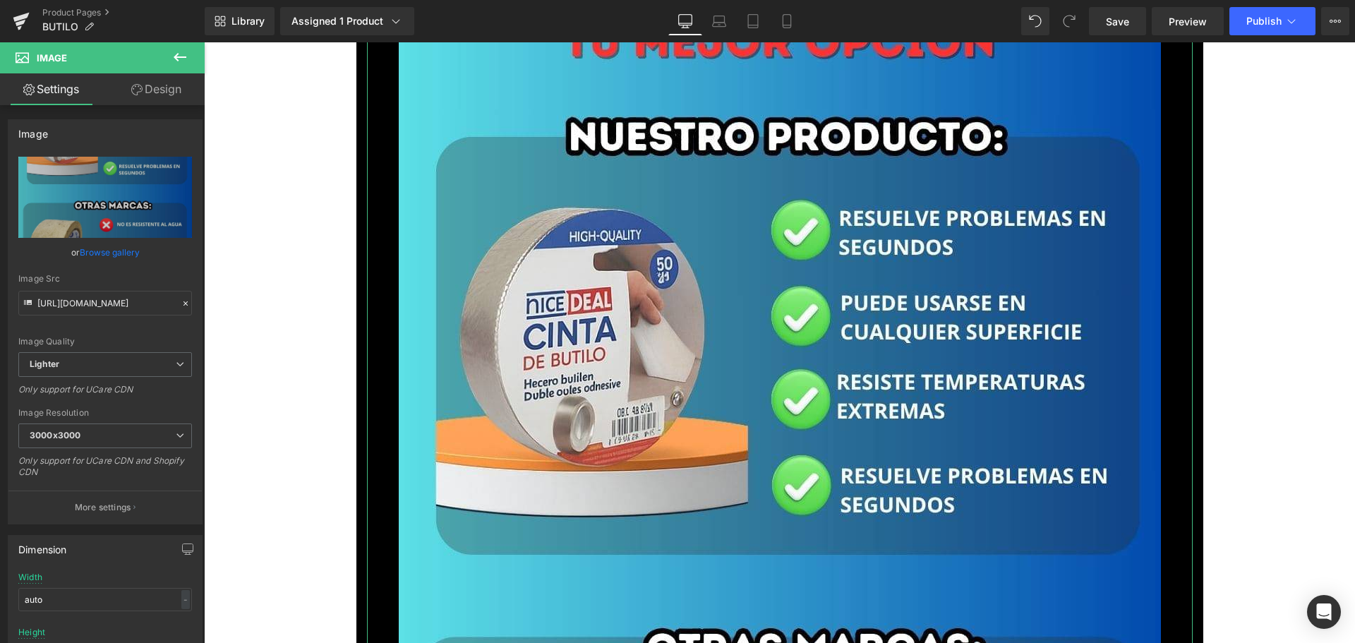
drag, startPoint x: 121, startPoint y: 254, endPoint x: 123, endPoint y: 245, distance: 9.6
click at [121, 254] on link "Browse gallery" at bounding box center [110, 252] width 60 height 25
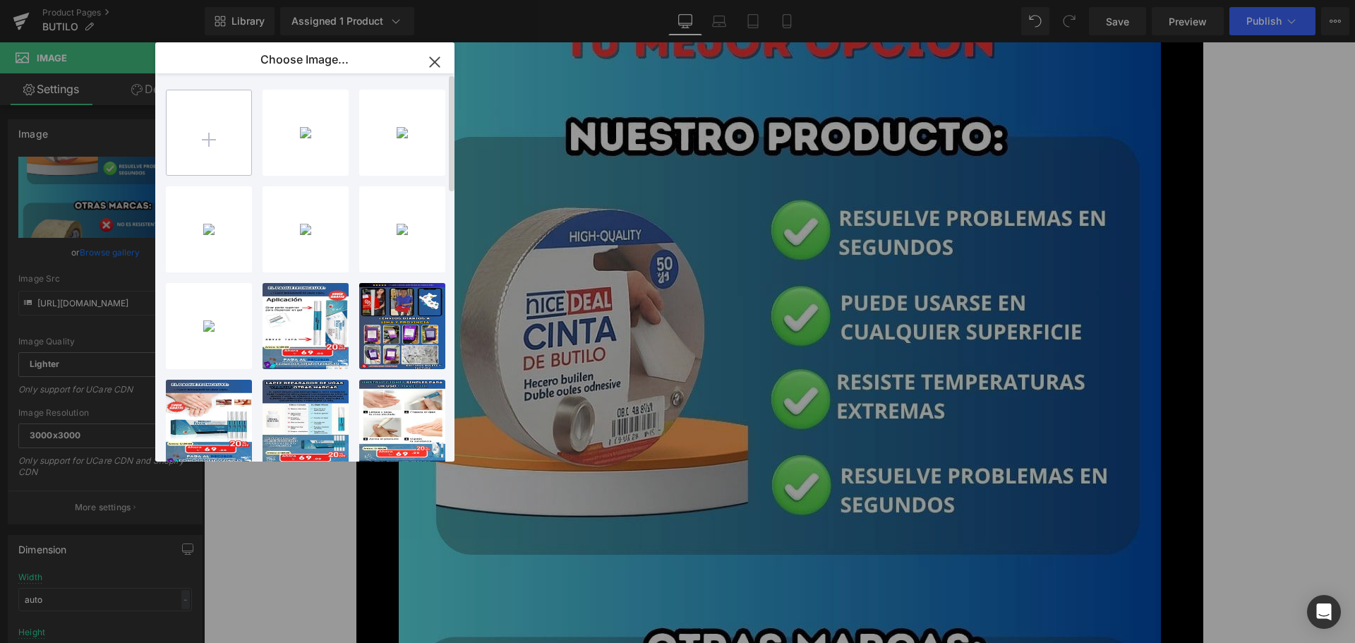
click at [201, 140] on input "file" at bounding box center [209, 132] width 85 height 85
type input "C:\fakepath\6.jpg"
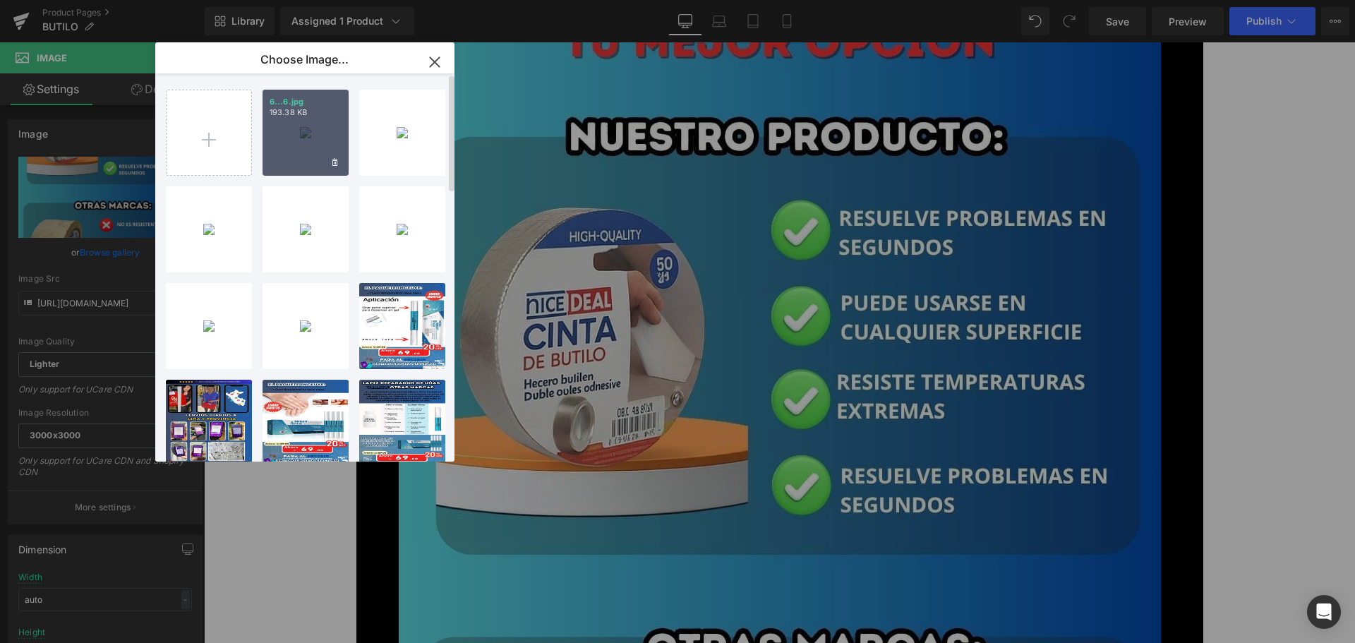
click at [289, 139] on div "6...6.jpg 193.38 KB" at bounding box center [306, 133] width 86 height 86
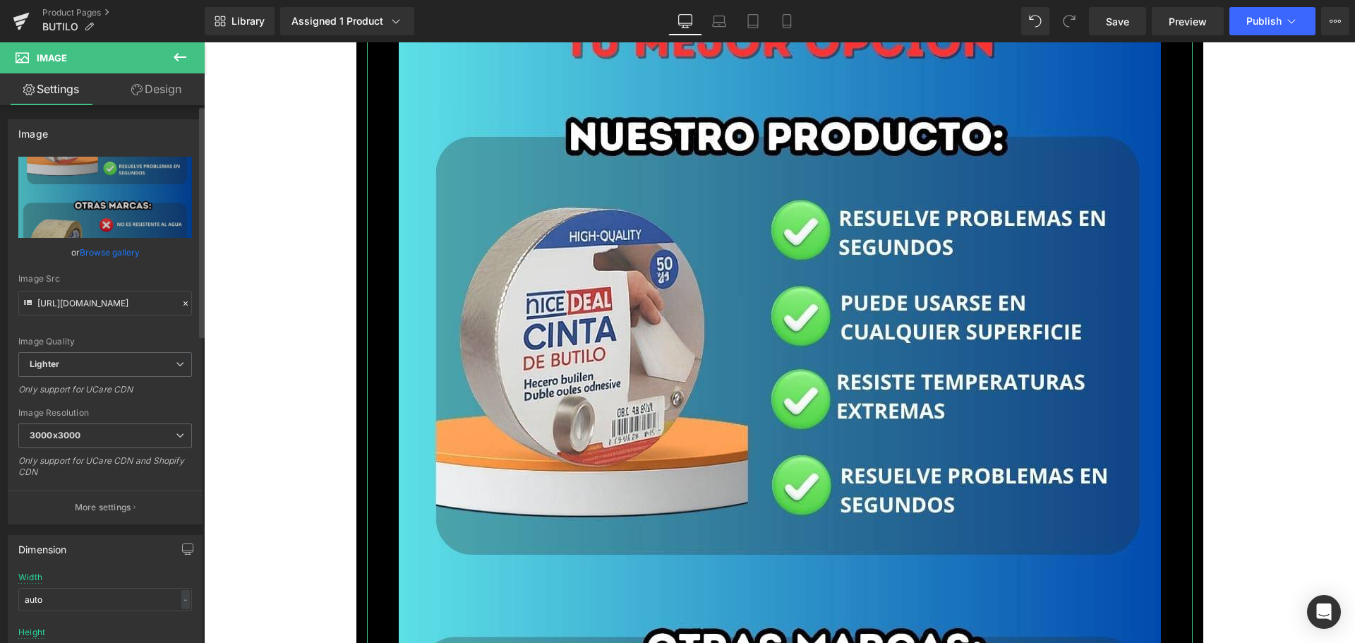
click at [132, 248] on link "Browse gallery" at bounding box center [110, 252] width 60 height 25
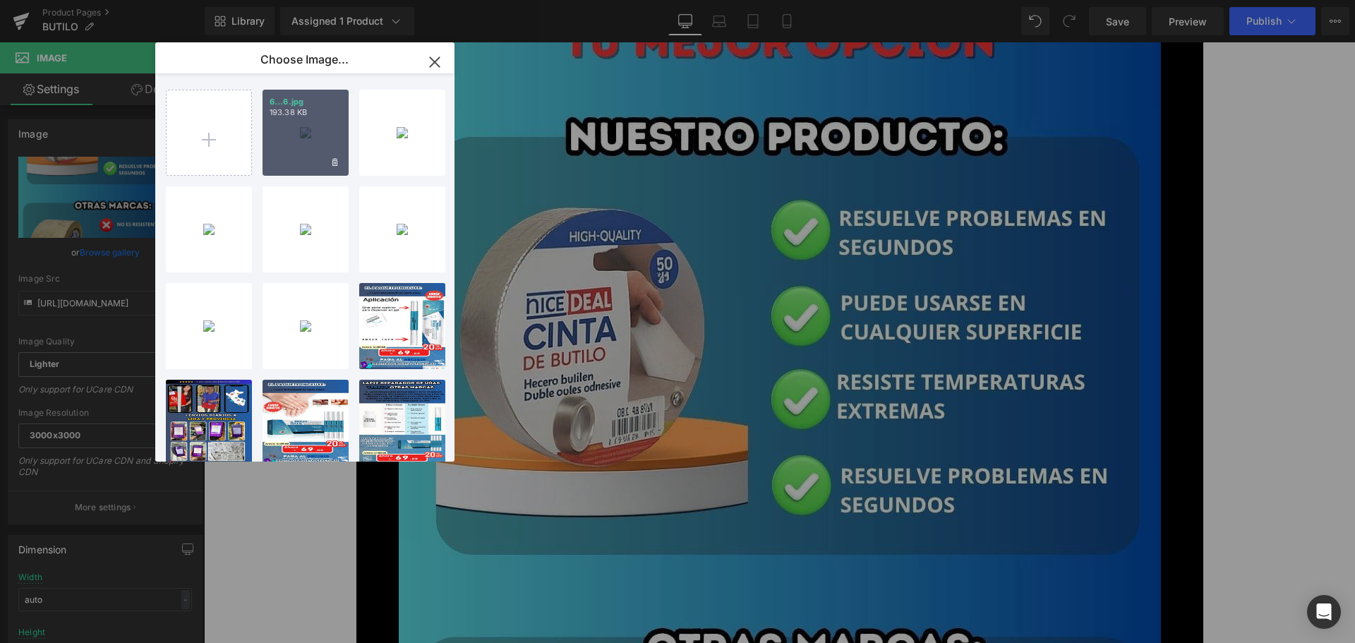
click at [321, 141] on div "6...6.jpg 193.38 KB" at bounding box center [306, 133] width 86 height 86
type input "[URL][DOMAIN_NAME]"
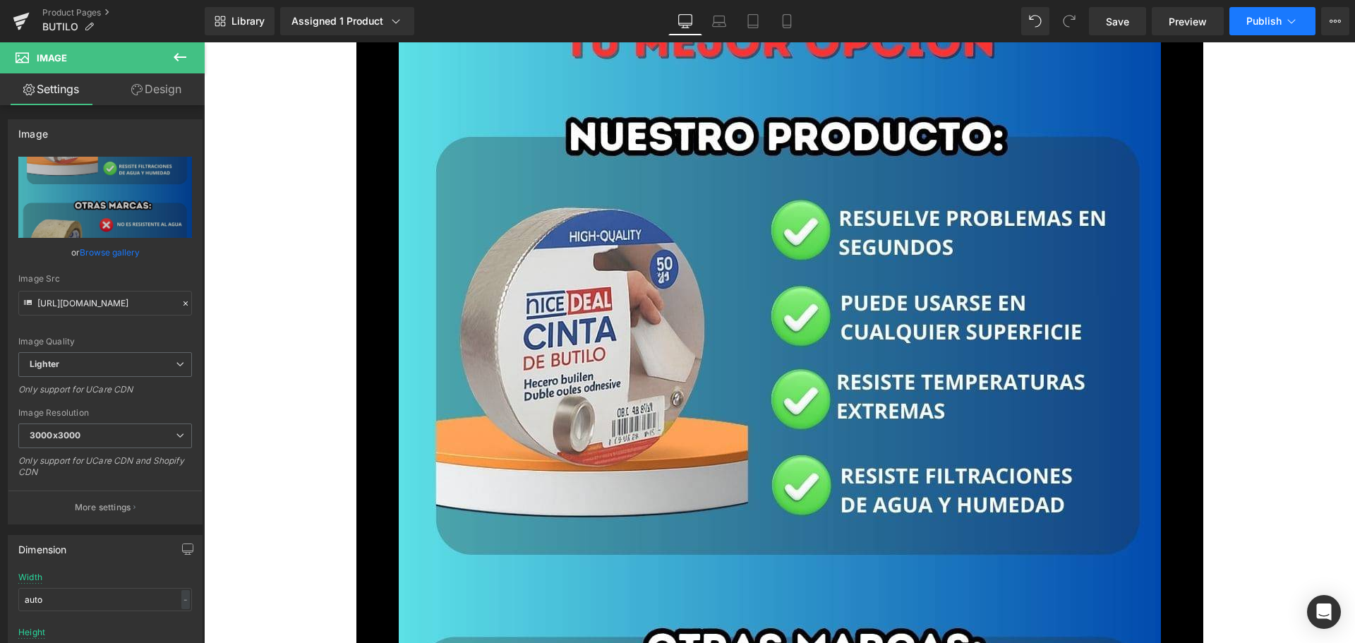
click at [1258, 19] on span "Publish" at bounding box center [1263, 21] width 35 height 11
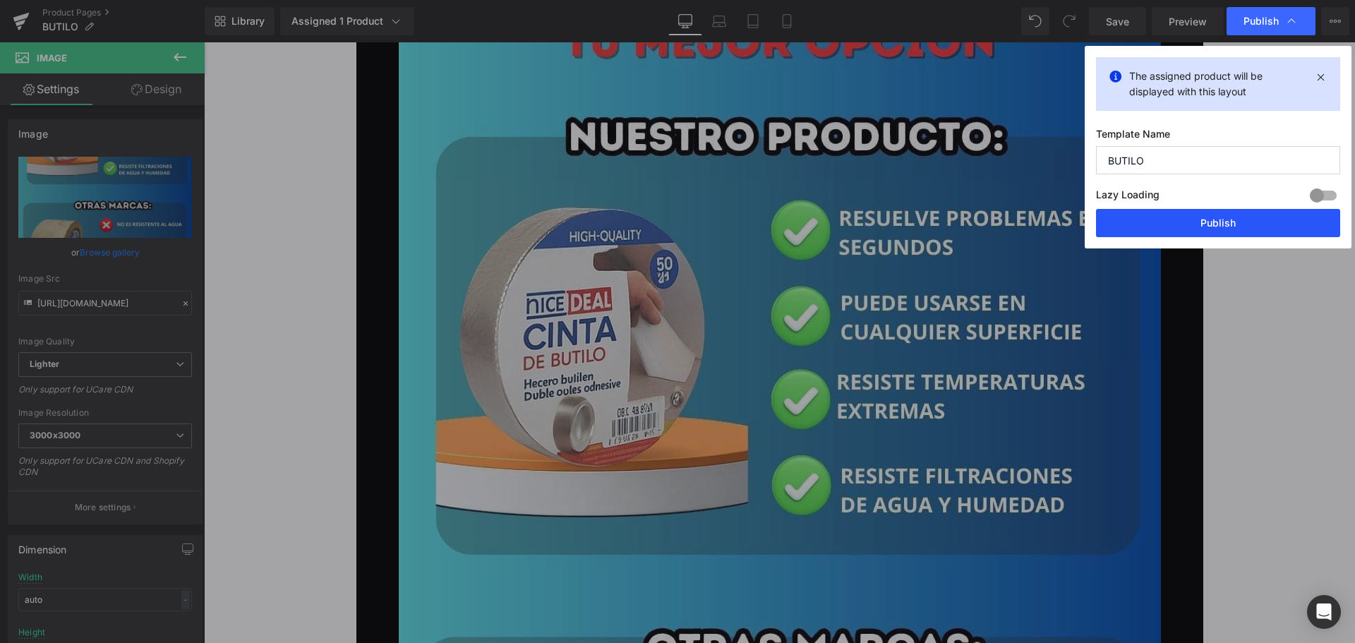
click at [1221, 226] on button "Publish" at bounding box center [1218, 223] width 244 height 28
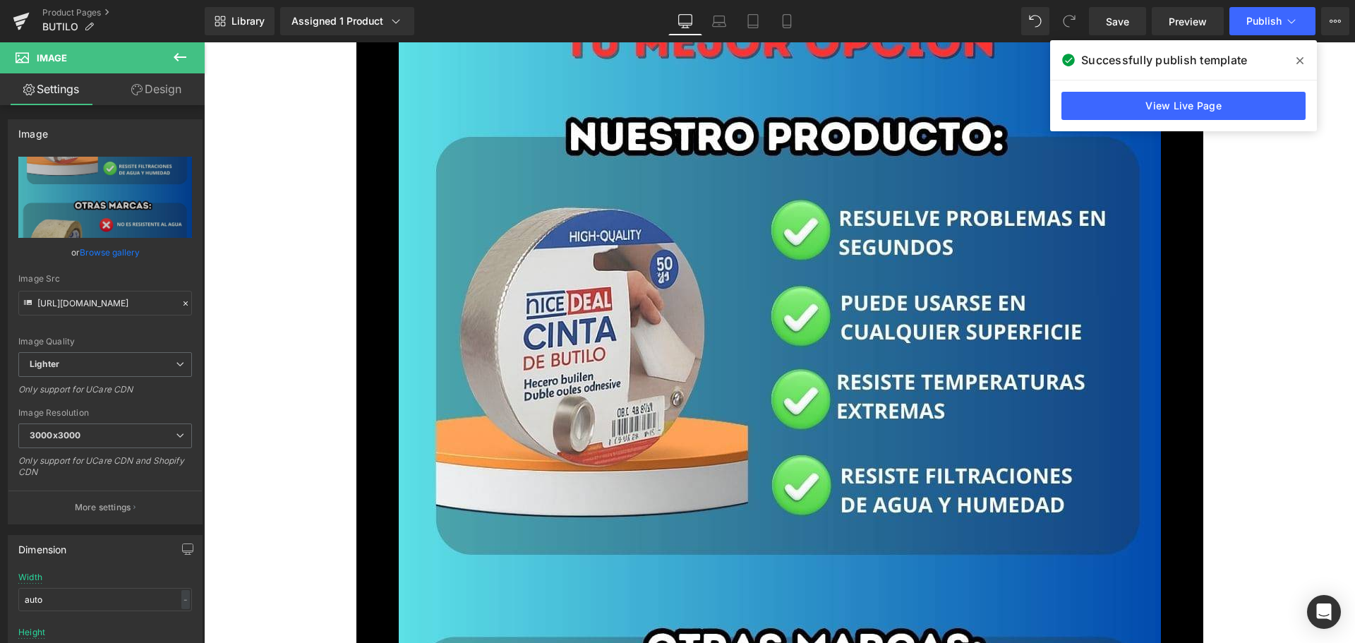
click at [1302, 56] on icon at bounding box center [1299, 60] width 7 height 11
